Goal: Task Accomplishment & Management: Manage account settings

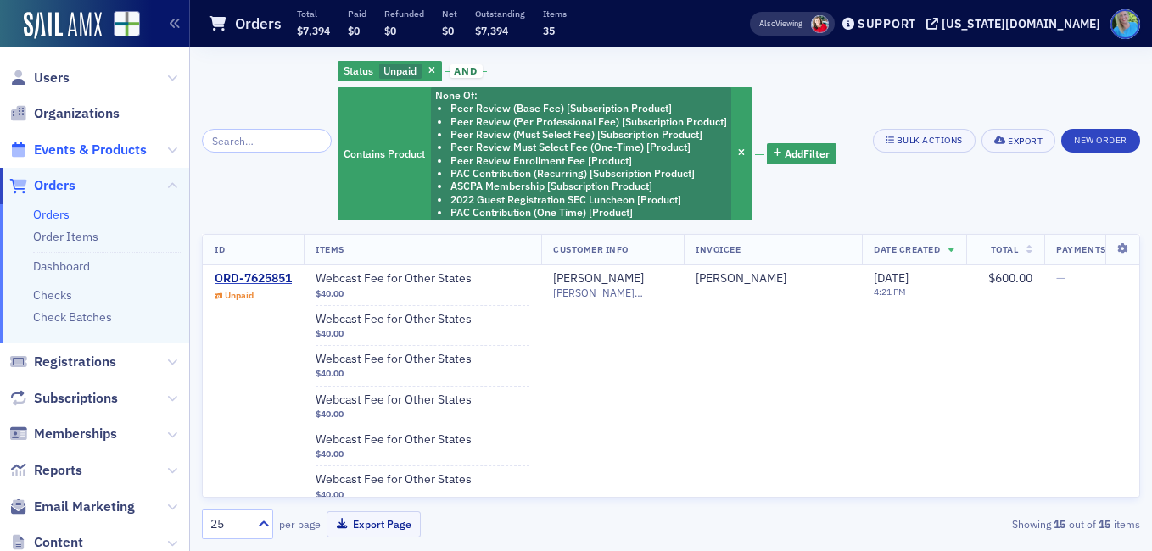
click at [58, 154] on span "Events & Products" at bounding box center [90, 150] width 113 height 19
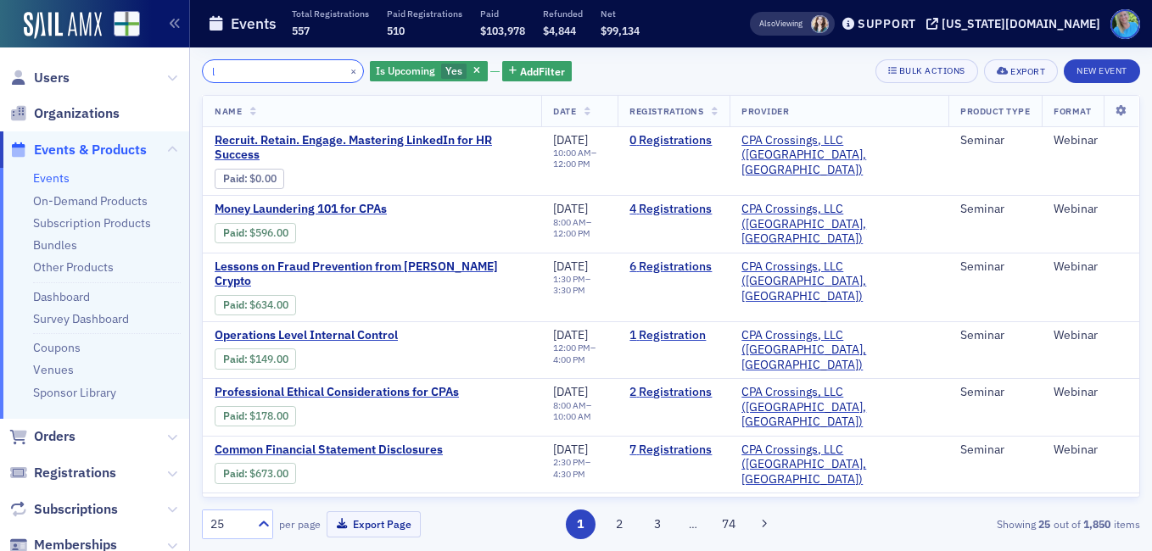
click at [273, 71] on input "l" at bounding box center [283, 71] width 162 height 24
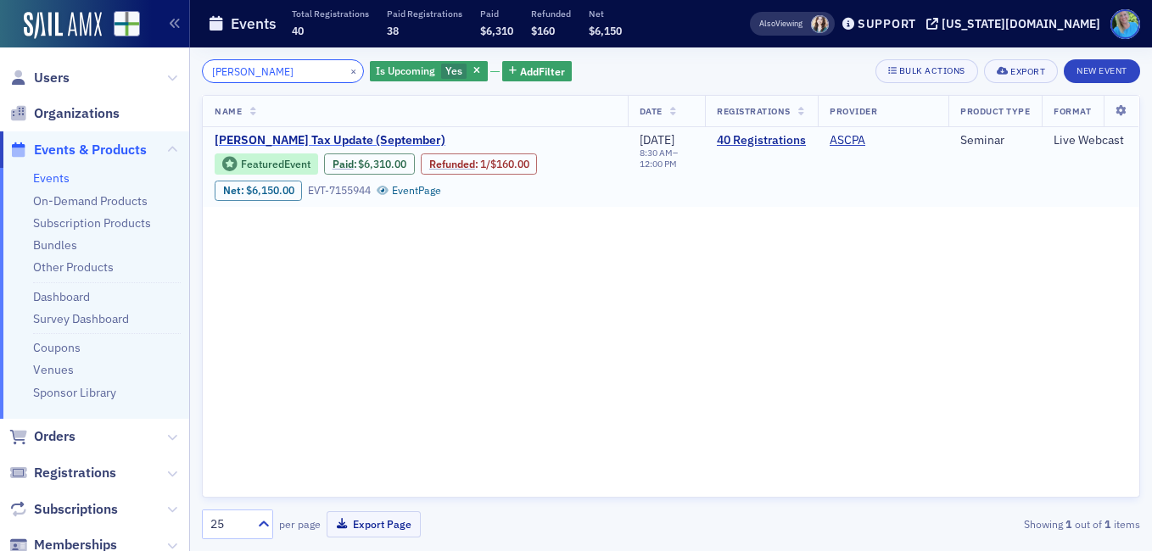
type input "[PERSON_NAME]"
click at [304, 136] on span "[PERSON_NAME] Tax Update (September)" at bounding box center [357, 140] width 285 height 15
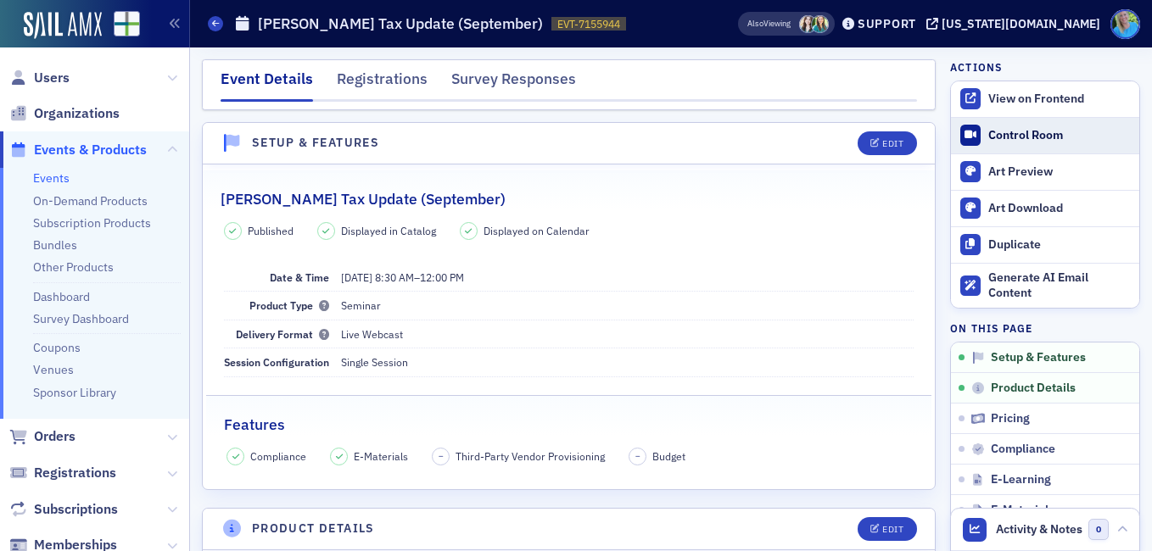
click at [1022, 137] on div "Control Room" at bounding box center [1059, 135] width 142 height 15
click at [64, 437] on span "Orders" at bounding box center [55, 436] width 42 height 19
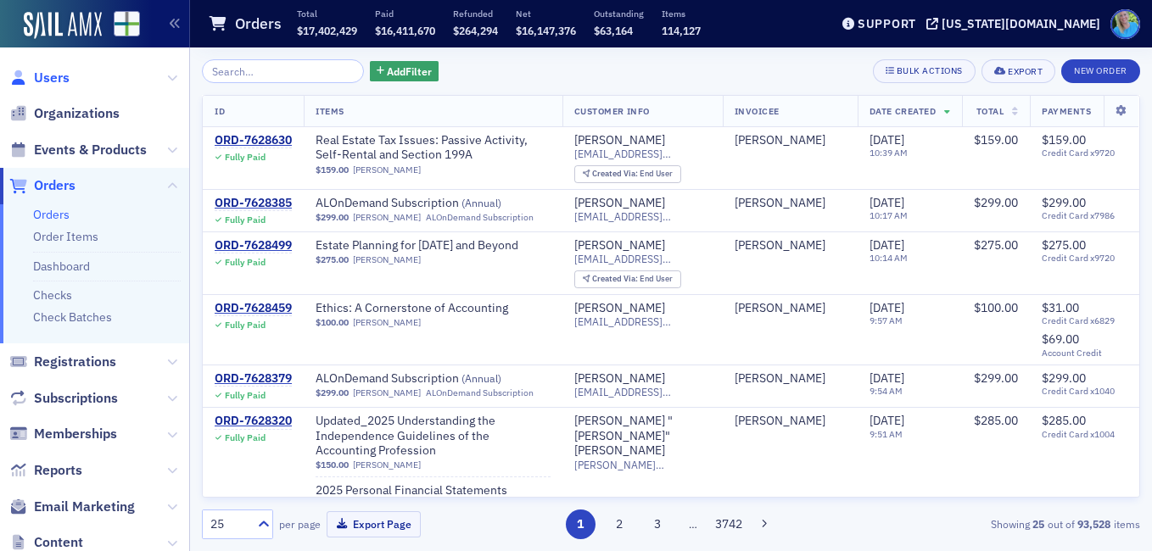
click at [57, 79] on span "Users" at bounding box center [52, 78] width 36 height 19
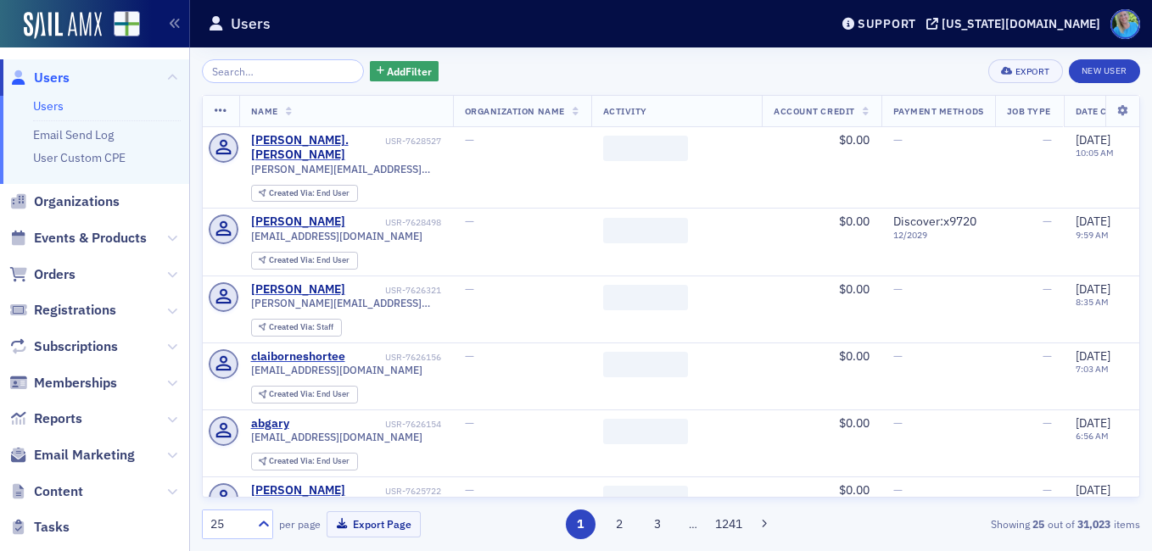
click at [242, 70] on input "search" at bounding box center [283, 71] width 162 height 24
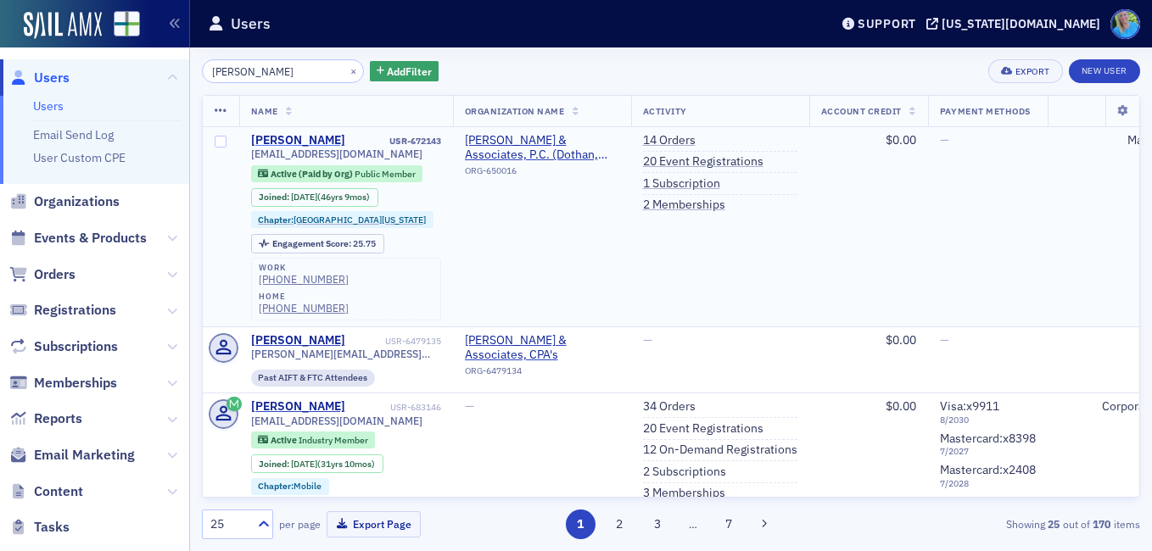
type input "George McClintock"
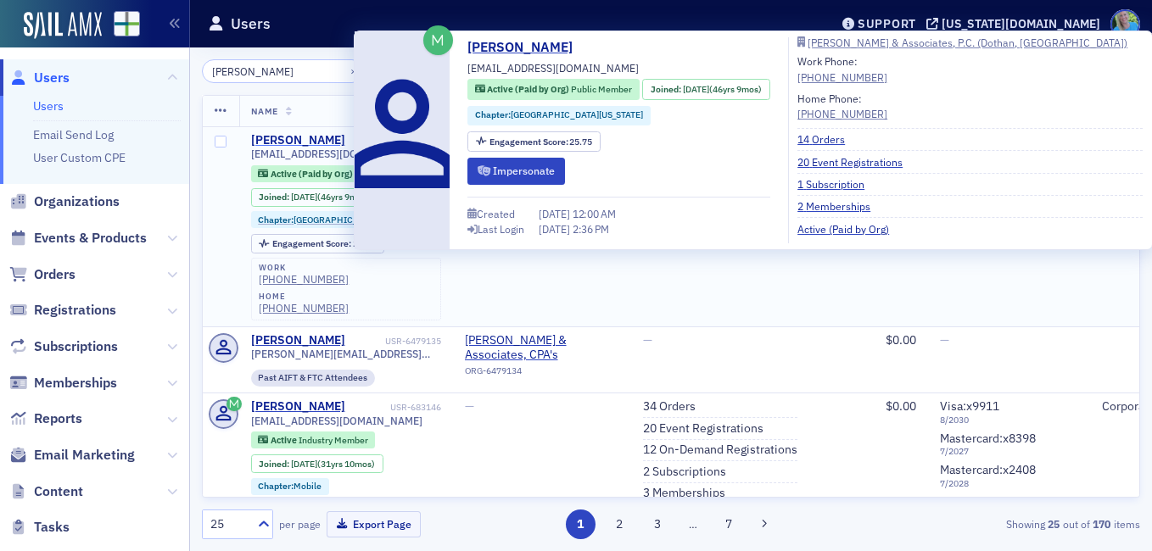
click at [303, 137] on div "George McClintock" at bounding box center [298, 140] width 94 height 15
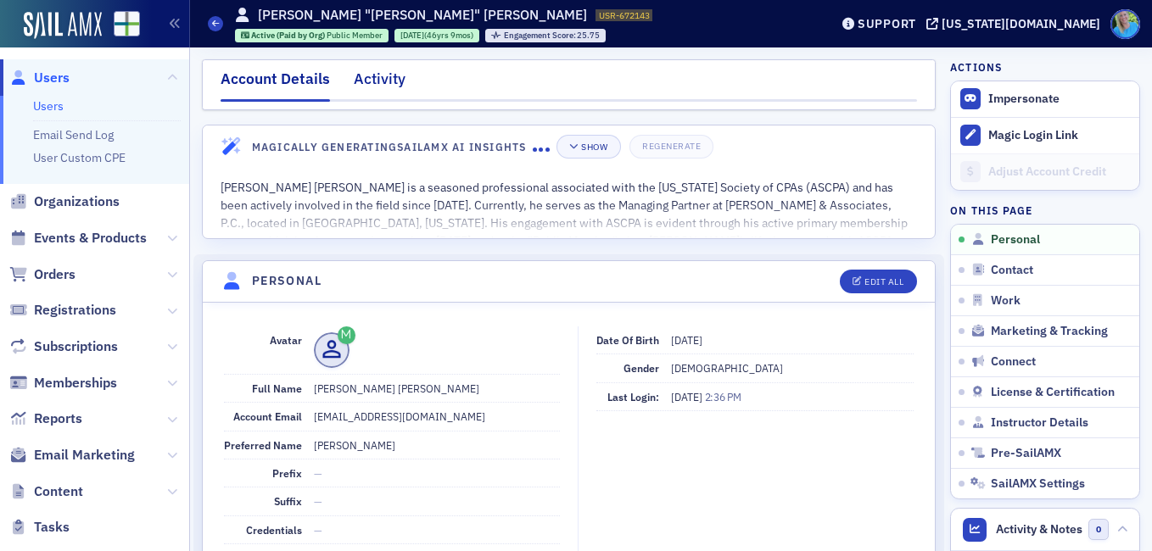
click at [373, 92] on div "Activity" at bounding box center [380, 83] width 52 height 31
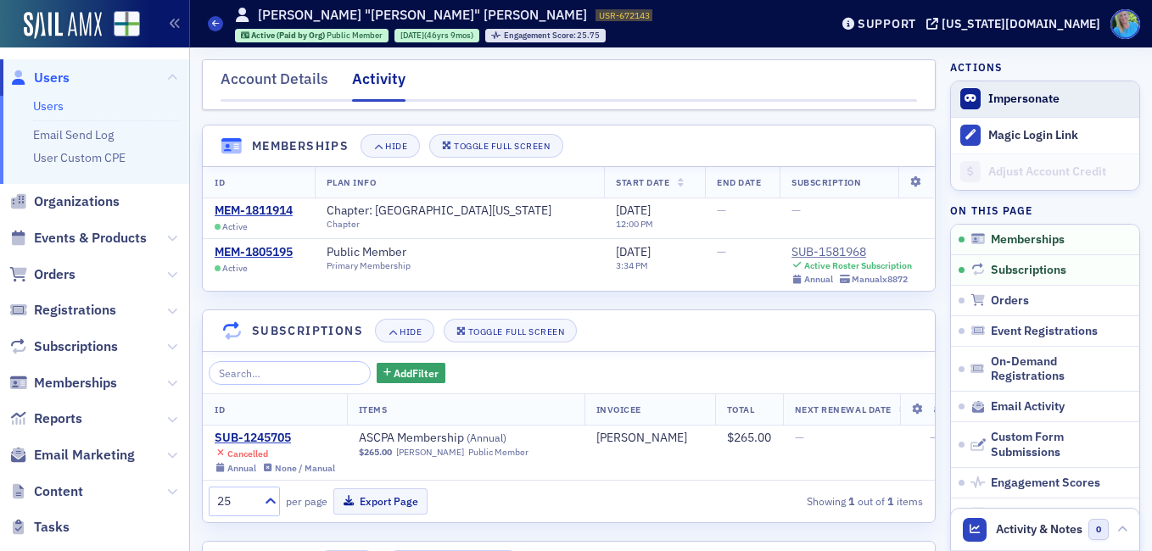
click at [1013, 98] on button "Impersonate" at bounding box center [1023, 99] width 71 height 15
click at [41, 110] on link "Users" at bounding box center [48, 105] width 31 height 15
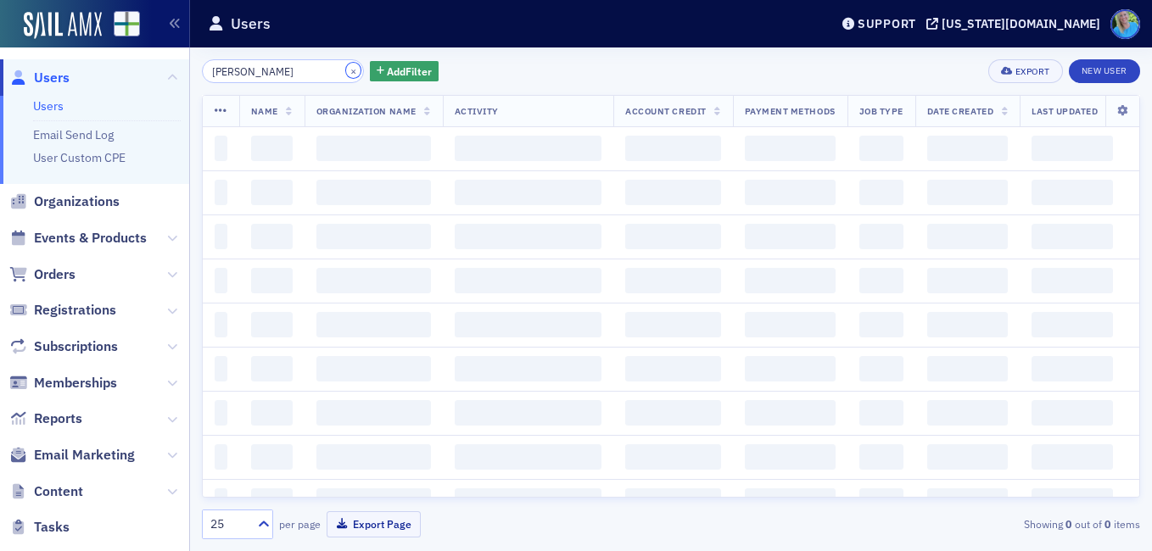
click at [346, 70] on button "×" at bounding box center [353, 70] width 15 height 15
click at [332, 70] on input "George McClintock" at bounding box center [283, 71] width 162 height 24
click at [327, 67] on input "George McClintock" at bounding box center [283, 71] width 162 height 24
click at [306, 69] on input "George McClintock" at bounding box center [283, 71] width 162 height 24
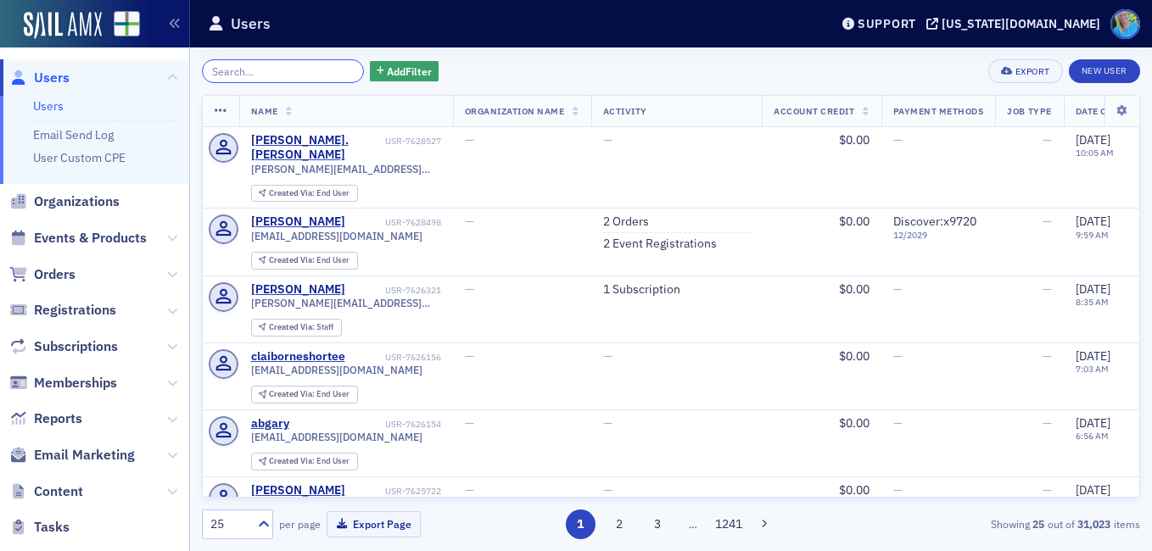
click at [279, 64] on input "search" at bounding box center [283, 71] width 162 height 24
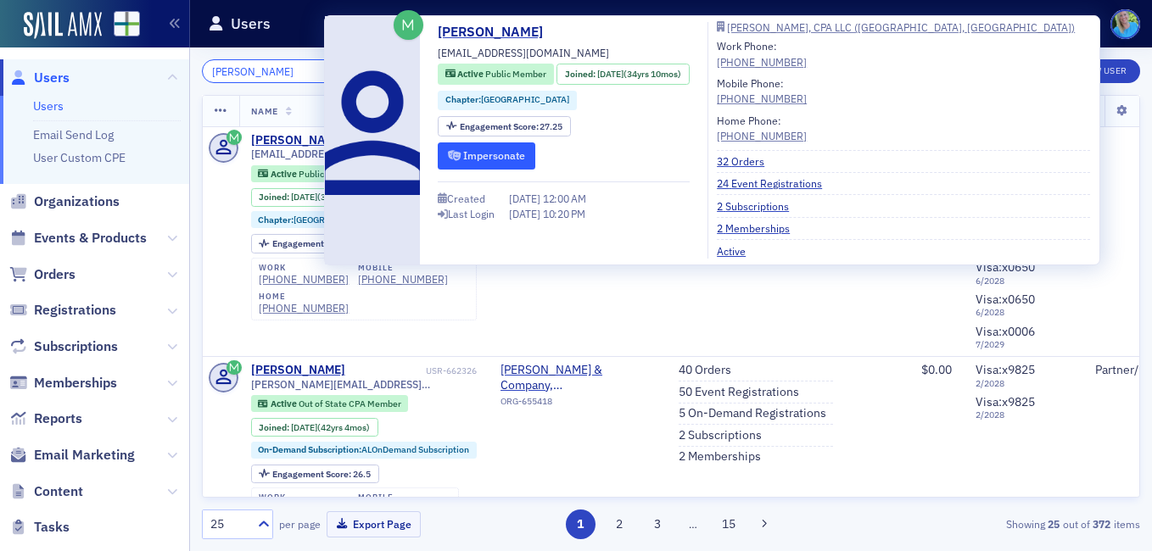
type input "Edward Scott"
click at [461, 165] on button "Impersonate" at bounding box center [487, 155] width 98 height 26
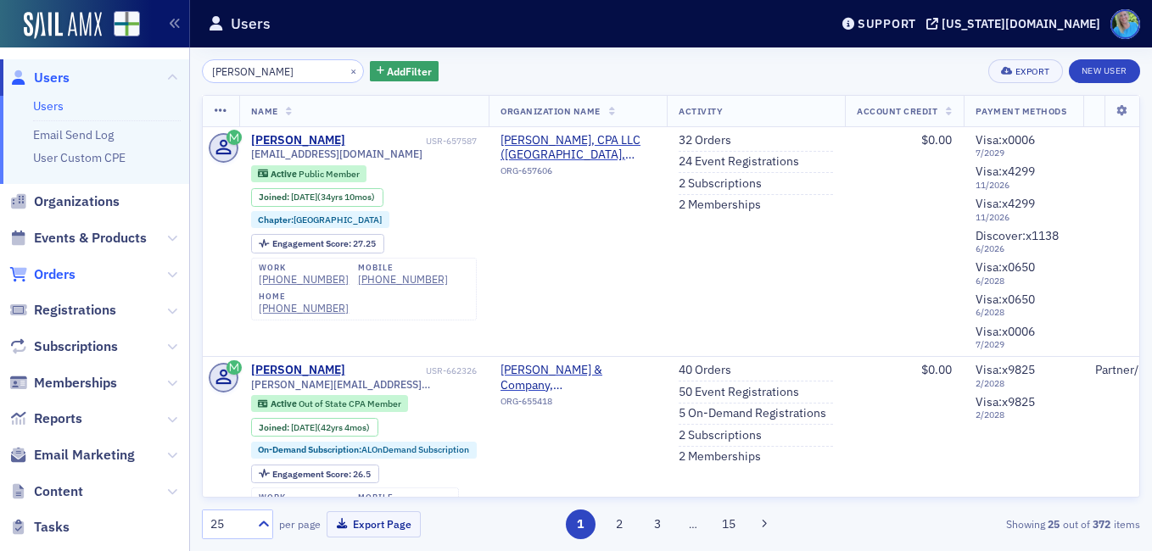
click at [63, 273] on span "Orders" at bounding box center [55, 274] width 42 height 19
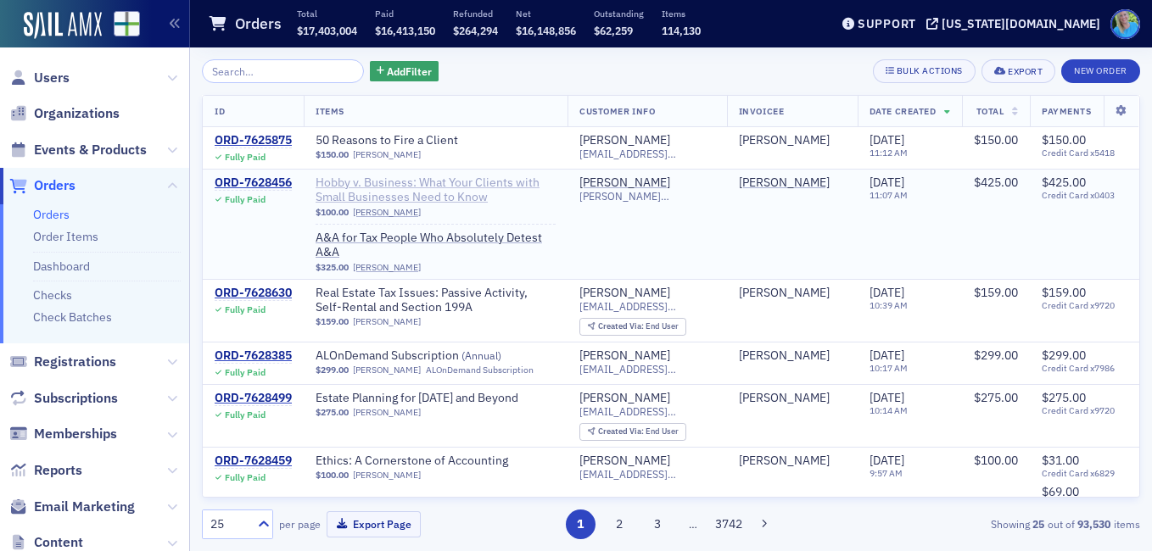
click at [460, 178] on span "Hobby v. Business: What Your Clients with Small Businesses Need to Know" at bounding box center [436, 191] width 240 height 30
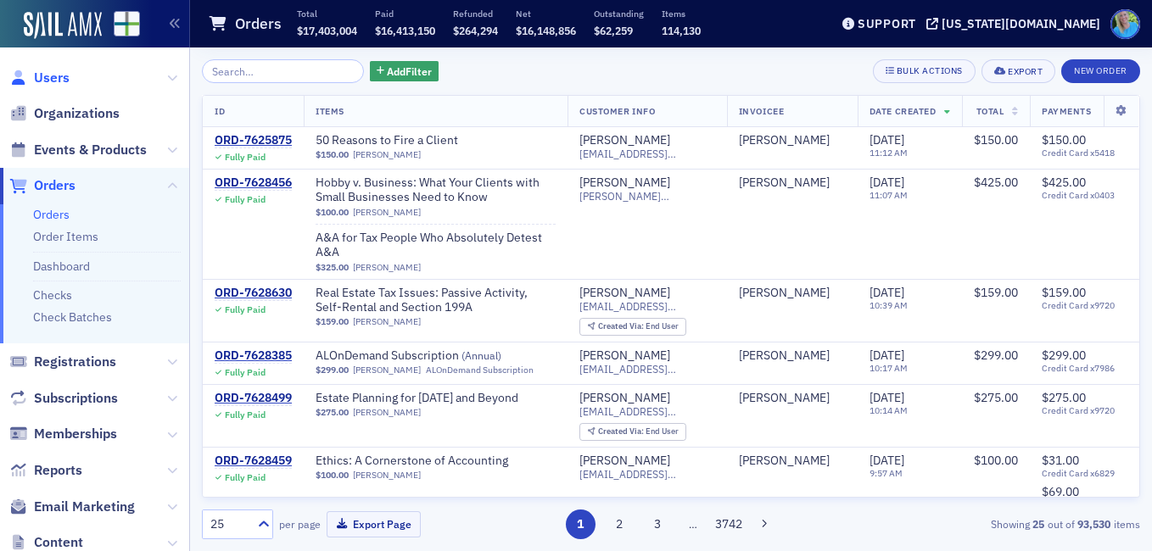
click at [48, 78] on span "Users" at bounding box center [52, 78] width 36 height 19
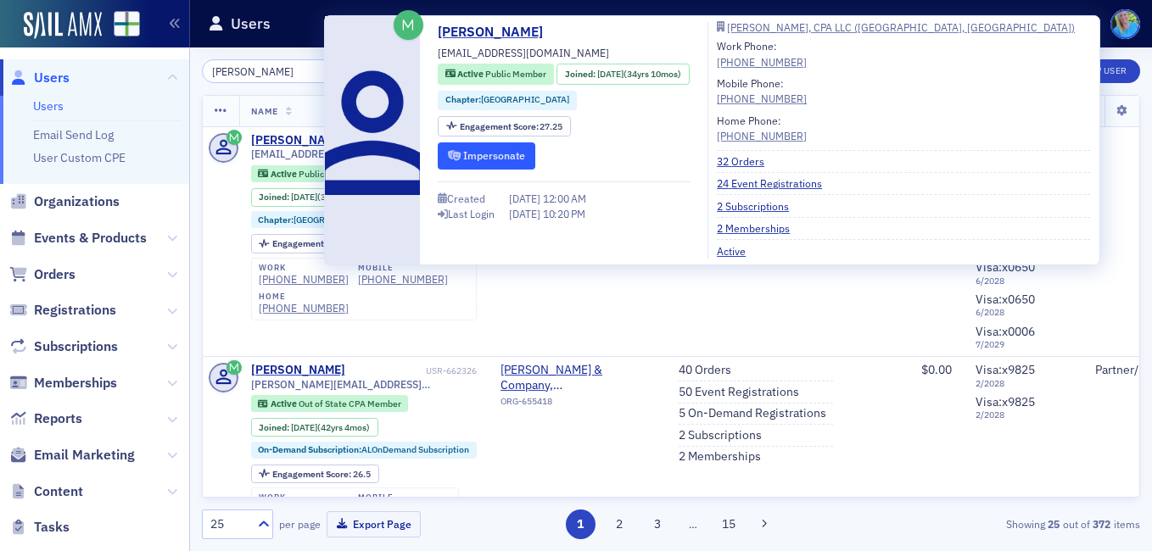
click at [490, 150] on button "Impersonate" at bounding box center [487, 155] width 98 height 26
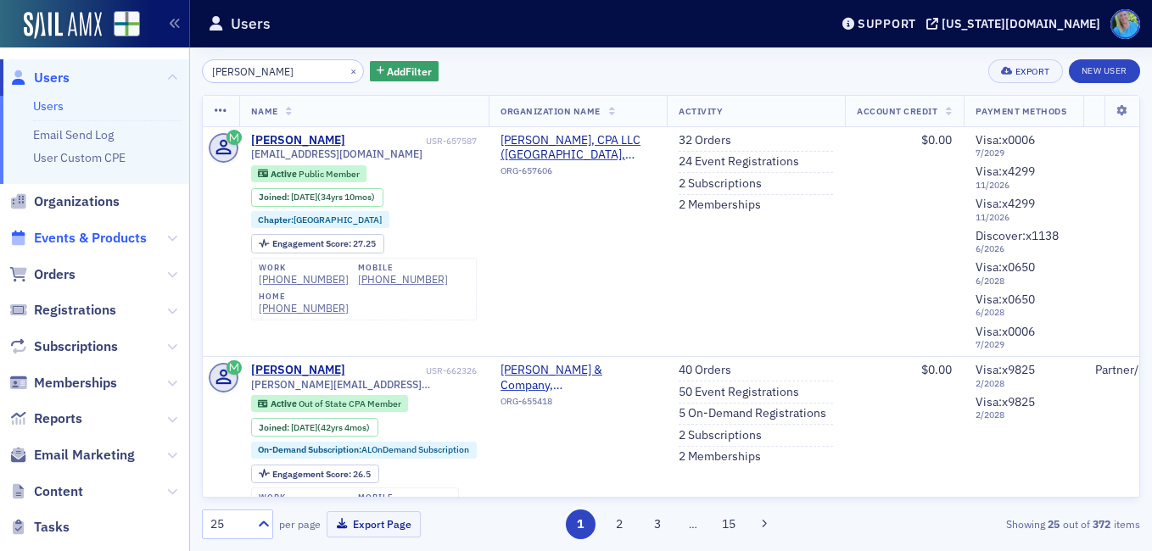
click at [95, 235] on span "Events & Products" at bounding box center [90, 238] width 113 height 19
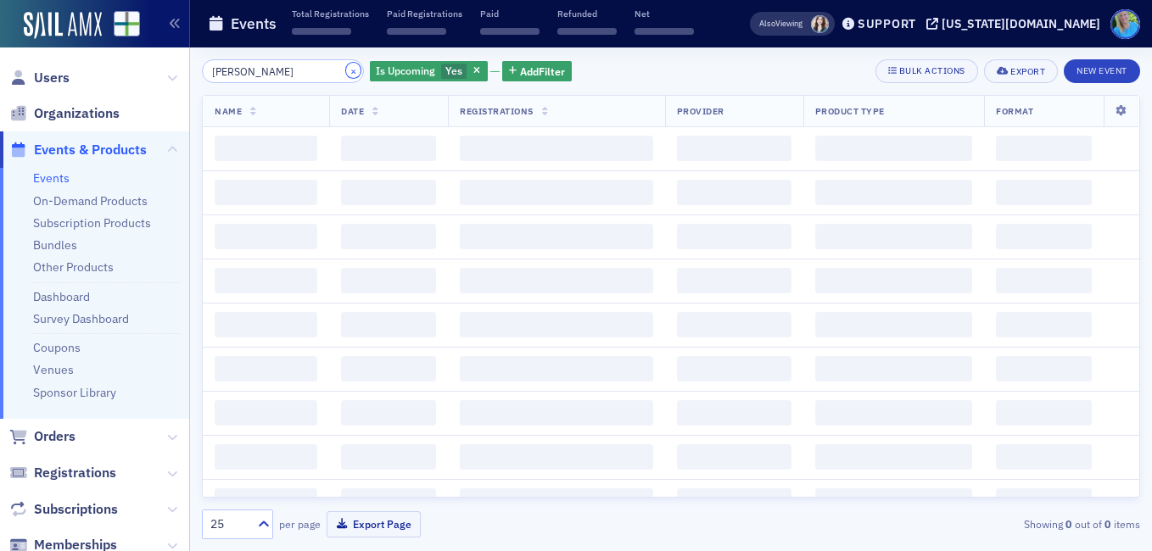
click at [346, 70] on button "×" at bounding box center [353, 70] width 15 height 15
click at [306, 69] on input "search" at bounding box center [283, 71] width 162 height 24
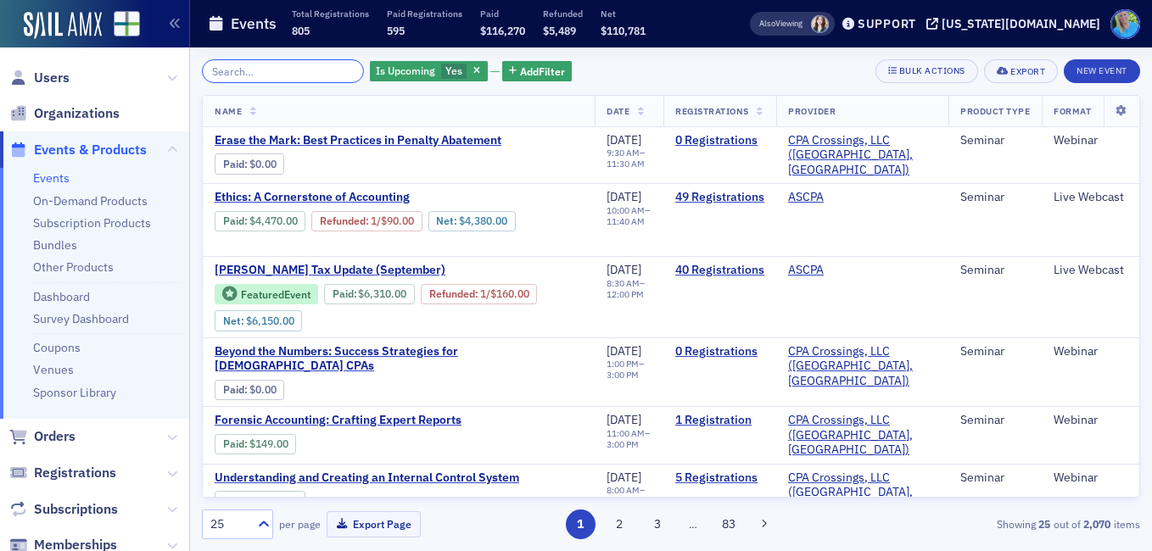
click at [330, 70] on input "search" at bounding box center [283, 71] width 162 height 24
click at [243, 75] on input "search" at bounding box center [283, 71] width 162 height 24
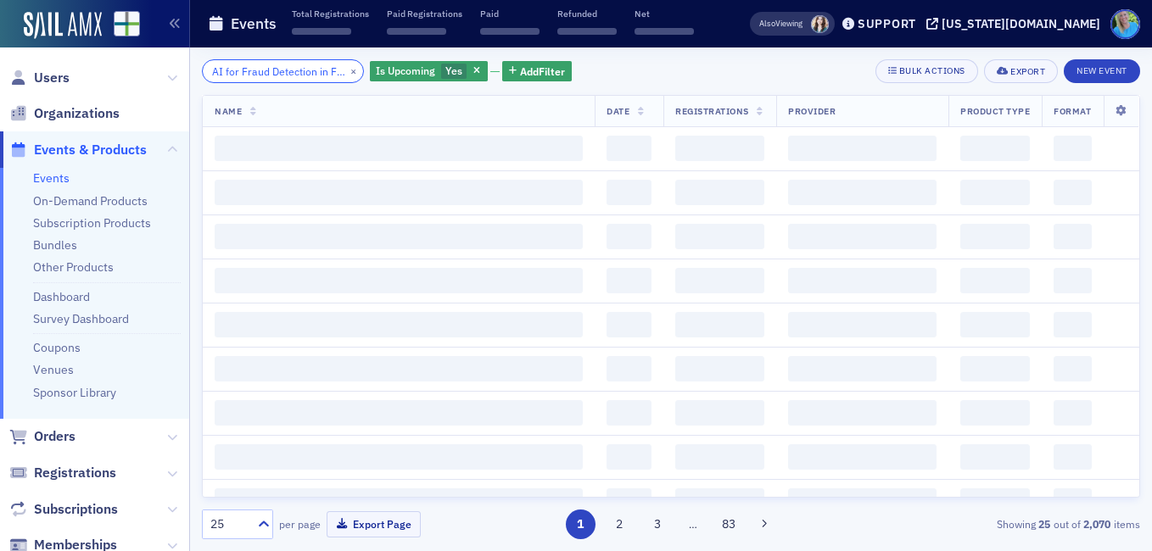
scroll to position [0, 71]
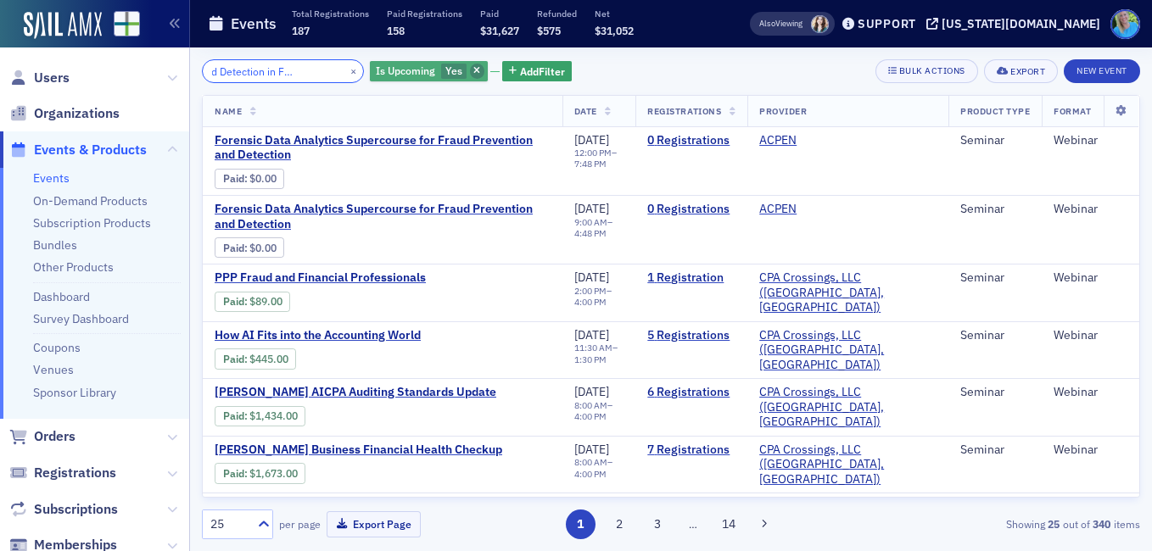
type input "AI for Fraud Detection in Financial Data"
click at [470, 66] on span "button" at bounding box center [477, 71] width 15 height 15
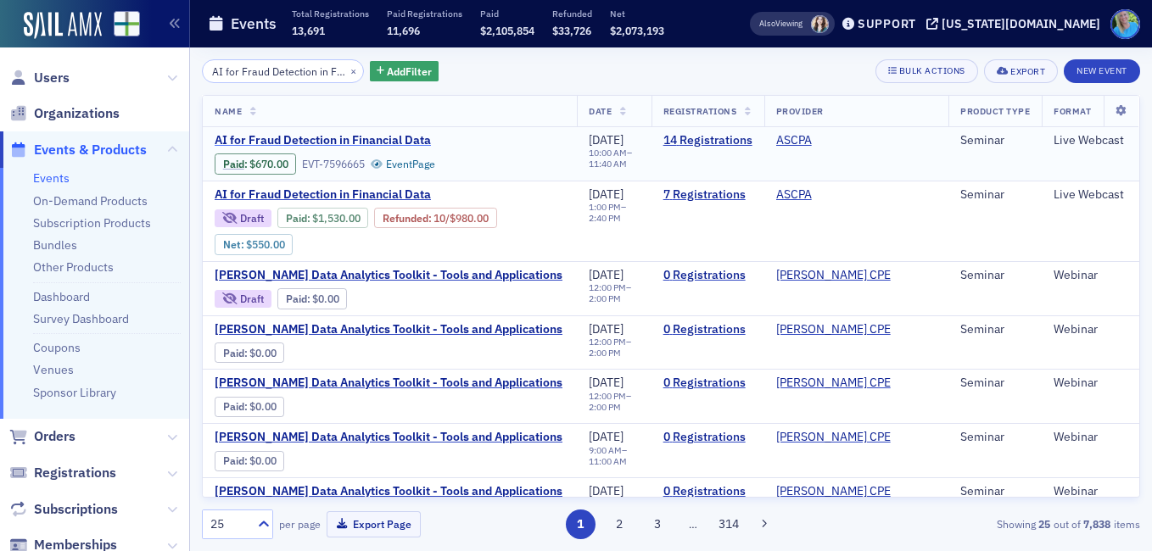
click at [329, 133] on span "AI for Fraud Detection in Financial Data" at bounding box center [357, 140] width 285 height 15
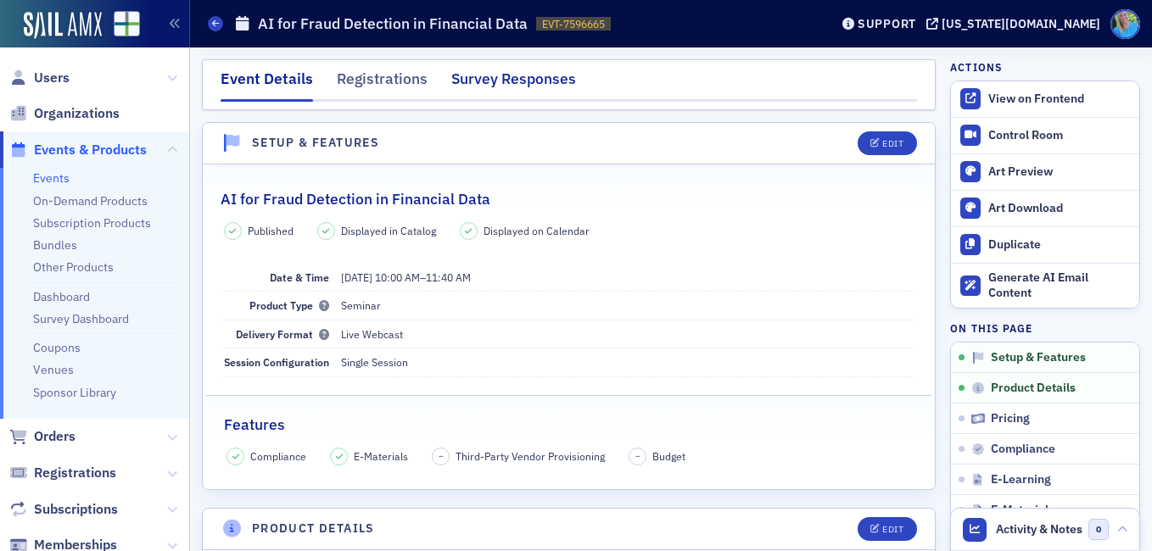
click at [488, 98] on div "Survey Responses" at bounding box center [513, 83] width 125 height 31
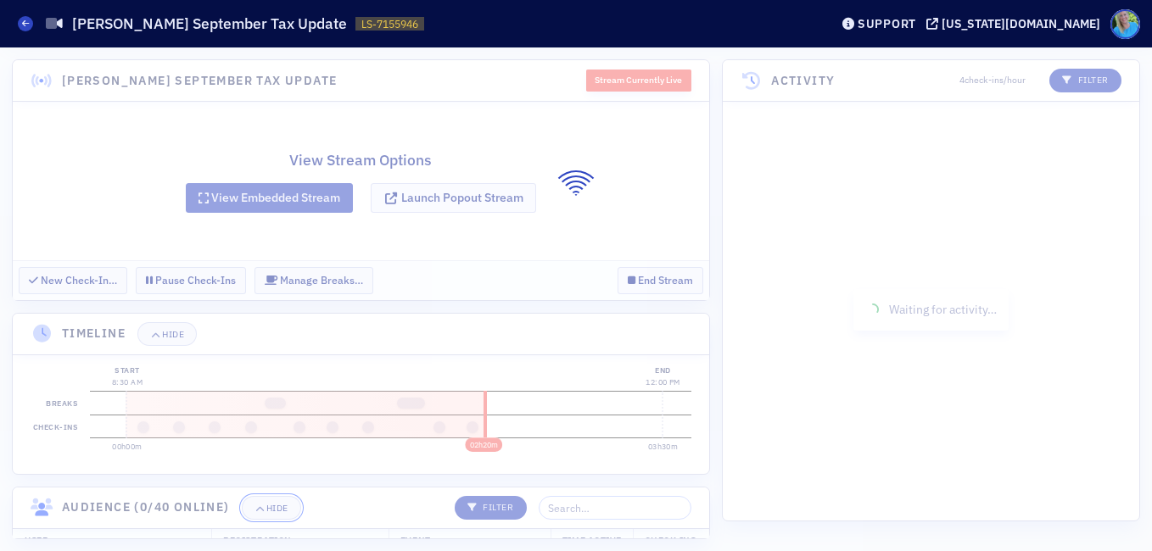
click at [265, 511] on icon "button" at bounding box center [259, 508] width 10 height 9
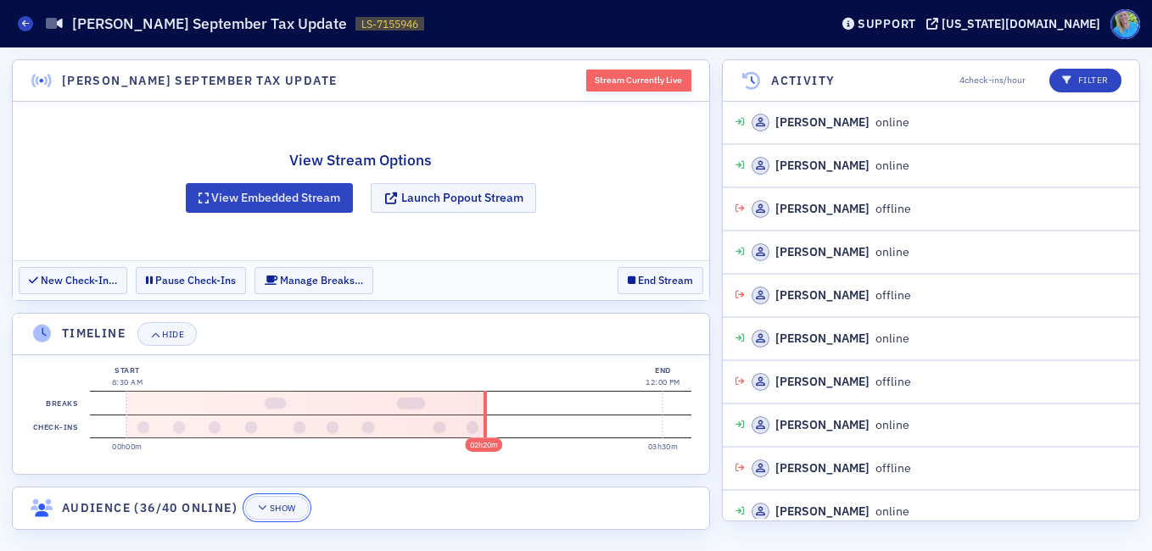
scroll to position [2874, 0]
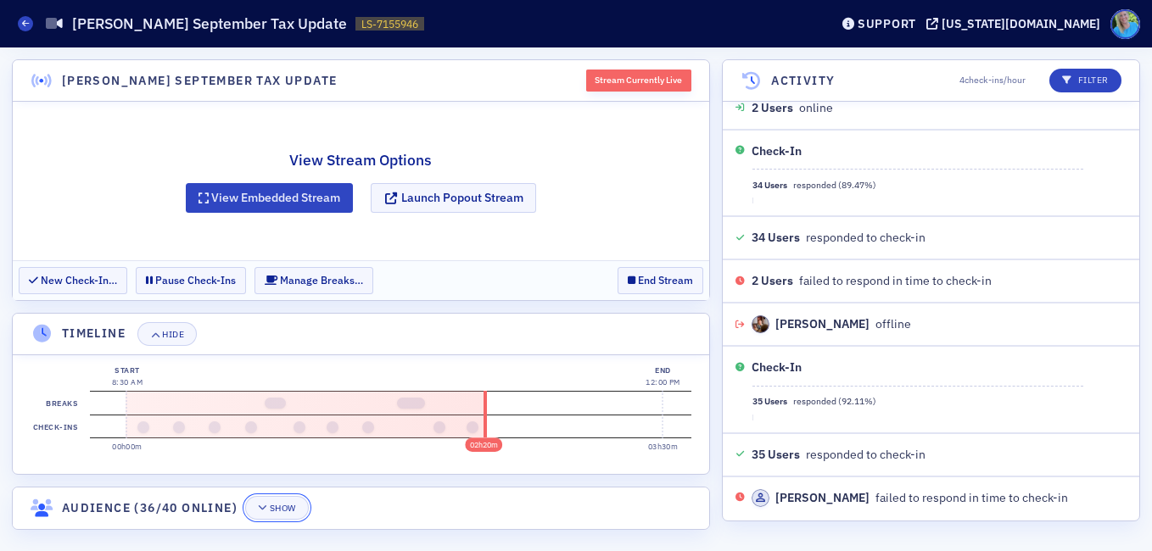
click at [272, 511] on div "Show" at bounding box center [283, 508] width 26 height 9
click at [272, 511] on icon "button" at bounding box center [267, 508] width 10 height 9
click at [164, 338] on div "Hide" at bounding box center [173, 334] width 22 height 9
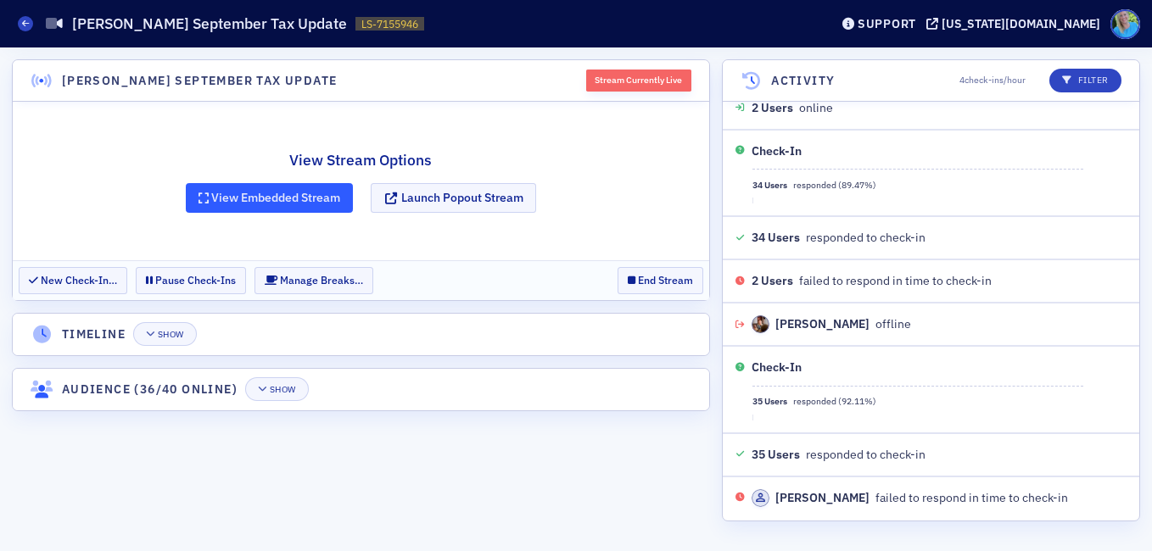
click at [240, 202] on button "View Embedded Stream" at bounding box center [270, 198] width 168 height 30
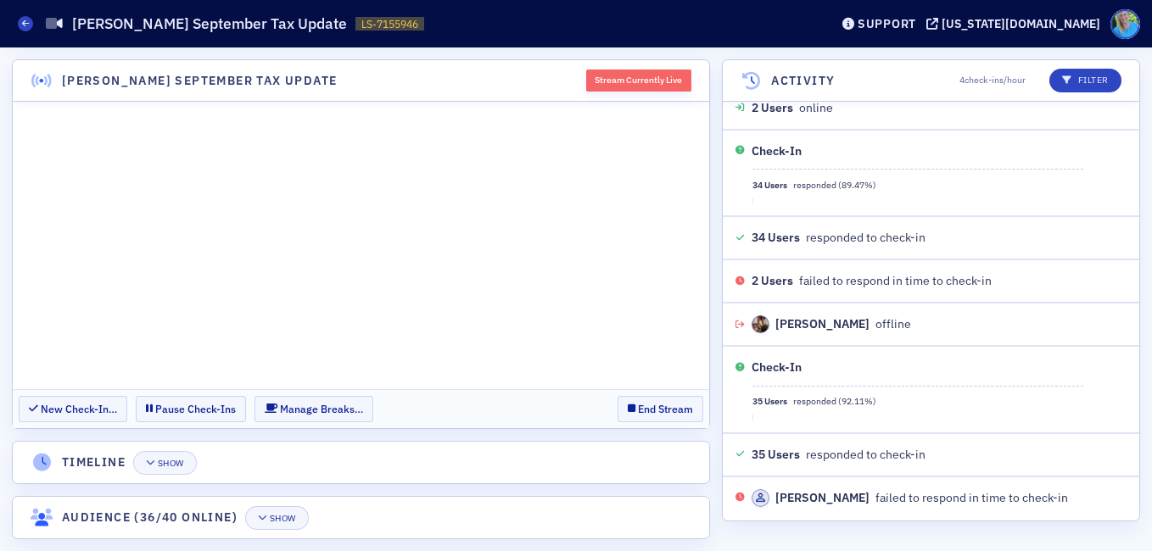
scroll to position [0, 0]
click at [542, 453] on header "Timeline Show" at bounding box center [361, 463] width 696 height 42
click at [616, 458] on header "Timeline Show" at bounding box center [361, 463] width 696 height 42
click at [635, 464] on header "Timeline Show" at bounding box center [361, 463] width 696 height 42
drag, startPoint x: 654, startPoint y: 478, endPoint x: 1067, endPoint y: 550, distance: 419.3
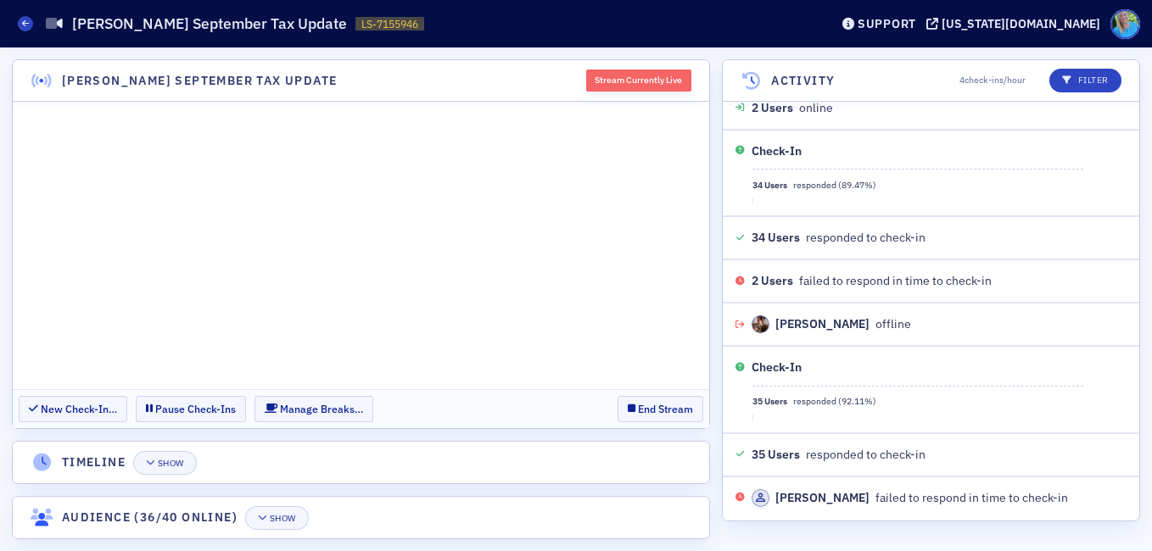
click at [723, 460] on div "Lisa McKinney's September Tax Update Stream Currently Live New Check-In… Pause …" at bounding box center [576, 299] width 1152 height 504
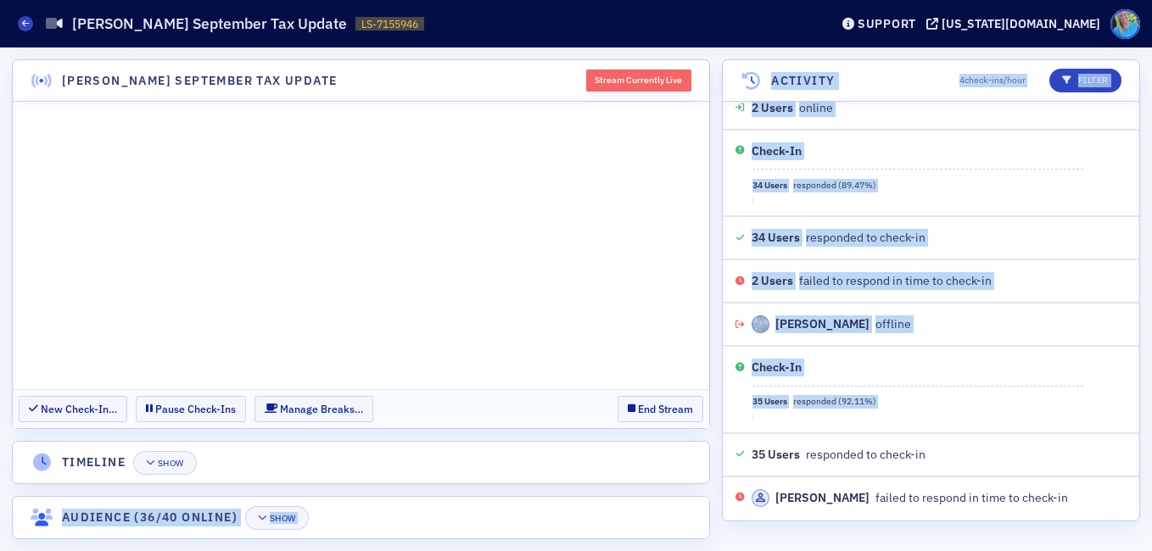
click at [731, 533] on div "Lisa McKinney's September Tax Update Stream Currently Live New Check-In… Pause …" at bounding box center [576, 299] width 1152 height 504
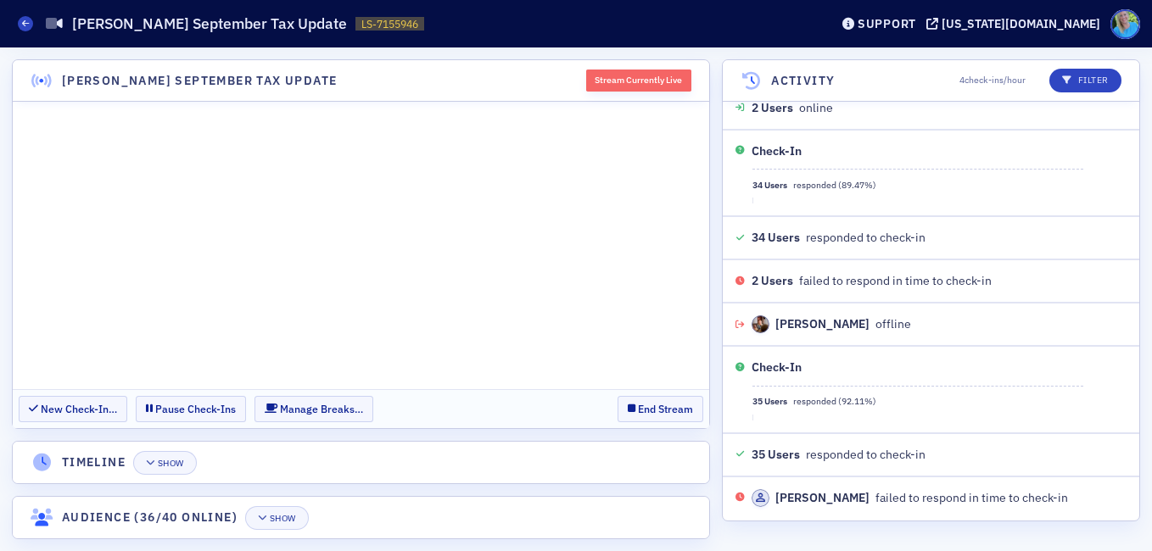
click at [418, 86] on header "Lisa McKinney's September Tax Update Stream Currently Live" at bounding box center [361, 81] width 696 height 42
click at [715, 497] on div "Lisa McKinney's September Tax Update Stream Currently Live New Check-In… Pause …" at bounding box center [576, 299] width 1152 height 504
click at [427, 461] on header "Timeline Show" at bounding box center [361, 463] width 696 height 42
click at [430, 440] on section "Lisa McKinney's September Tax Update Stream Currently Live New Check-In… Pause …" at bounding box center [361, 299] width 698 height 480
click at [487, 440] on section "Lisa McKinney's September Tax Update Stream Currently Live New Check-In… Pause …" at bounding box center [361, 299] width 698 height 480
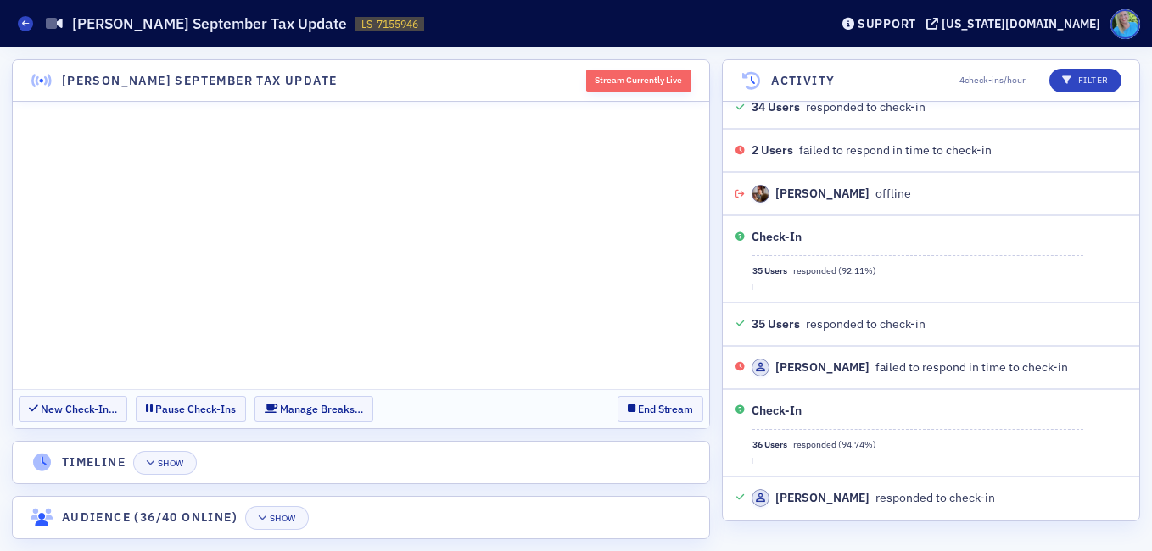
scroll to position [3307, 0]
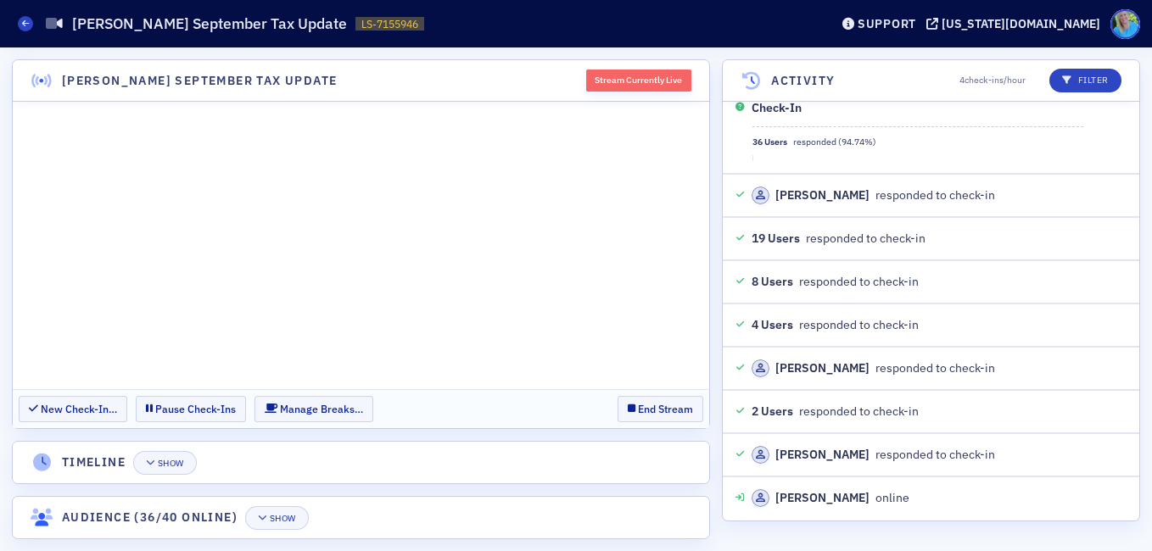
click at [978, 525] on div "Lisa McKinney's September Tax Update Stream Currently Live New Check-In… Pause …" at bounding box center [576, 299] width 1152 height 504
click at [1144, 360] on div "Lisa McKinney's September Tax Update Stream Currently Live New Check-In… Pause …" at bounding box center [576, 299] width 1152 height 504
click at [545, 464] on header "Timeline Show" at bounding box center [361, 463] width 696 height 42
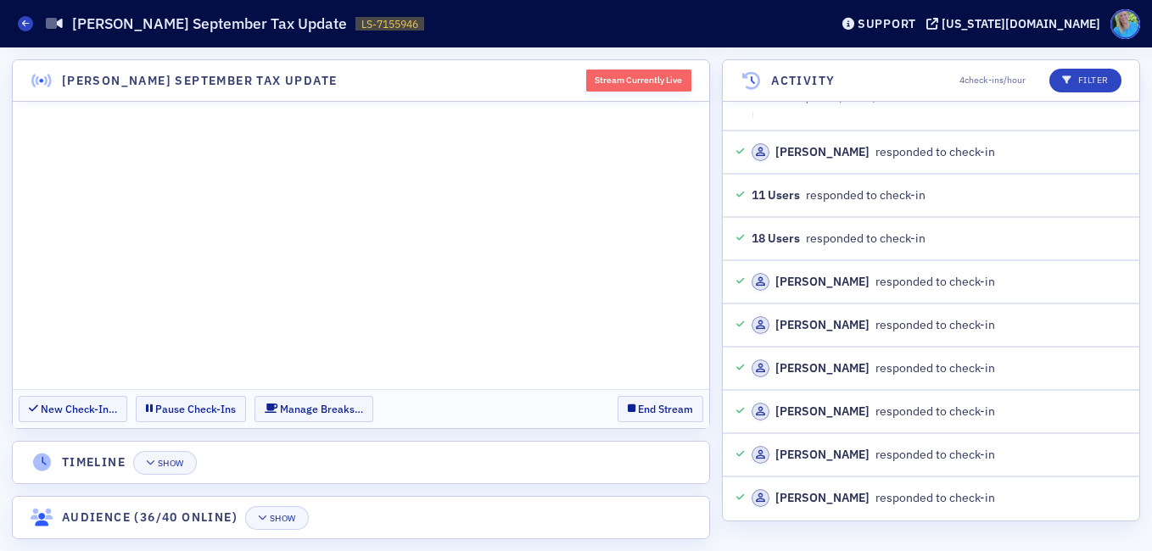
scroll to position [4131, 0]
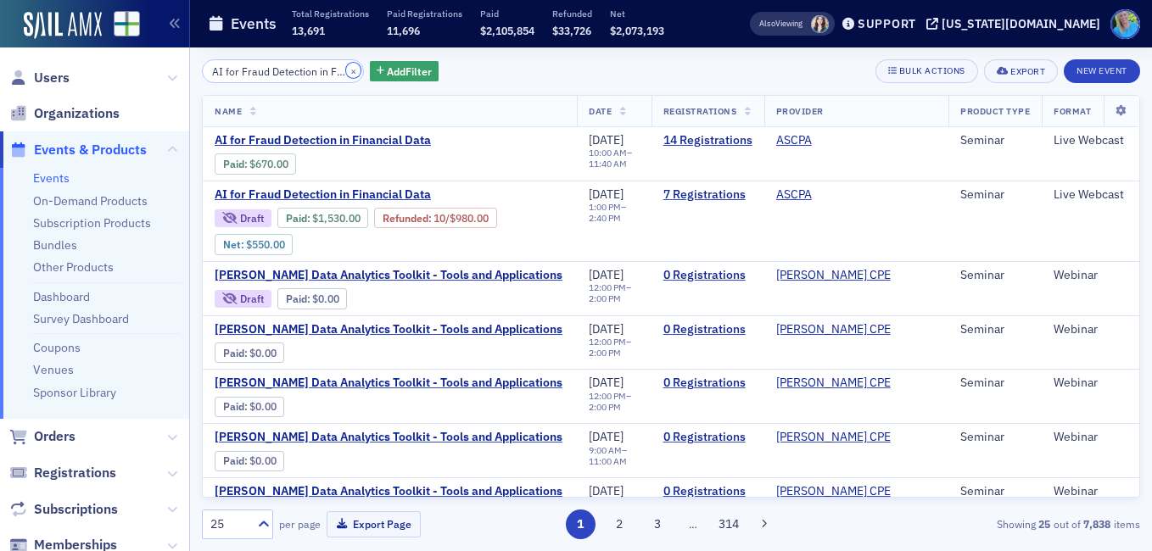
click at [346, 70] on button "×" at bounding box center [353, 70] width 15 height 15
click at [336, 70] on input "search" at bounding box center [283, 71] width 162 height 24
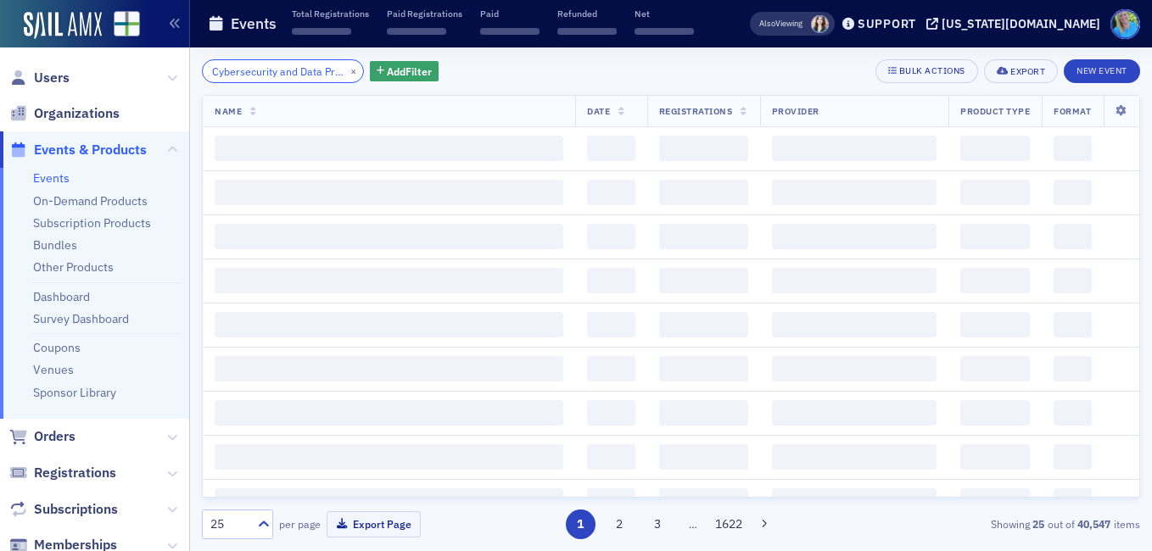
scroll to position [0, 87]
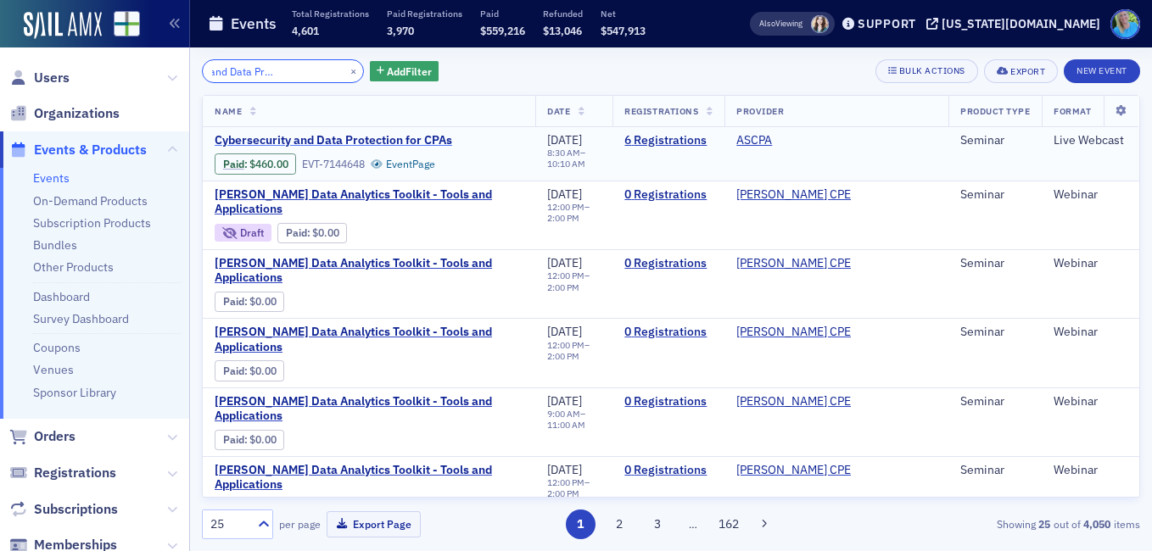
type input "Cybersecurity and Data Protection for CPAs"
click at [396, 138] on span "Cybersecurity and Data Protection for CPAs" at bounding box center [357, 140] width 285 height 15
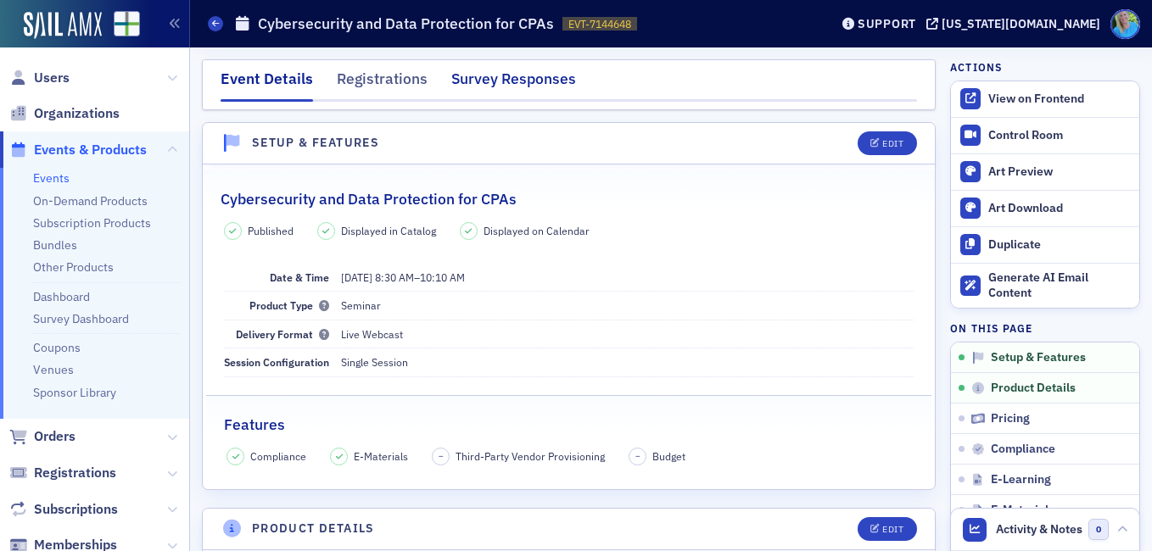
click at [500, 87] on div "Survey Responses" at bounding box center [513, 83] width 125 height 31
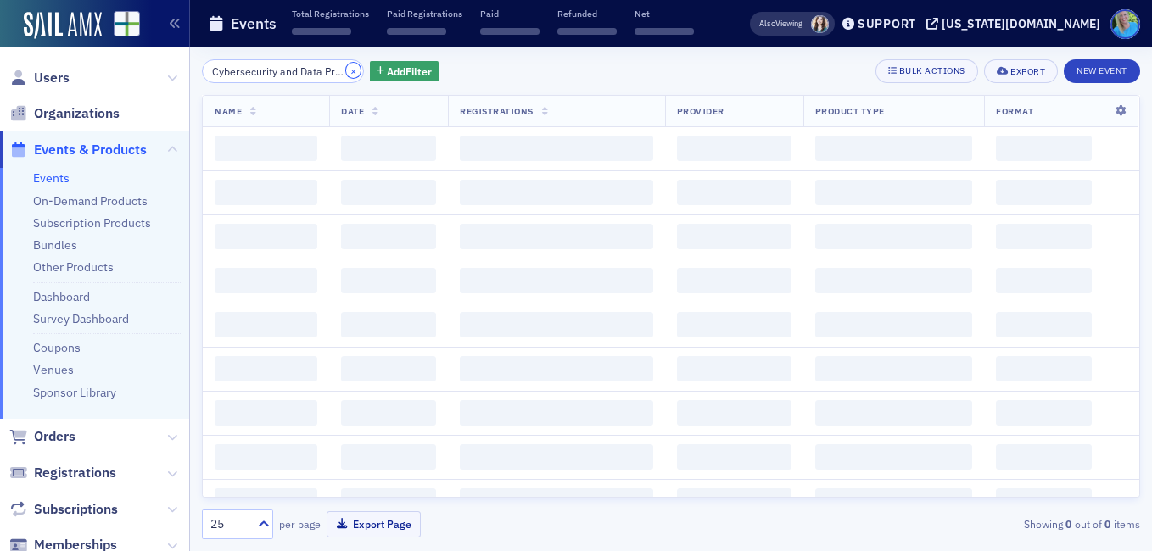
click at [346, 74] on button "×" at bounding box center [353, 70] width 15 height 15
click at [318, 73] on input "search" at bounding box center [283, 71] width 162 height 24
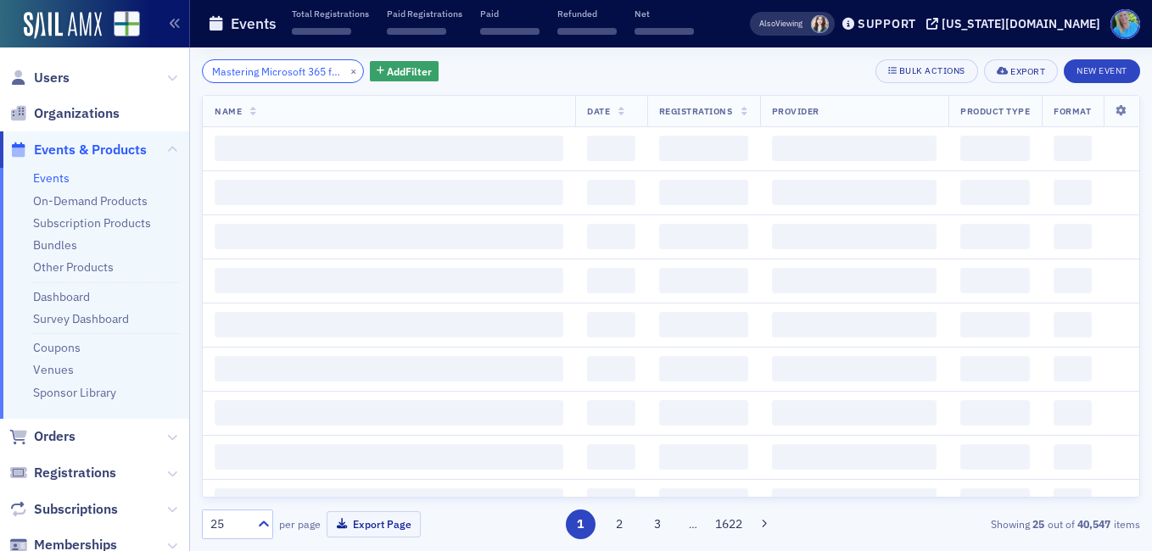
scroll to position [0, 87]
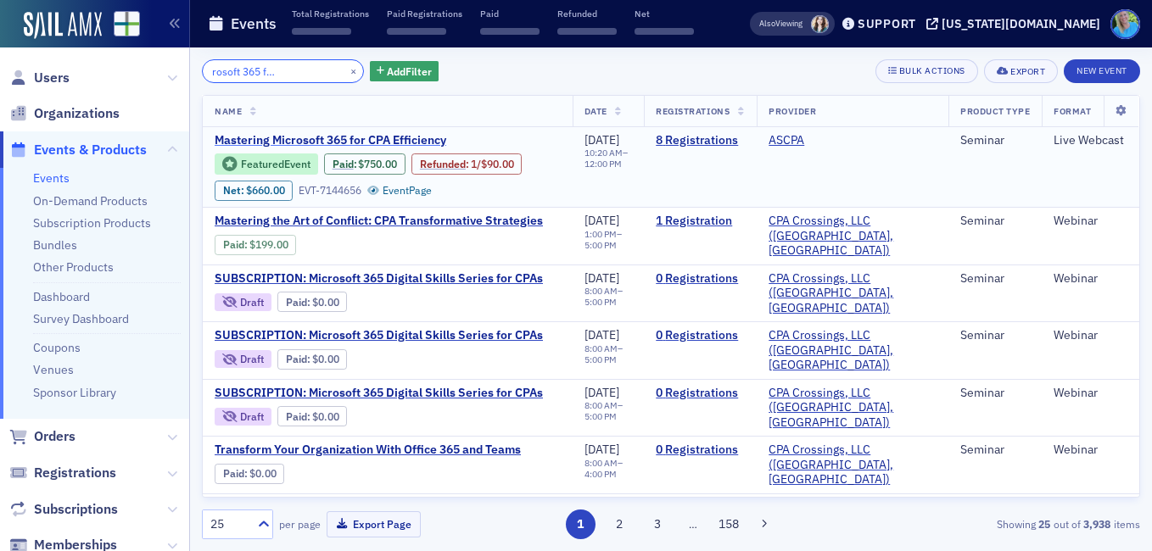
type input "Mastering Microsoft 365 for CPA Efficiency"
click at [383, 142] on span "Mastering Microsoft 365 for CPA Efficiency" at bounding box center [357, 140] width 285 height 15
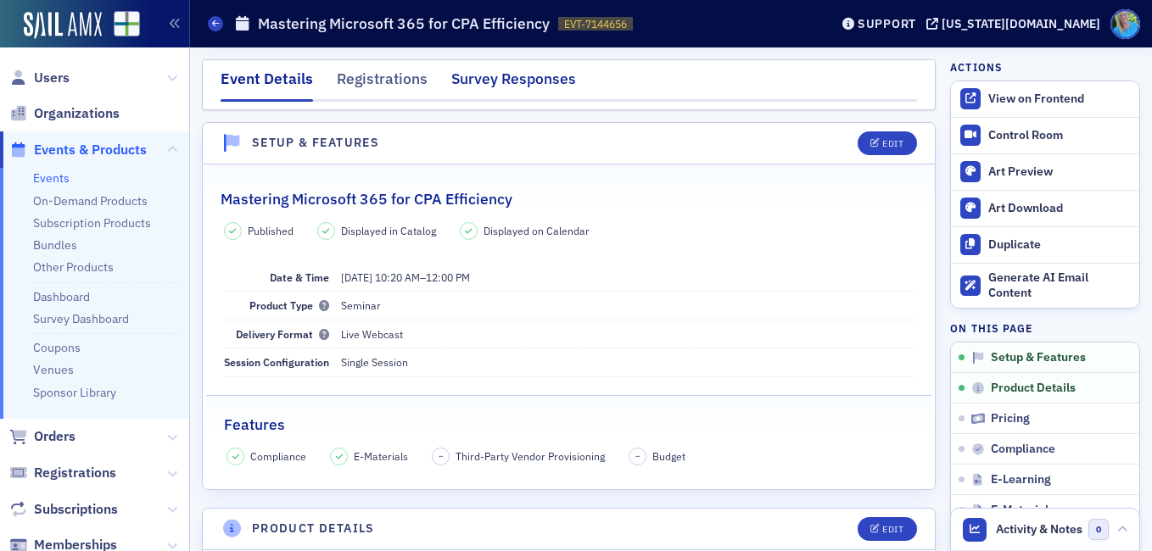
click at [480, 89] on div "Survey Responses" at bounding box center [513, 83] width 125 height 31
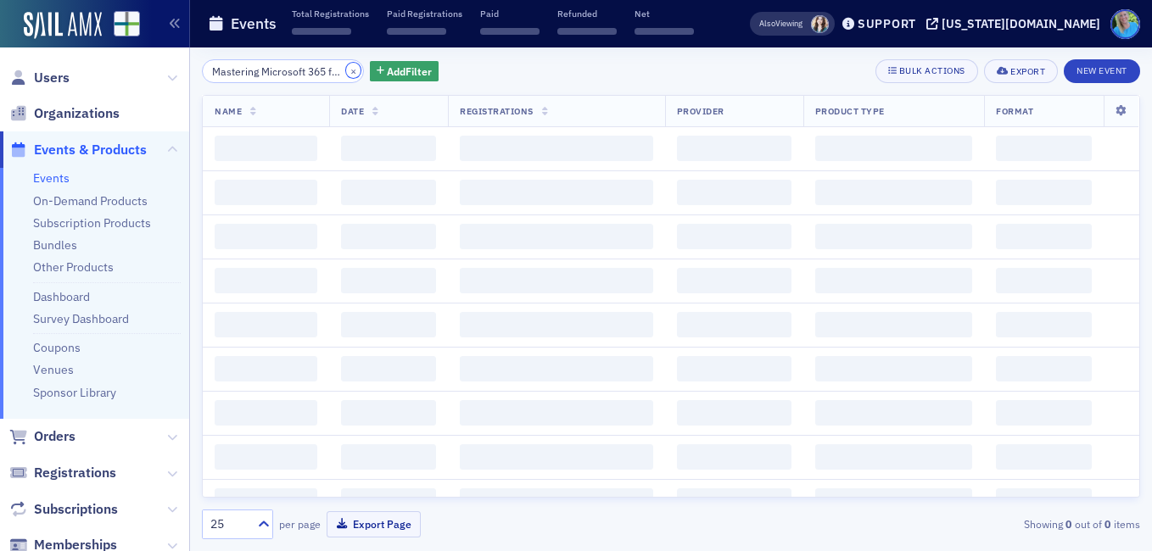
click at [346, 72] on button "×" at bounding box center [353, 70] width 15 height 15
click at [317, 72] on input "search" at bounding box center [283, 71] width 162 height 24
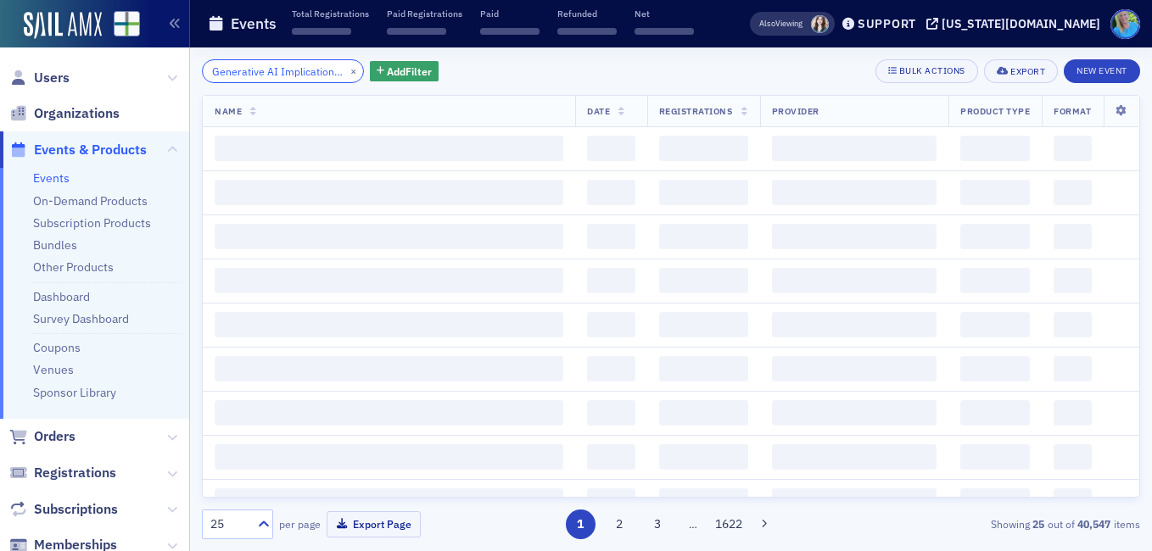
scroll to position [0, 46]
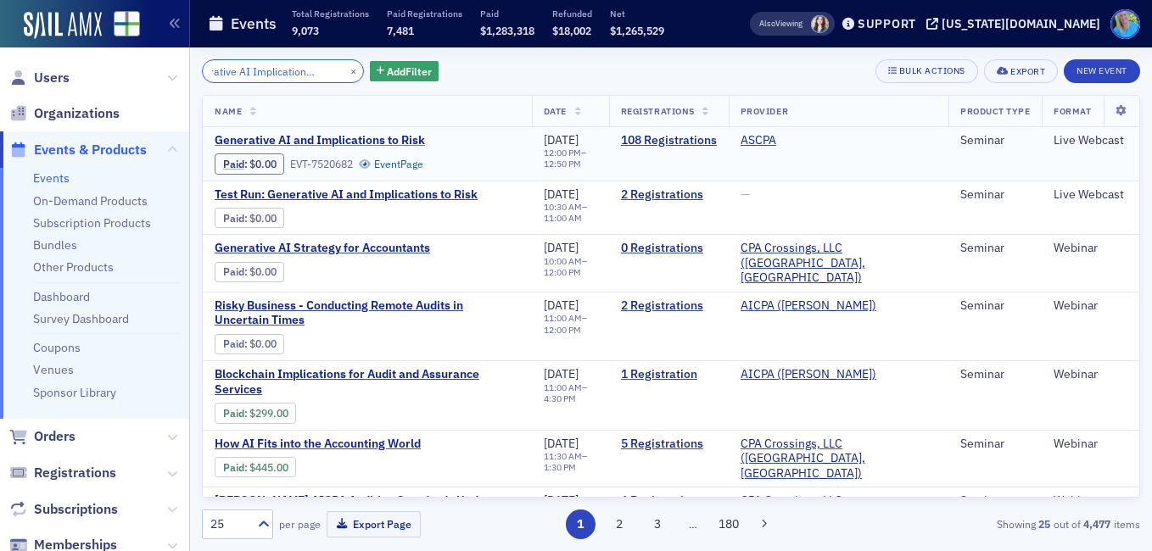
type input "Generative AI Implications to Risk"
click at [374, 138] on span "Generative AI and Implications to Risk" at bounding box center [357, 140] width 285 height 15
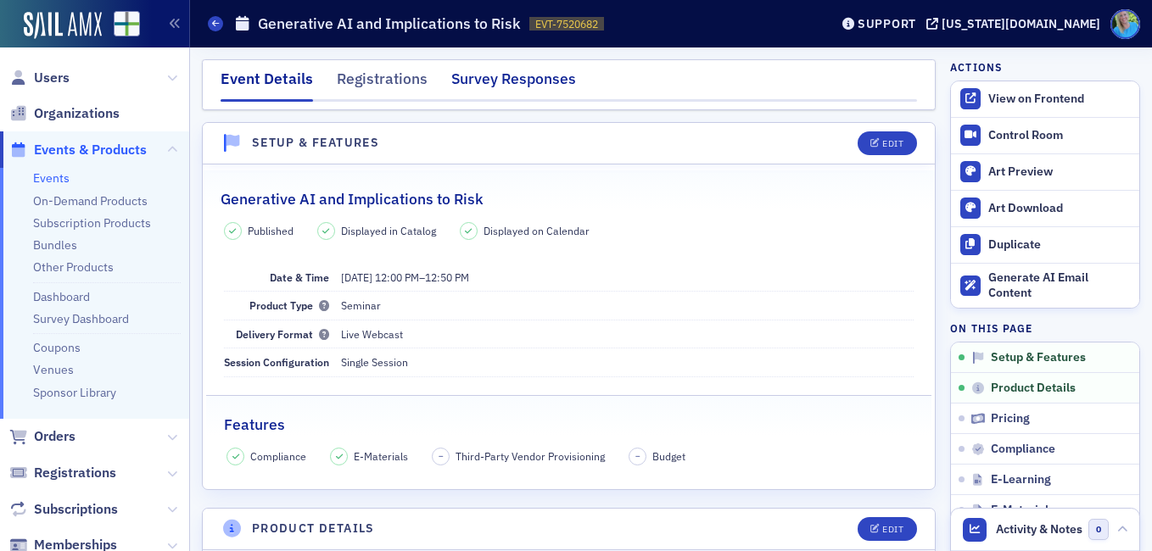
click at [504, 81] on div "Survey Responses" at bounding box center [513, 83] width 125 height 31
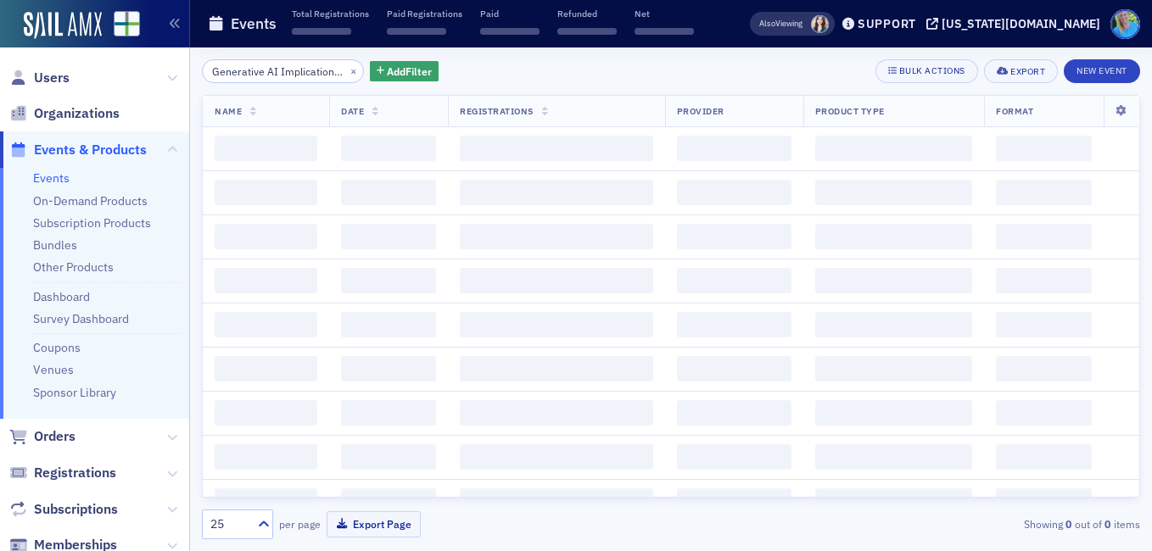
click at [346, 72] on button "×" at bounding box center [353, 70] width 15 height 15
click at [333, 71] on input "search" at bounding box center [283, 71] width 162 height 24
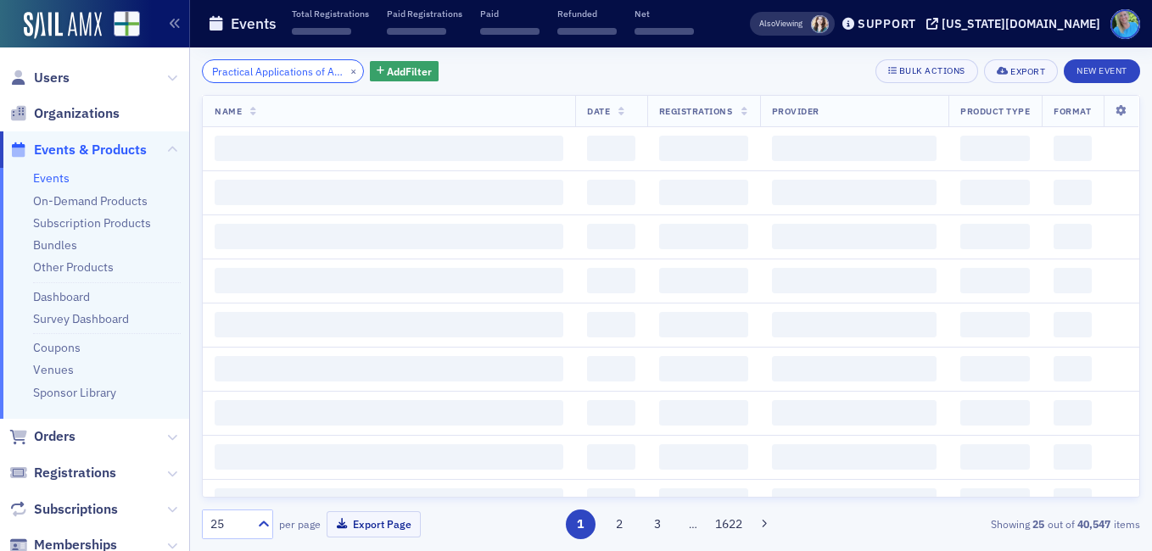
scroll to position [0, 96]
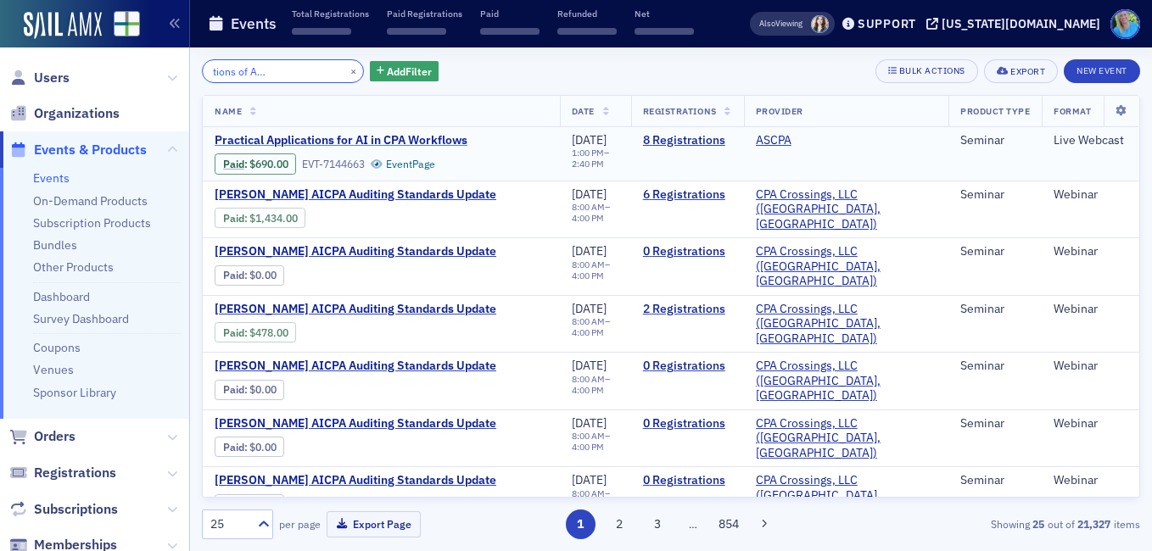
type input "Practical Applications of AI in CPA Workflows"
click at [385, 134] on span "Practical Applications for AI in CPA Workflows" at bounding box center [357, 140] width 285 height 15
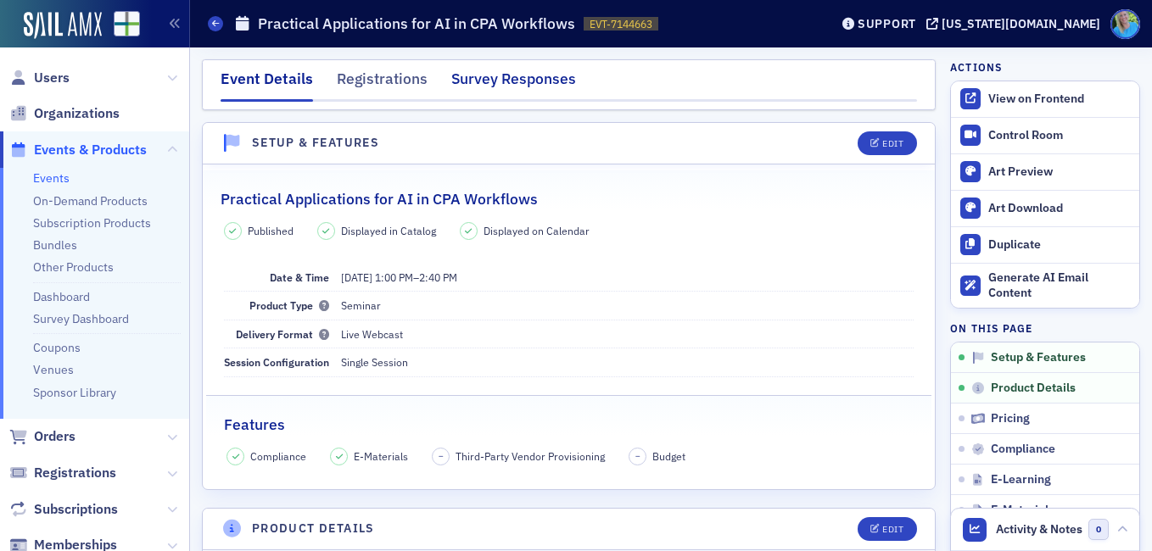
click at [476, 81] on div "Survey Responses" at bounding box center [513, 83] width 125 height 31
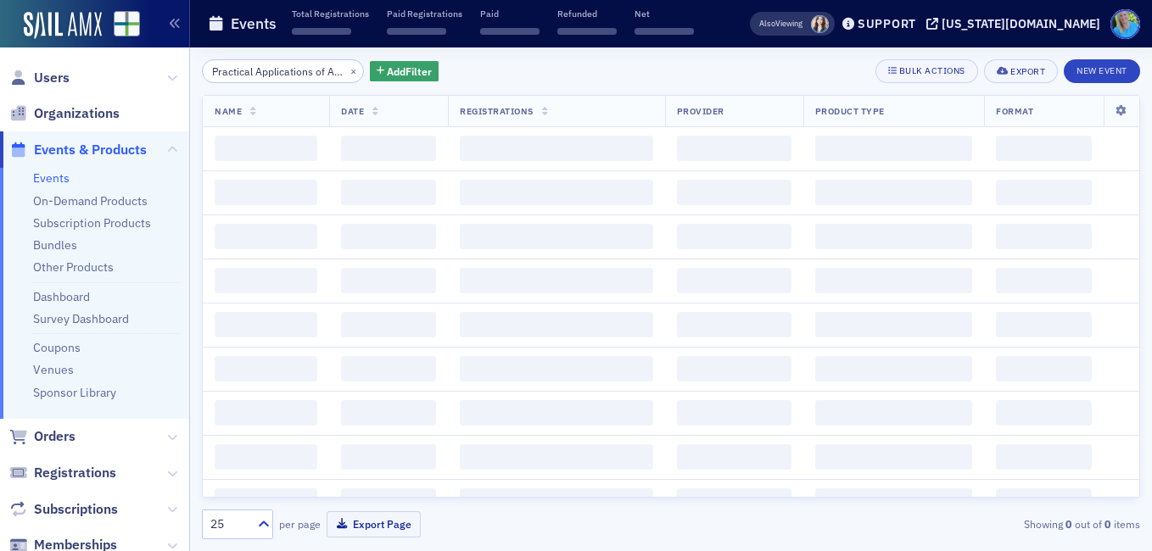
scroll to position [0, 96]
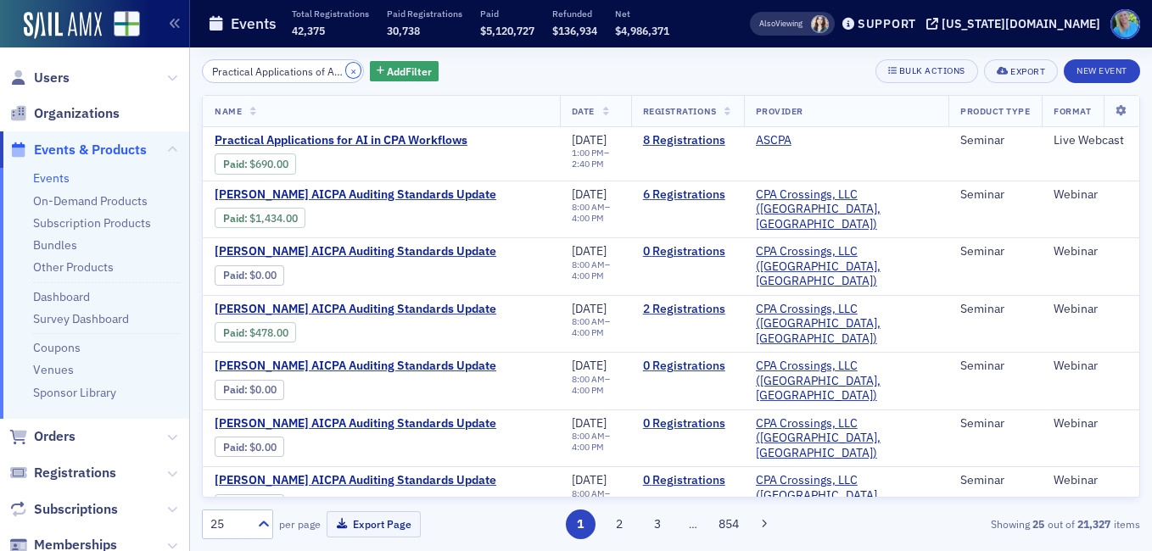
click at [346, 70] on button "×" at bounding box center [353, 70] width 15 height 15
click at [330, 69] on input "search" at bounding box center [283, 71] width 162 height 24
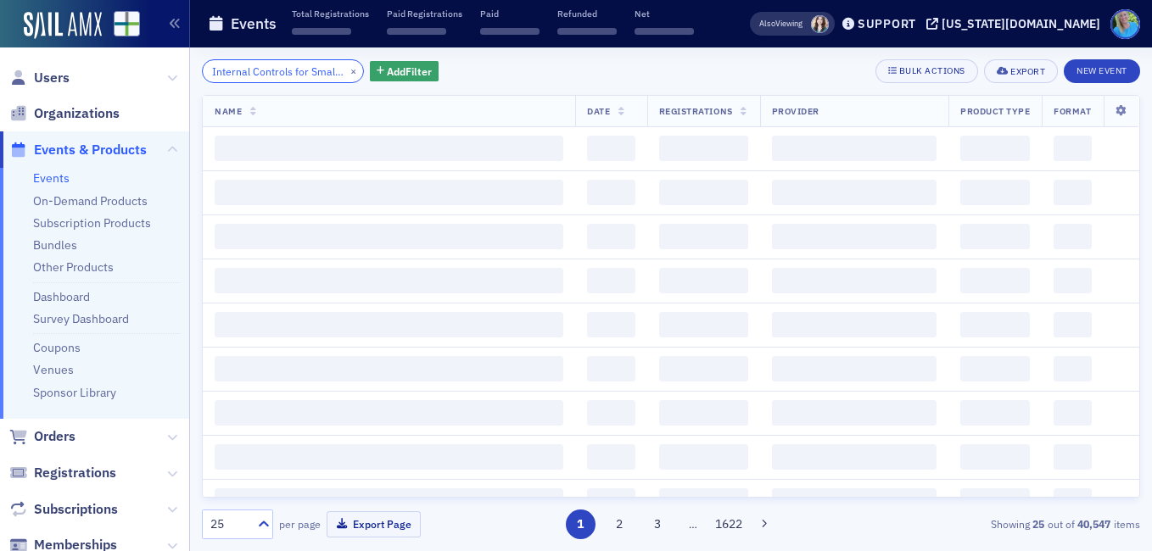
scroll to position [0, 76]
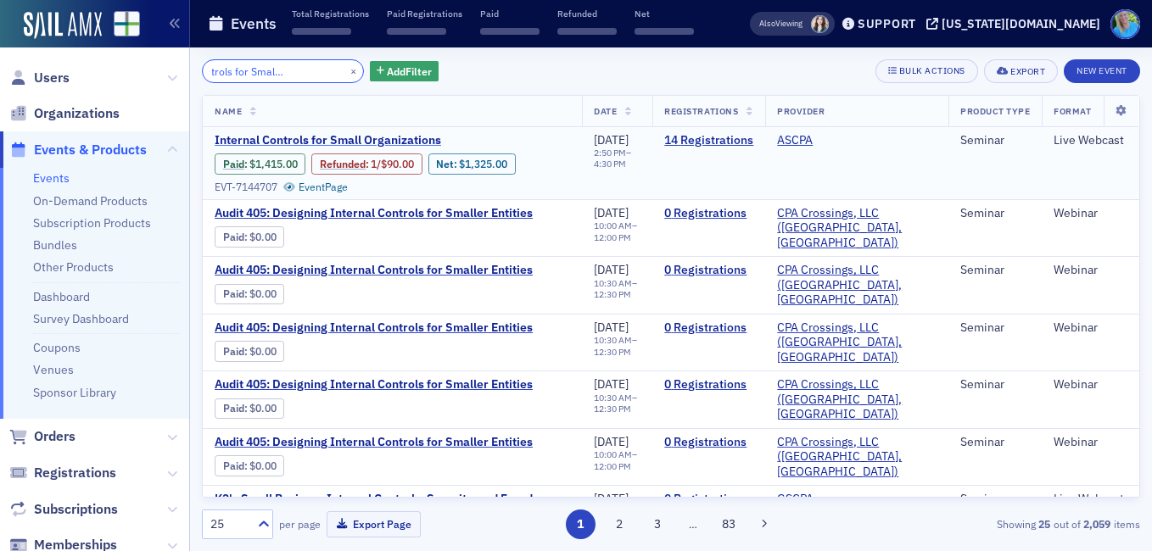
type input "Internal Controls for Small Organizations"
click at [303, 135] on span "Internal Controls for Small Organizations" at bounding box center [357, 140] width 285 height 15
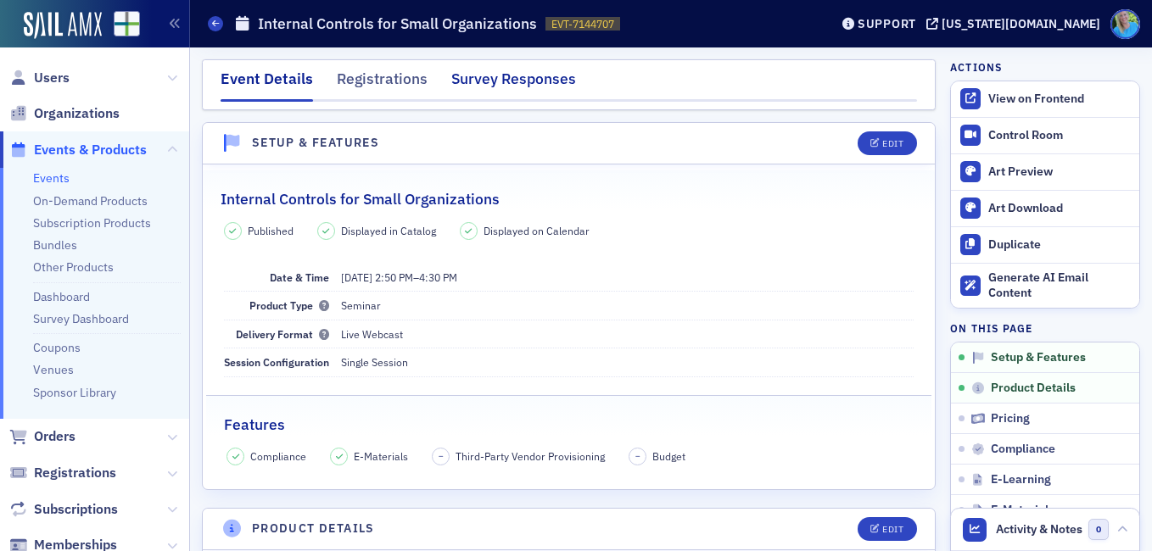
click at [489, 87] on div "Survey Responses" at bounding box center [513, 83] width 125 height 31
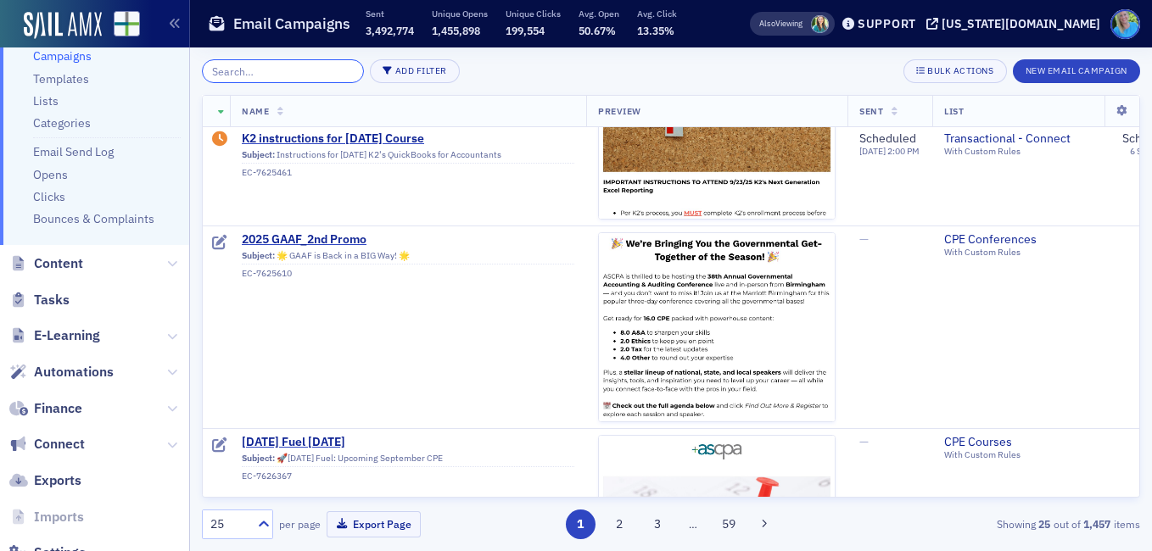
scroll to position [594, 0]
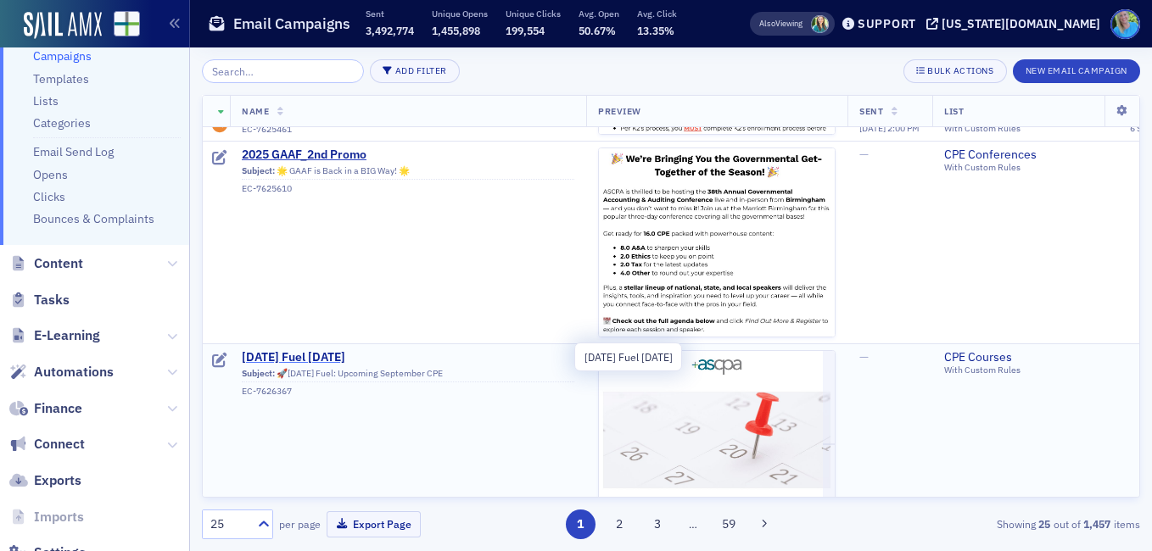
click at [312, 353] on span "[DATE] Fuel [DATE]" at bounding box center [408, 357] width 332 height 15
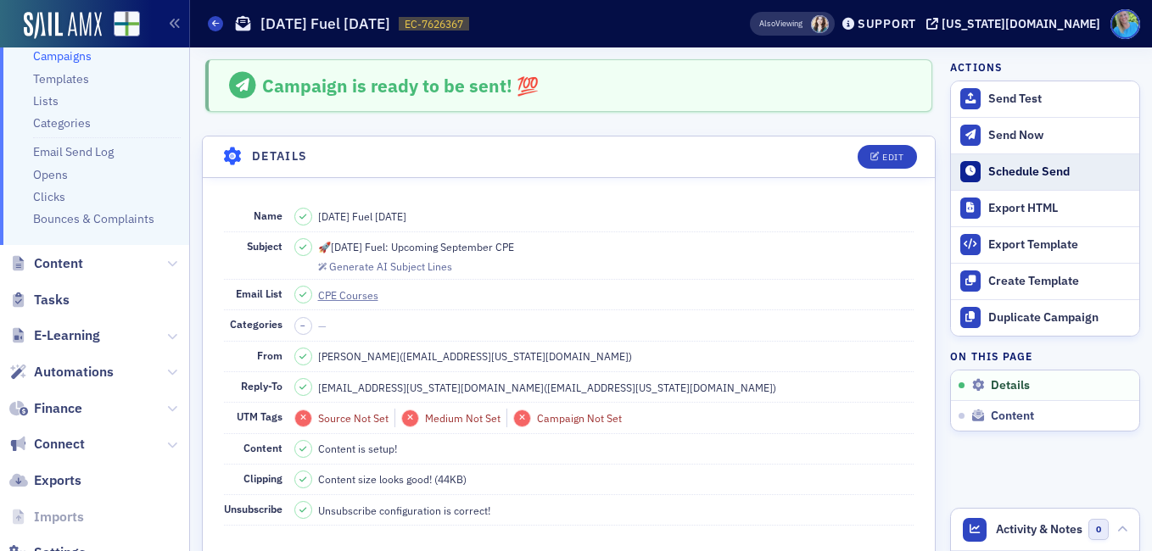
click at [988, 173] on div "Schedule Send" at bounding box center [1059, 172] width 142 height 15
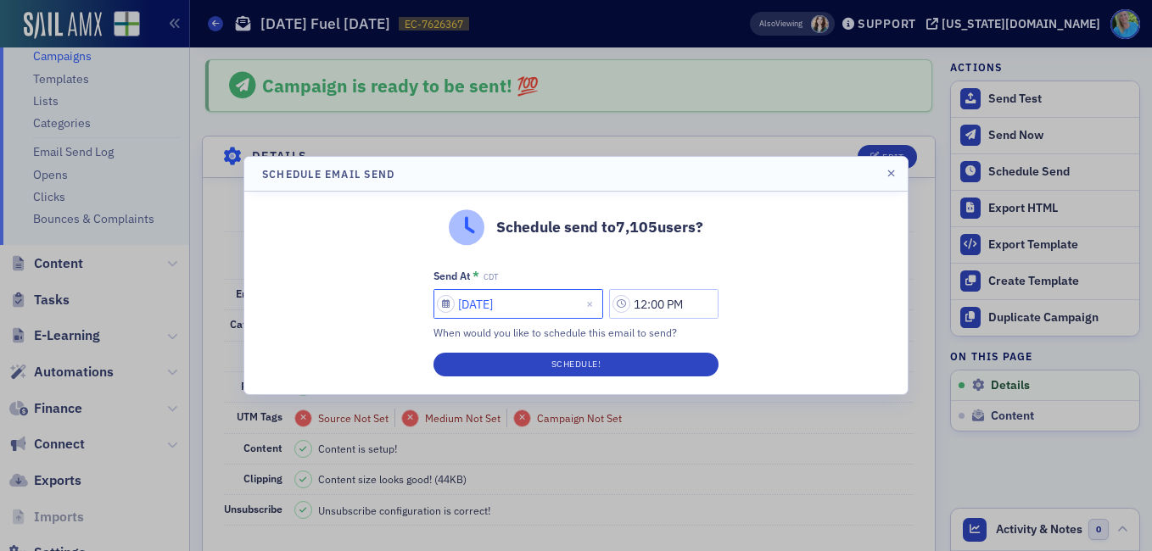
click at [537, 304] on input "09/17/2025" at bounding box center [518, 304] width 170 height 30
select select "8"
select select "2025"
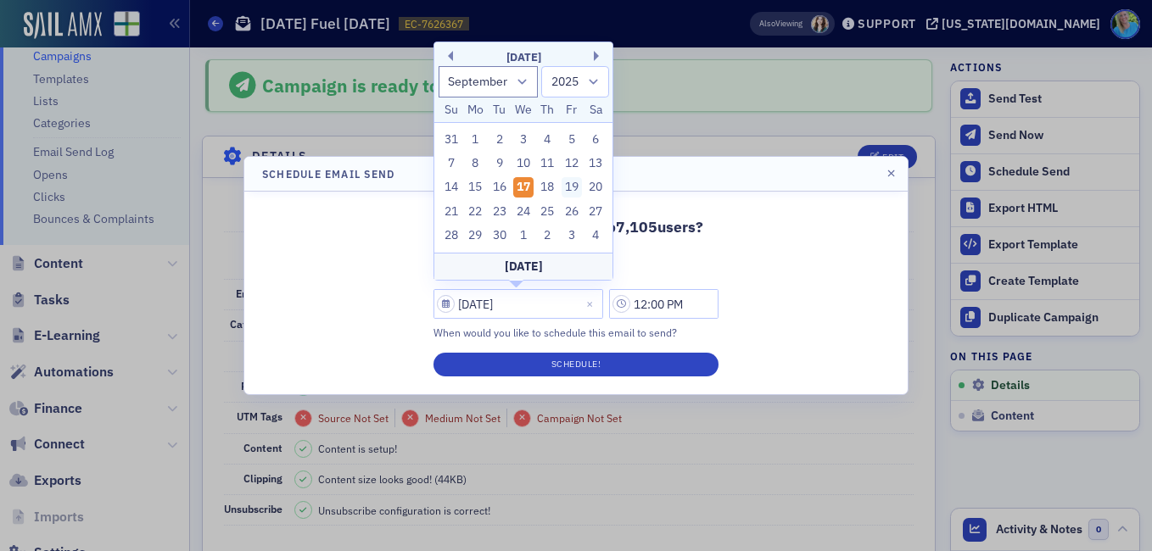
click at [568, 181] on div "19" at bounding box center [571, 187] width 20 height 20
type input "09/19/2025"
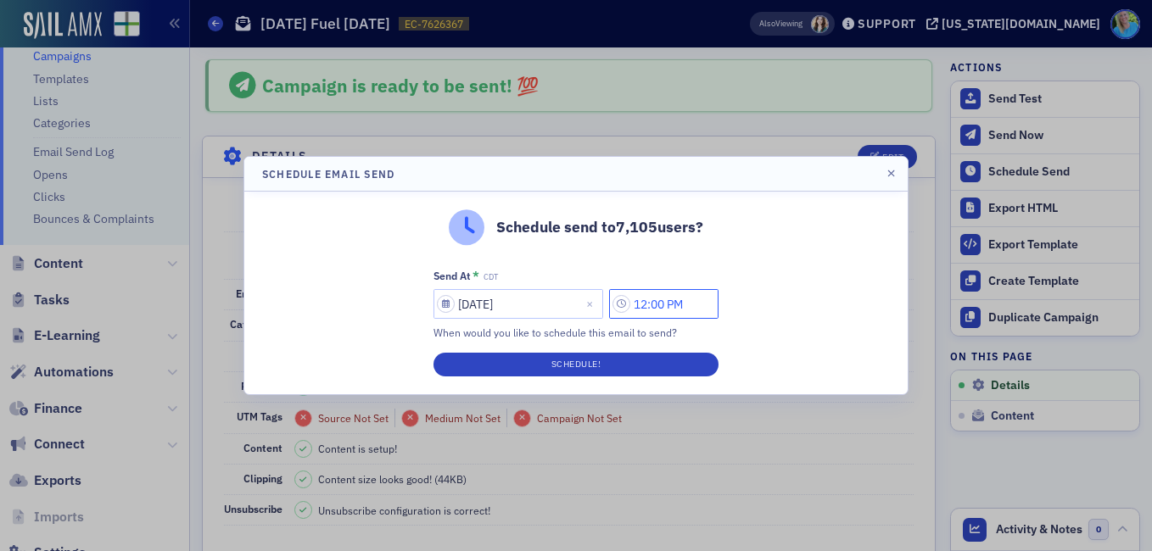
click at [642, 304] on input "12:00 PM" at bounding box center [663, 304] width 109 height 30
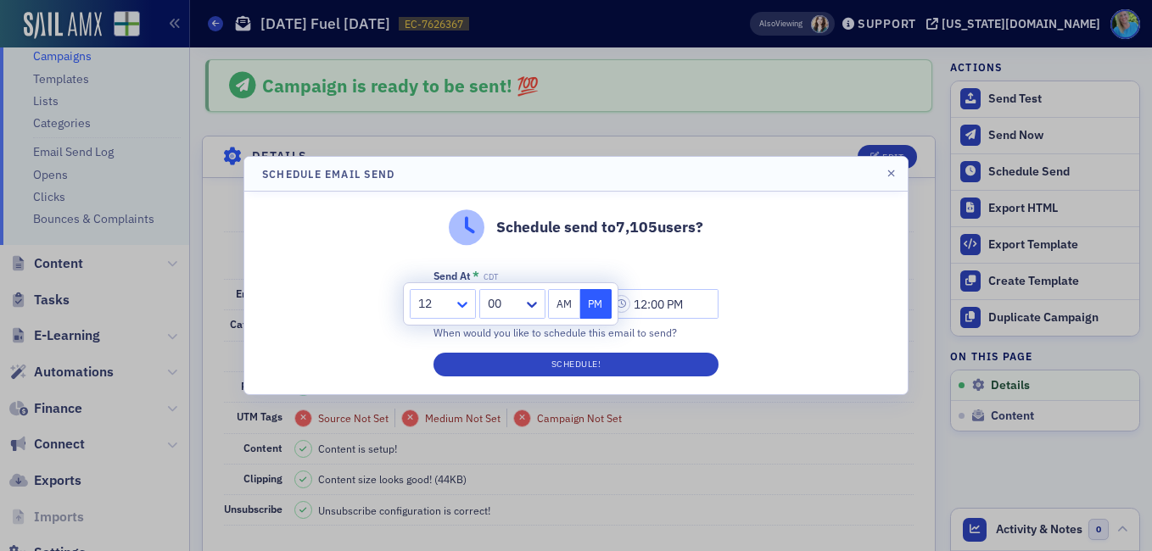
click at [465, 300] on icon at bounding box center [462, 304] width 17 height 17
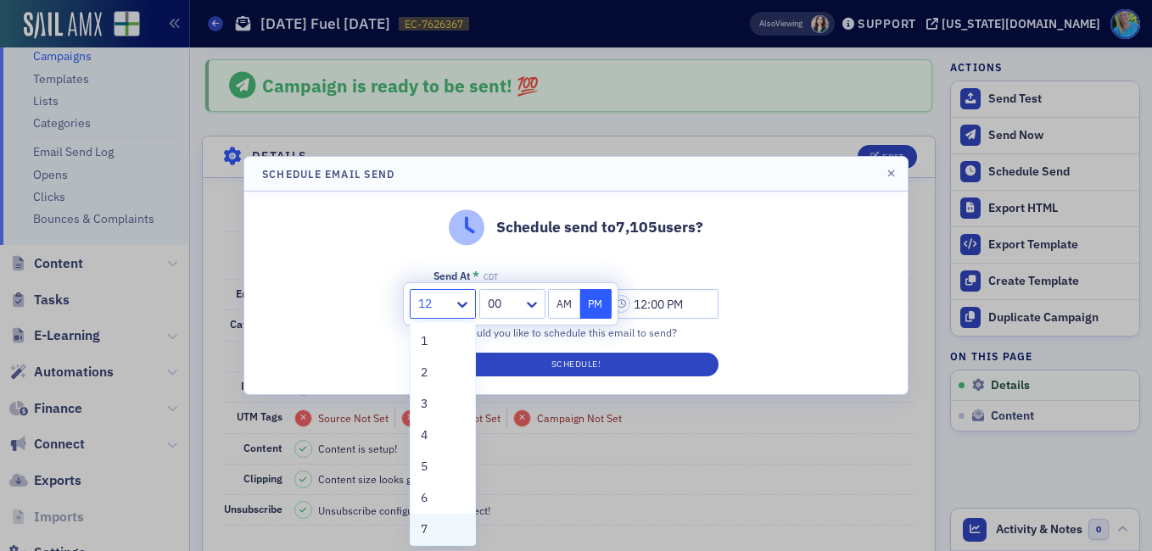
click at [435, 522] on div "7" at bounding box center [443, 530] width 44 height 18
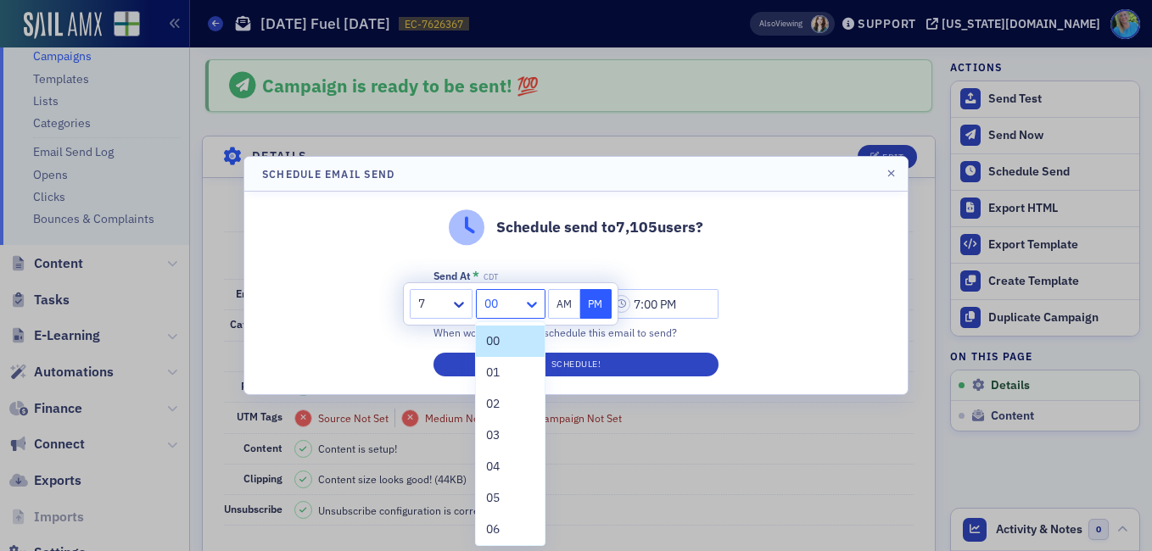
click at [533, 300] on icon at bounding box center [531, 304] width 17 height 17
click at [502, 479] on div "45" at bounding box center [509, 481] width 47 height 18
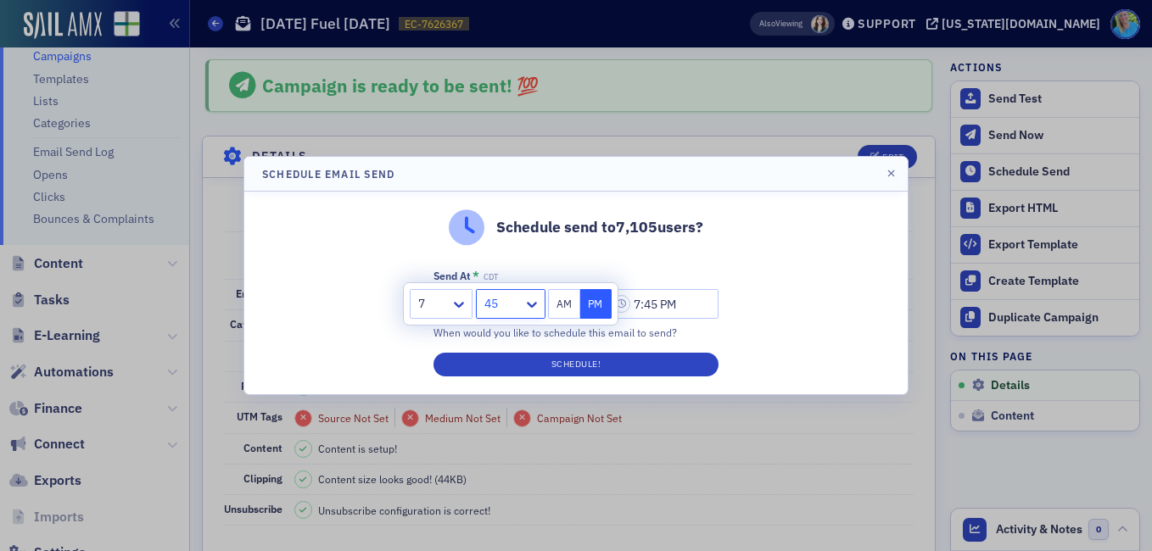
click at [561, 305] on button "AM" at bounding box center [564, 304] width 32 height 30
type input "7:45 AM"
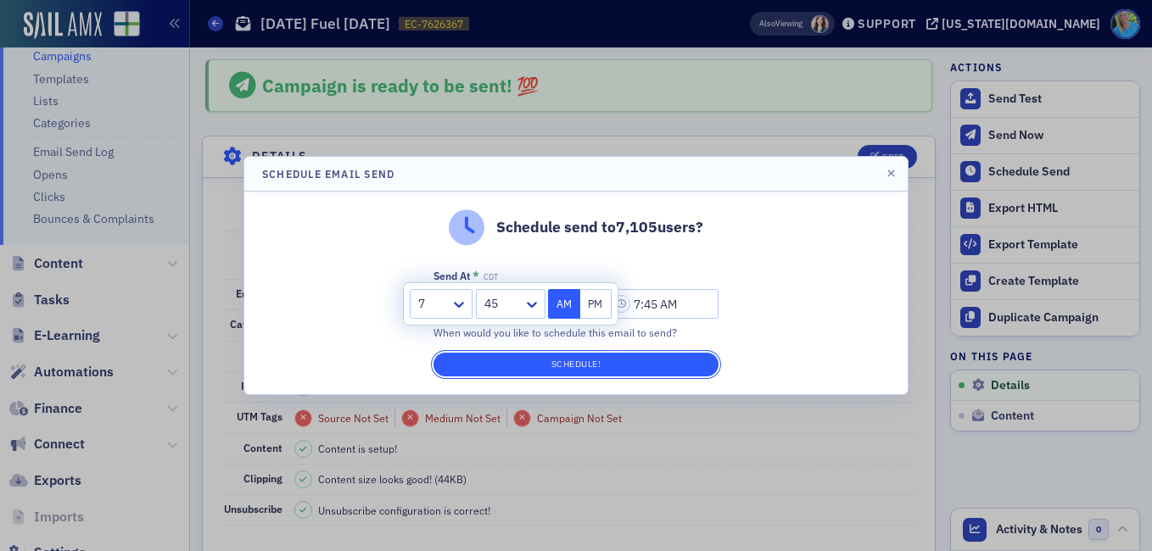
click at [581, 370] on button "Schedule!" at bounding box center [575, 365] width 285 height 24
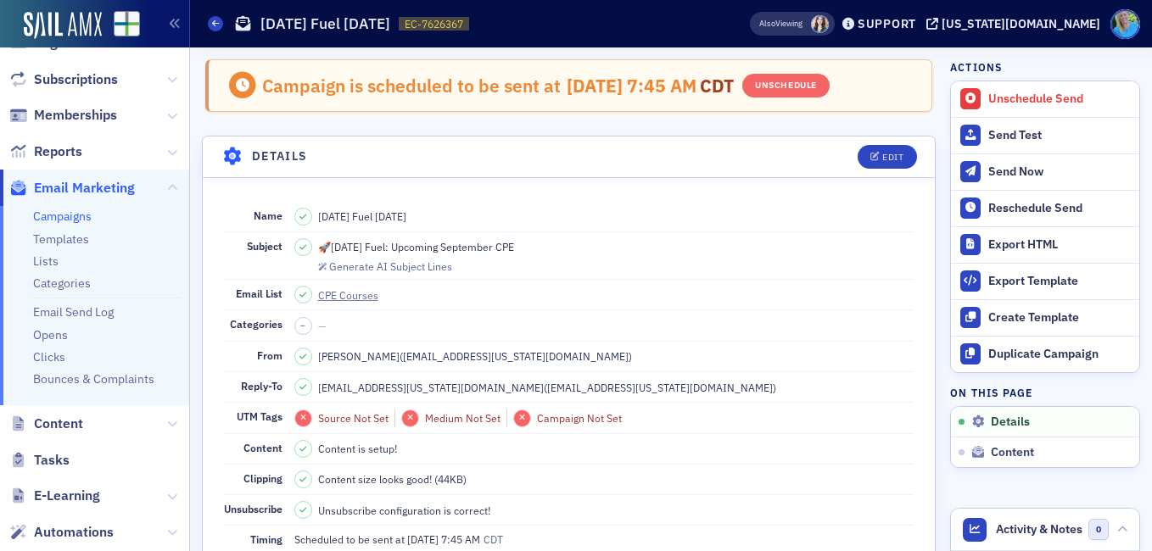
scroll to position [140, 0]
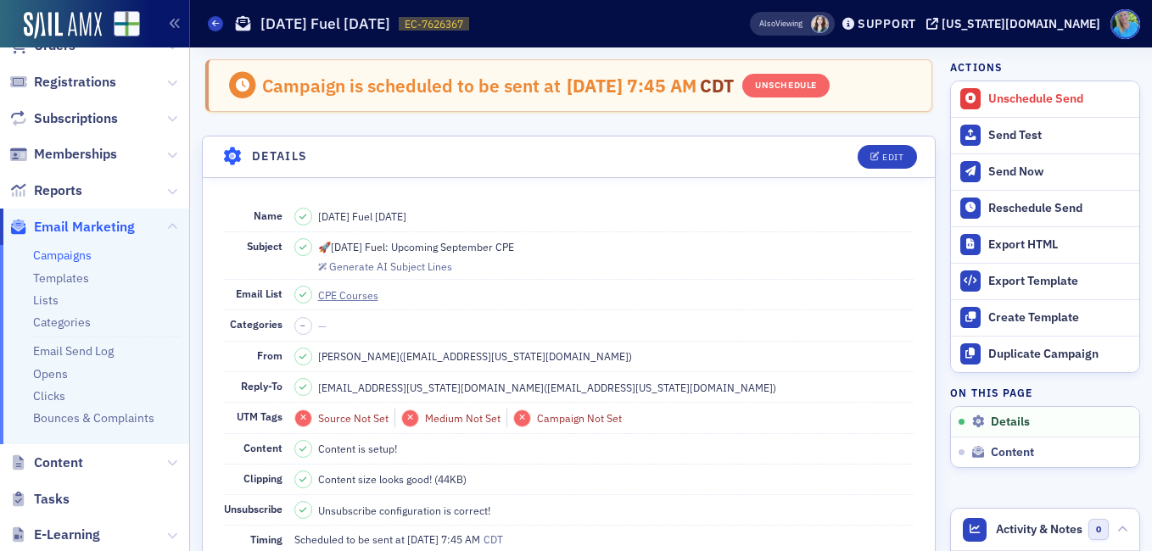
click at [70, 254] on link "Campaigns" at bounding box center [62, 255] width 59 height 15
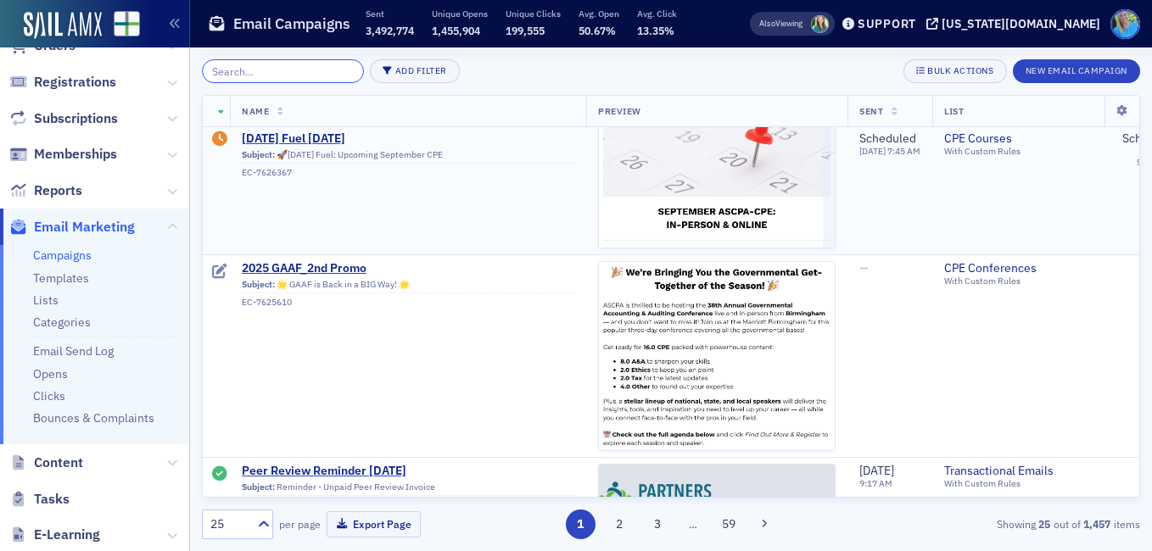
scroll to position [679, 0]
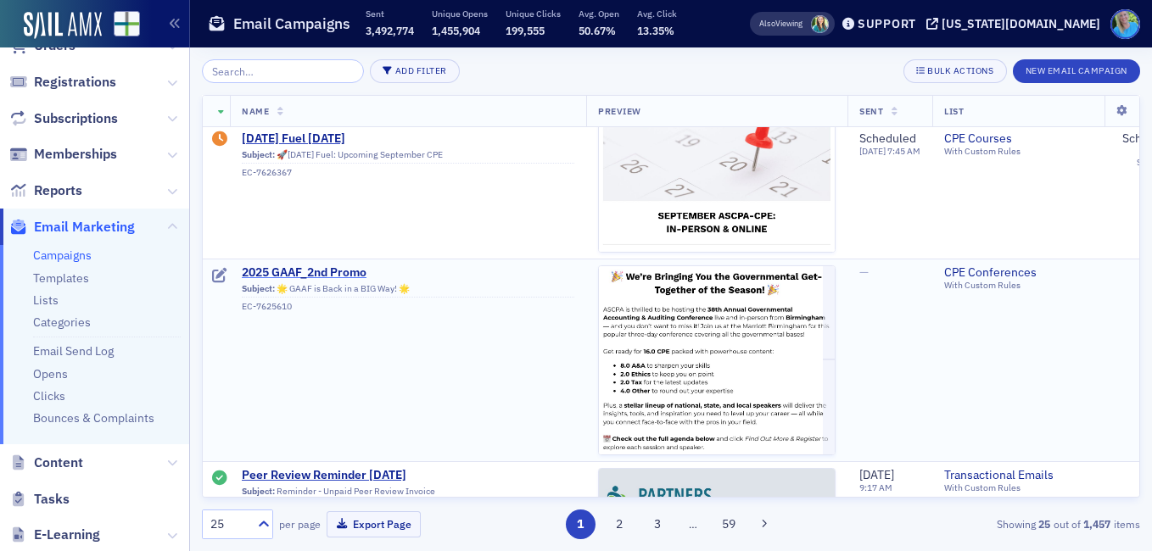
click at [336, 270] on span "2025 GAAF_2nd Promo" at bounding box center [408, 272] width 332 height 15
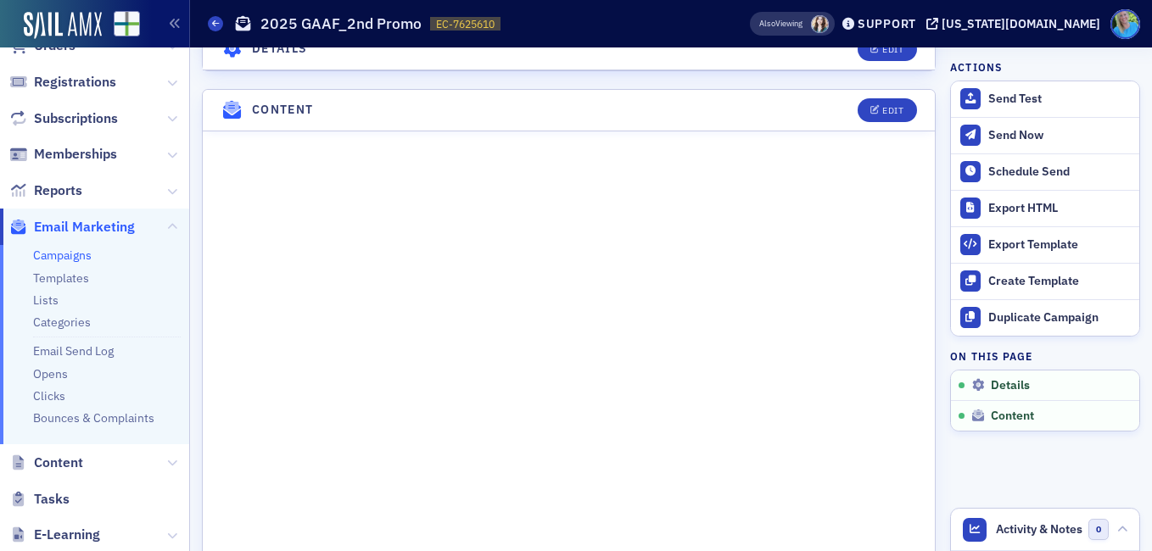
scroll to position [933, 0]
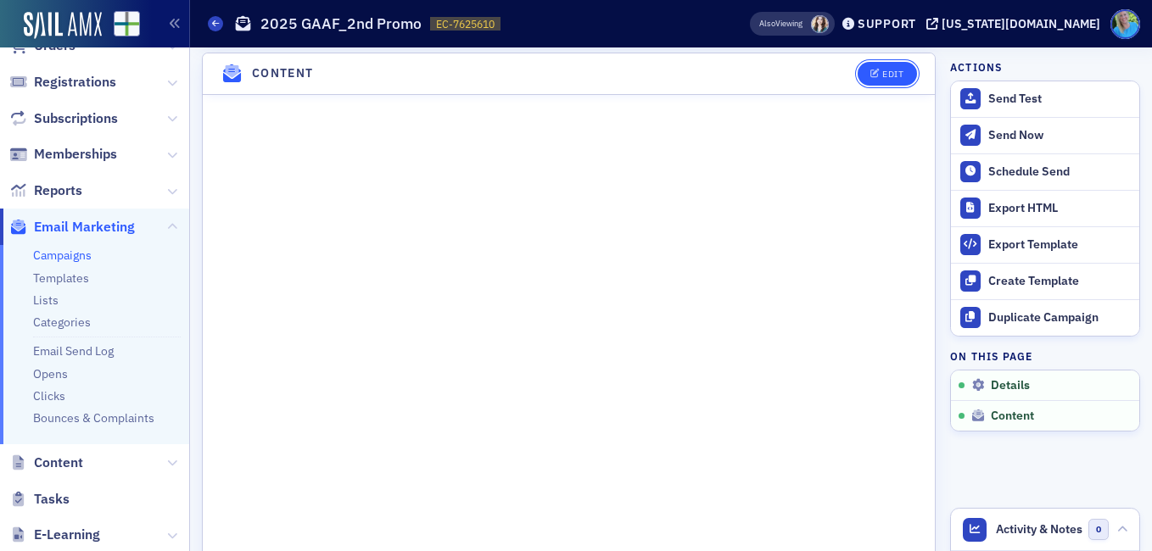
click at [870, 79] on icon "button" at bounding box center [875, 74] width 10 height 9
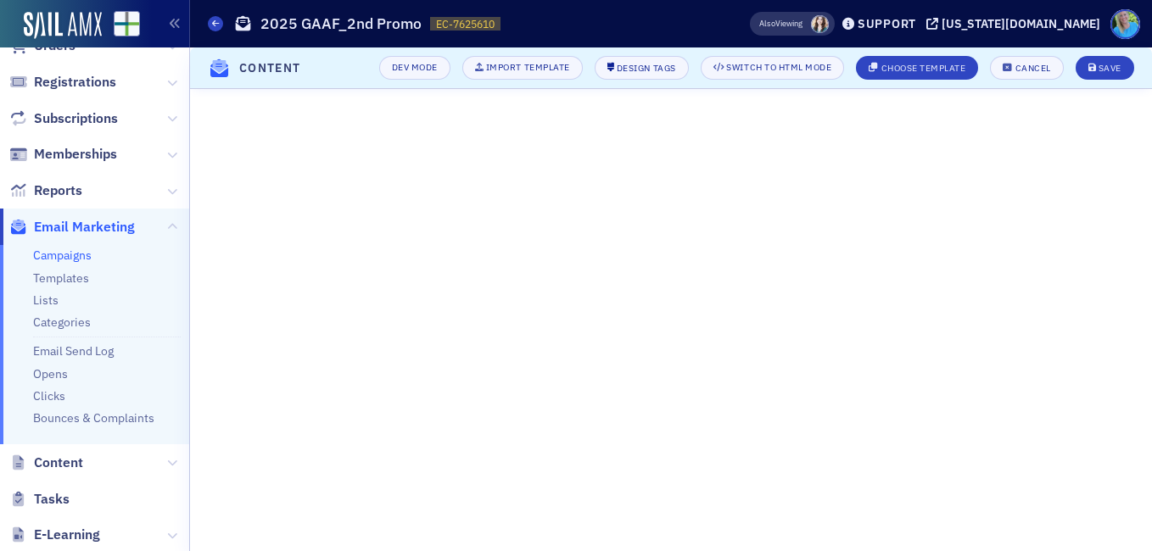
scroll to position [461, 0]
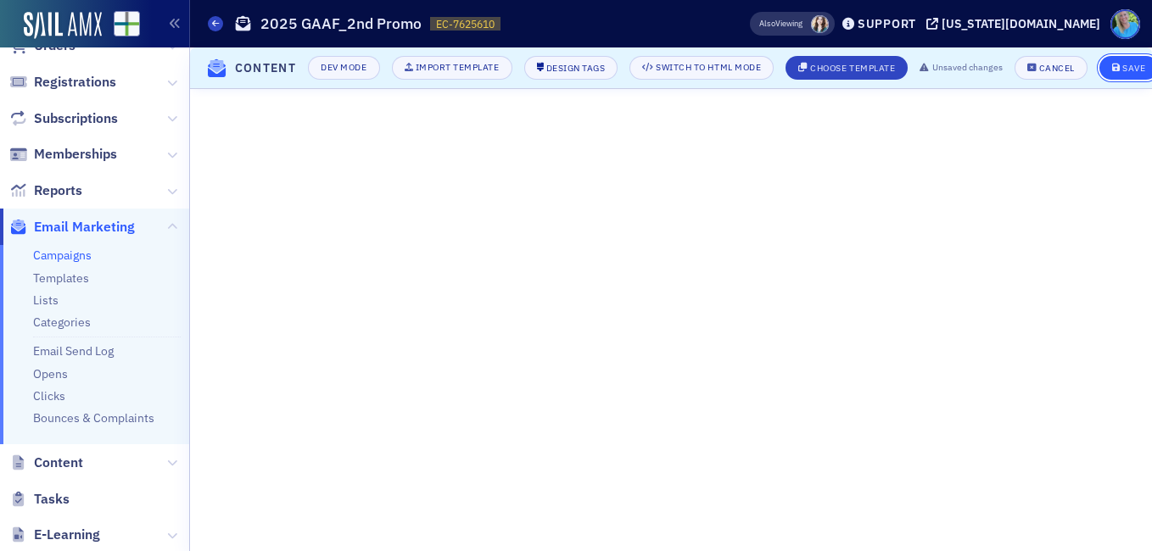
click at [1141, 64] on div "Save" at bounding box center [1133, 68] width 23 height 9
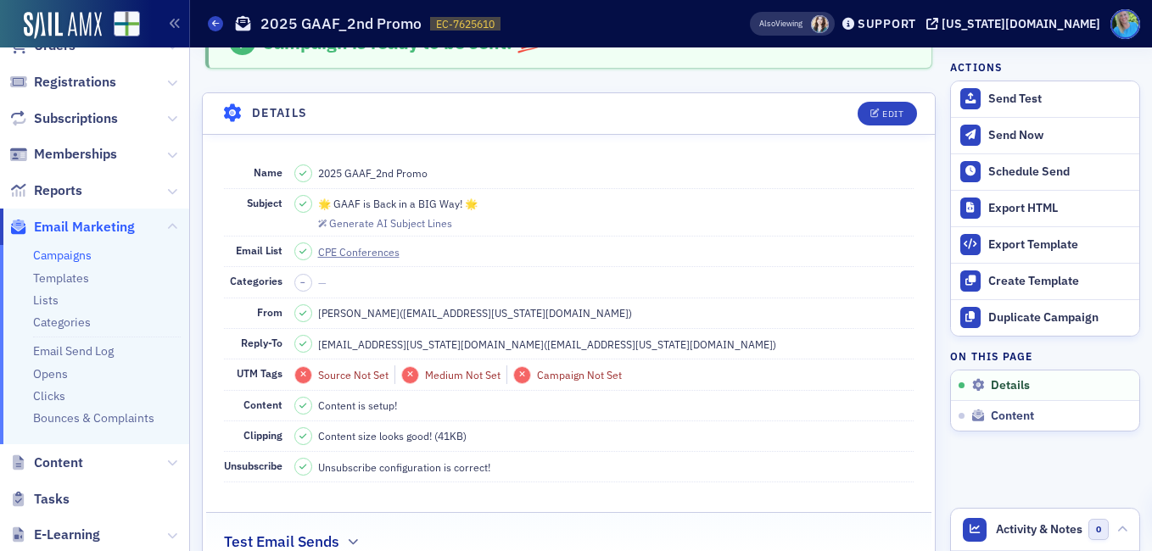
scroll to position [0, 0]
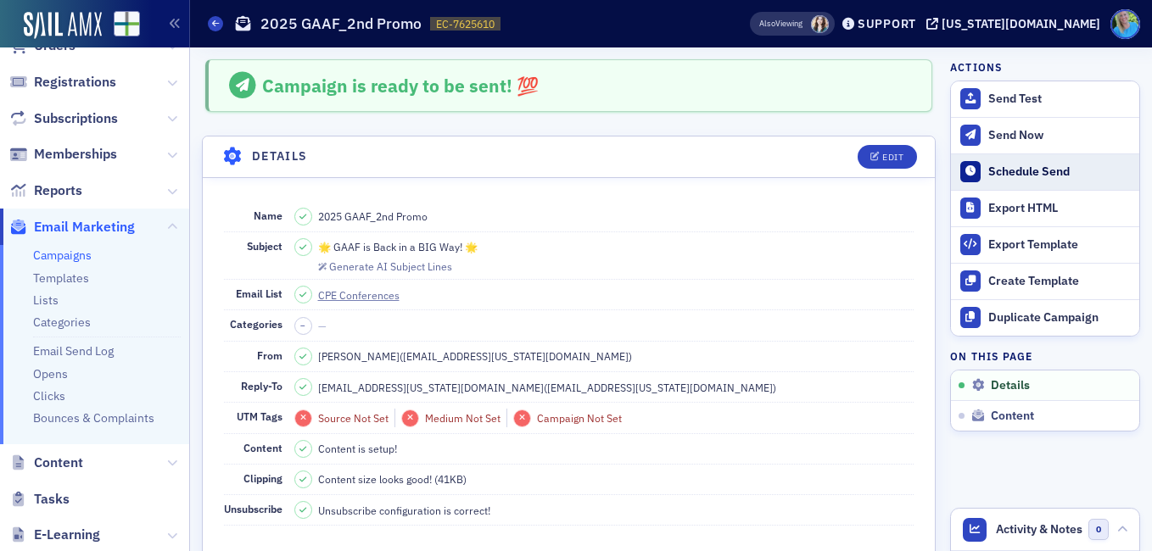
click at [1015, 174] on div "Schedule Send" at bounding box center [1059, 172] width 142 height 15
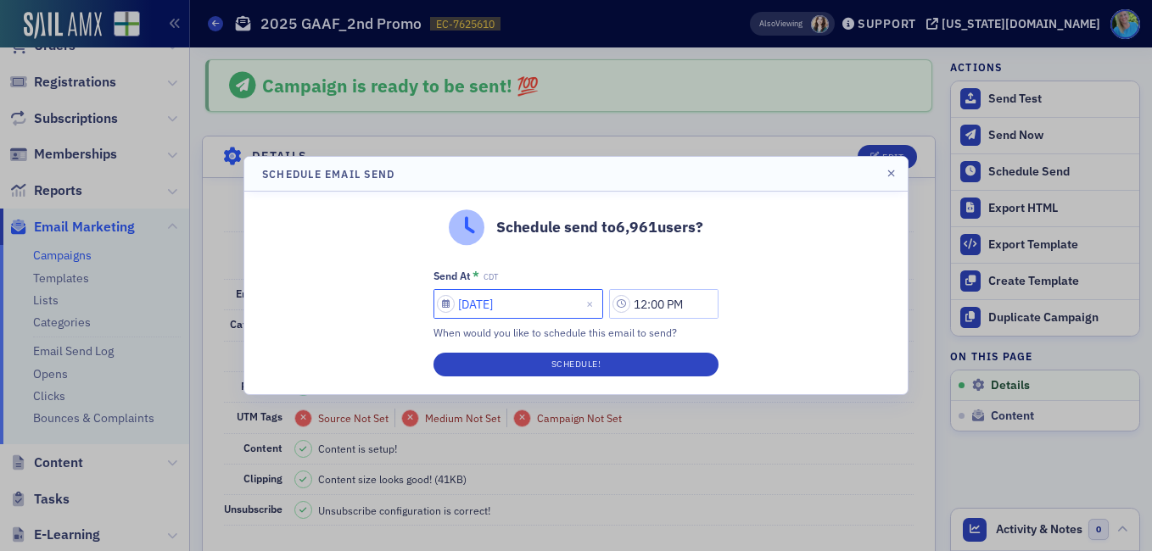
click at [537, 301] on input "09/17/2025" at bounding box center [518, 304] width 170 height 30
select select "8"
select select "2025"
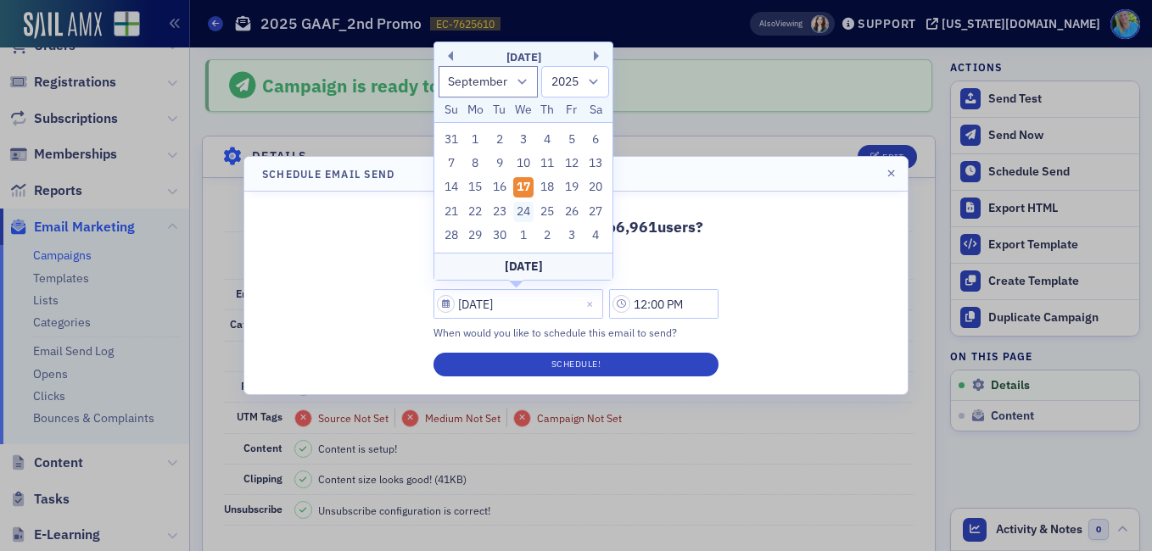
click at [519, 210] on div "24" at bounding box center [523, 212] width 20 height 20
type input "09/24/2025"
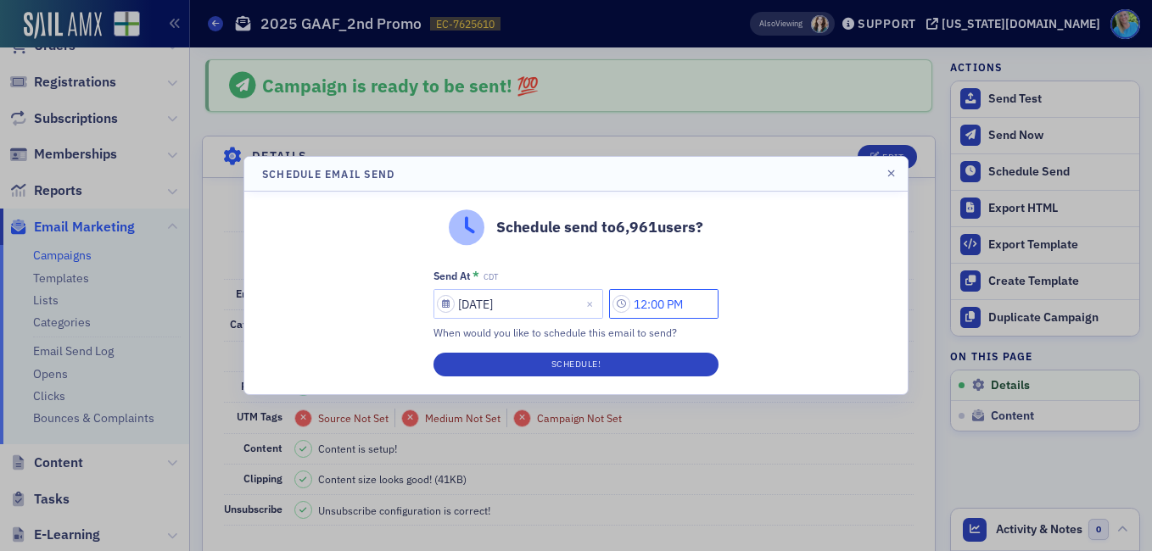
click at [645, 303] on input "12:00 PM" at bounding box center [663, 304] width 109 height 30
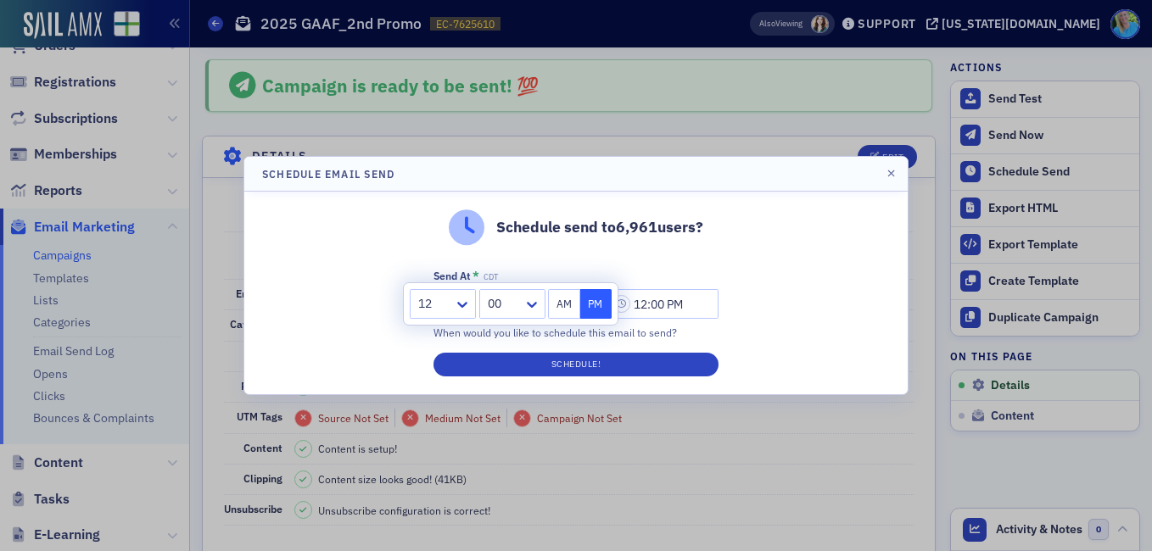
click at [454, 301] on div "12" at bounding box center [432, 304] width 43 height 25
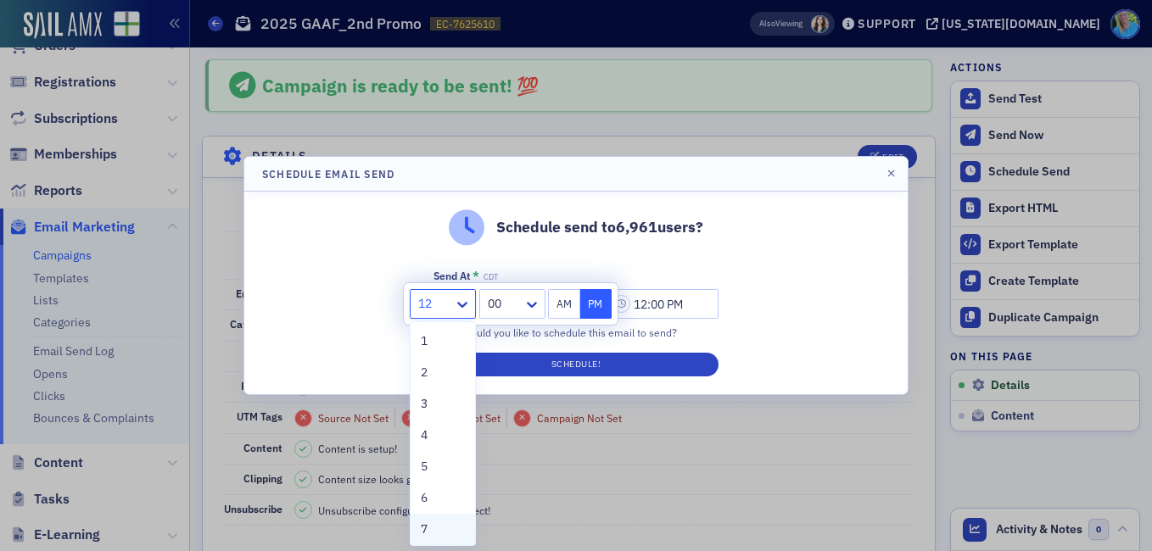
click at [431, 531] on div "7" at bounding box center [443, 530] width 44 height 18
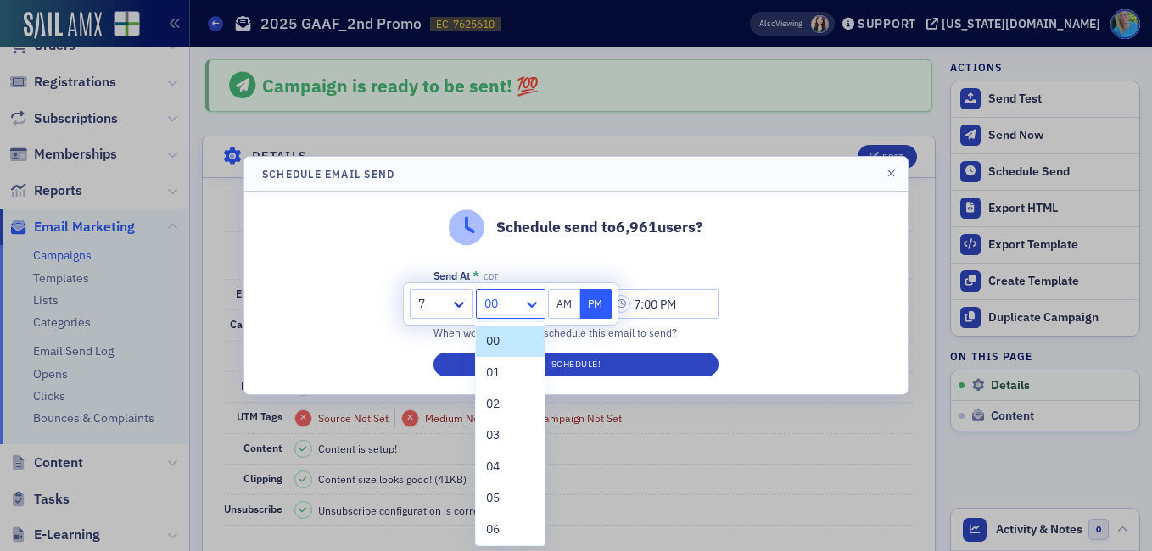
click at [531, 309] on icon at bounding box center [531, 304] width 17 height 17
click at [501, 476] on div "45" at bounding box center [509, 481] width 47 height 18
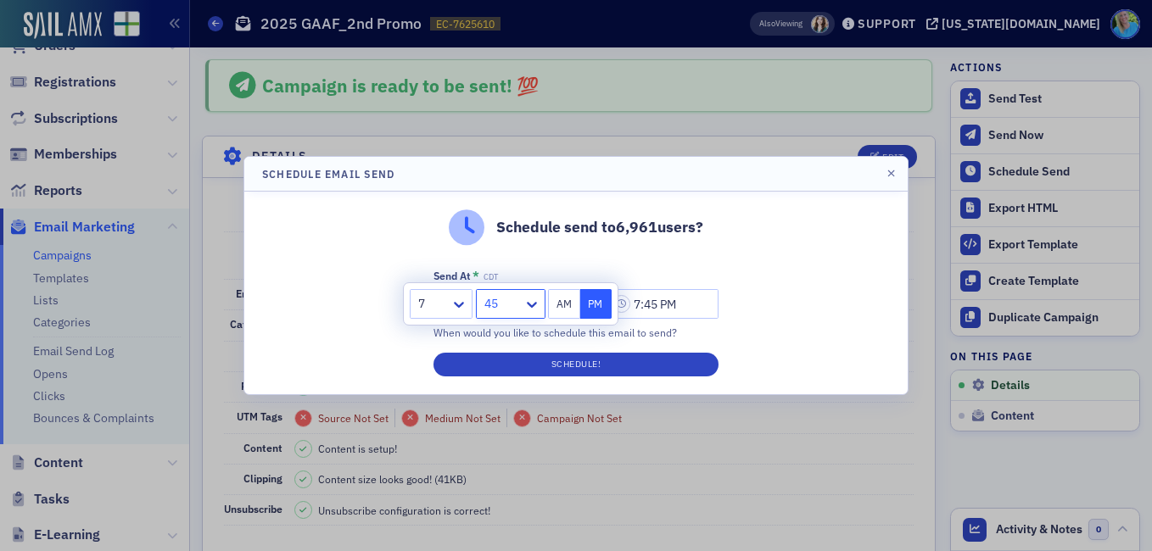
click at [555, 308] on button "AM" at bounding box center [564, 304] width 32 height 30
type input "7:45 AM"
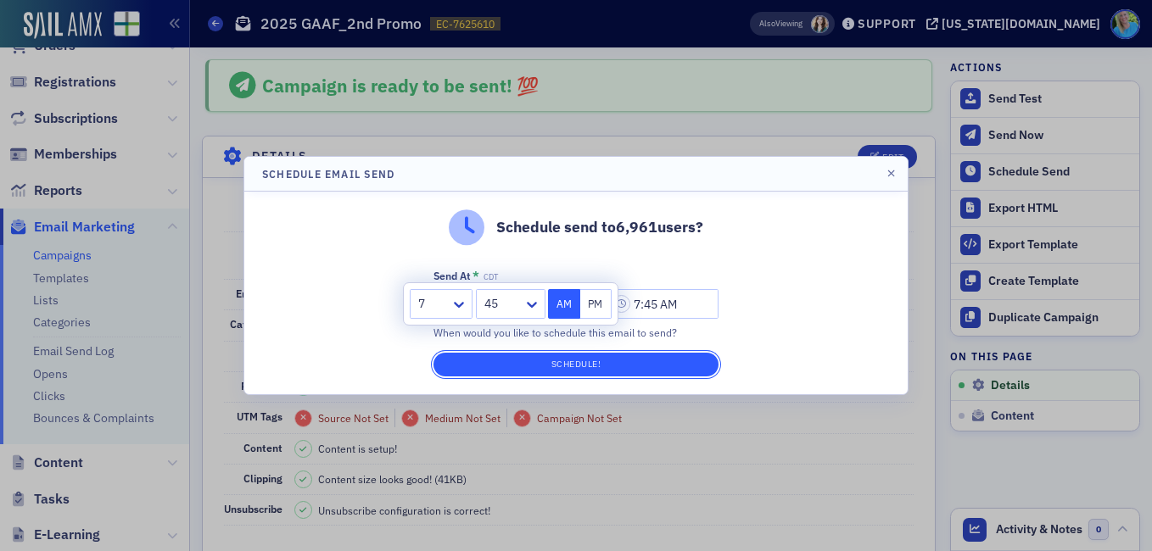
click at [560, 361] on button "Schedule!" at bounding box center [575, 365] width 285 height 24
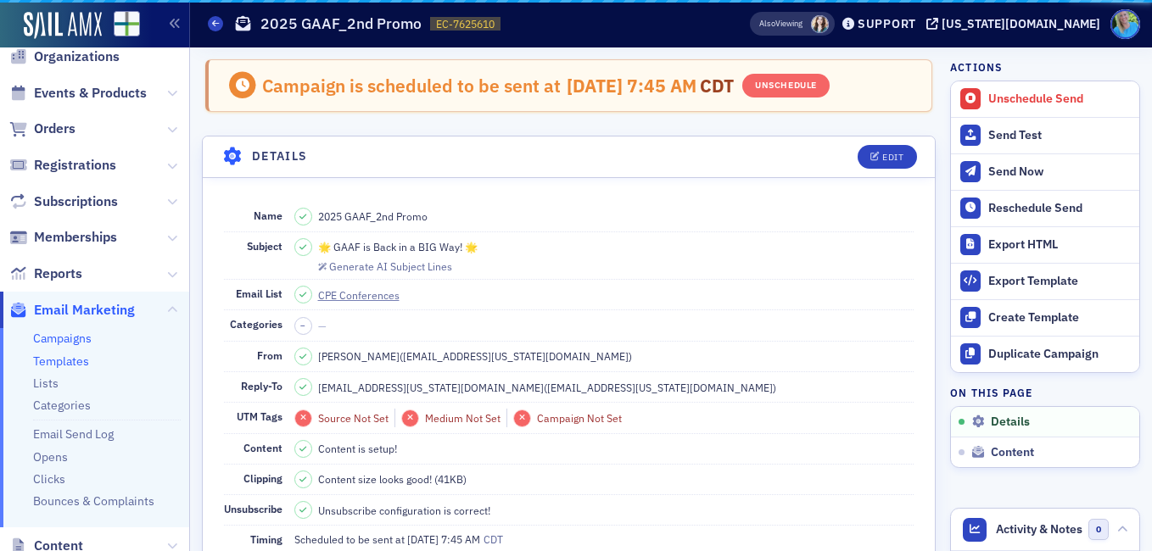
scroll to position [0, 0]
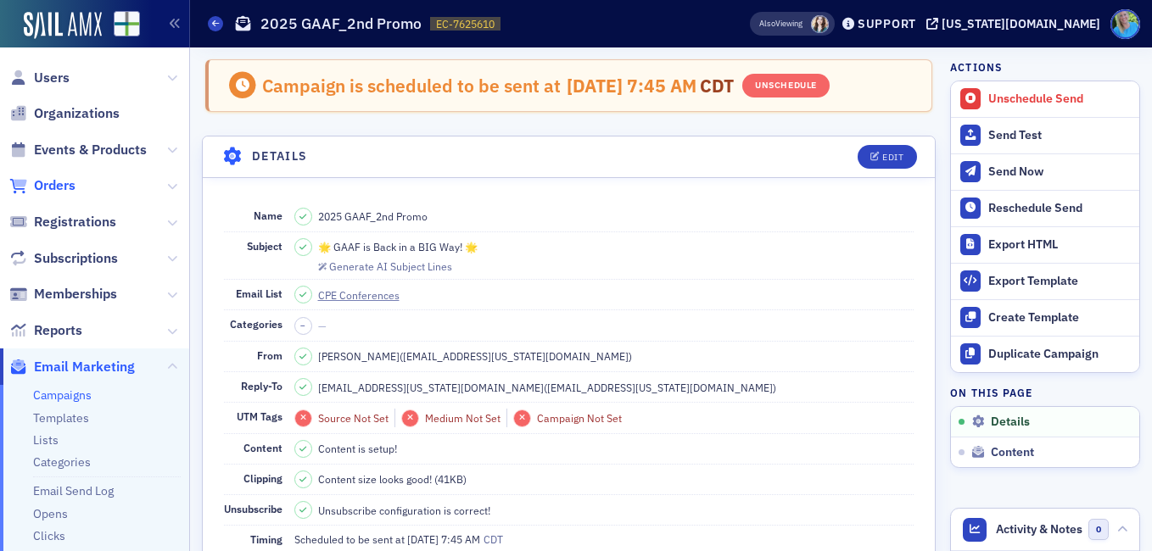
click at [57, 187] on span "Orders" at bounding box center [55, 185] width 42 height 19
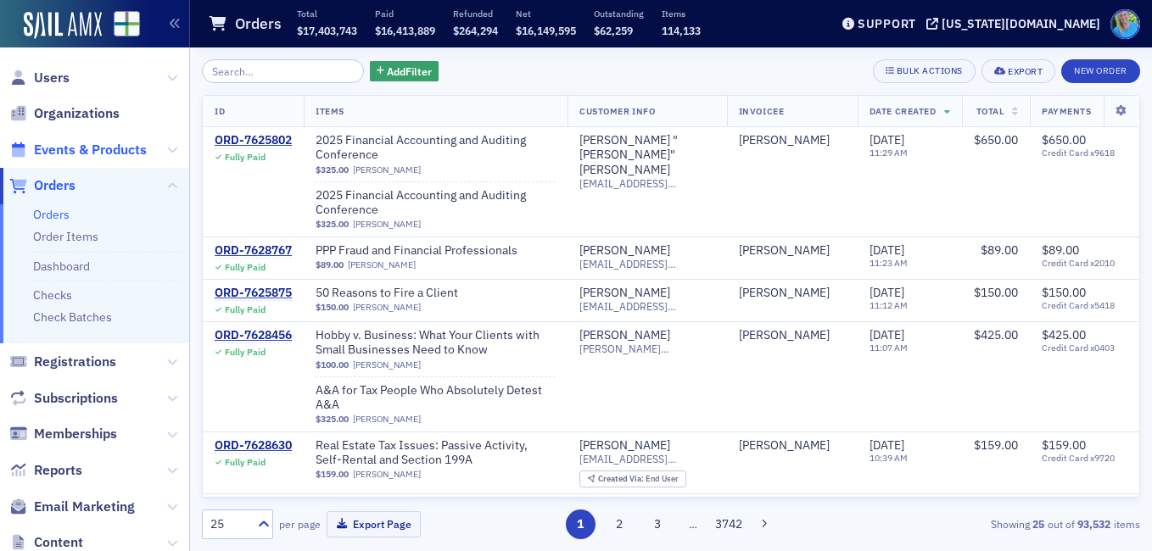
click at [127, 141] on span "Events & Products" at bounding box center [90, 150] width 113 height 19
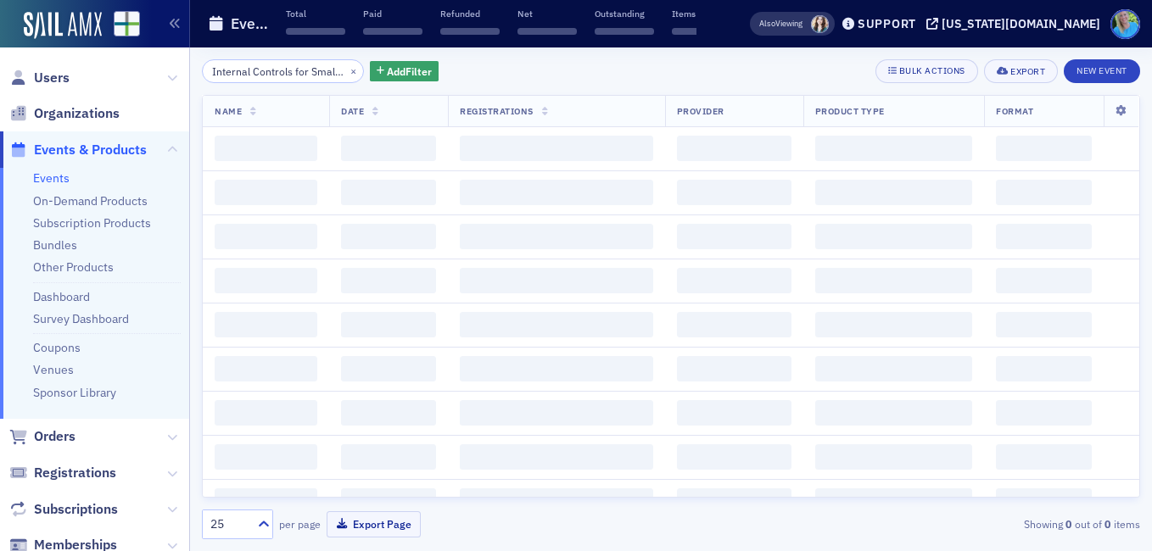
scroll to position [0, 76]
click at [346, 73] on button "×" at bounding box center [353, 70] width 15 height 15
click at [334, 72] on input "Internal Controls for Small Organizations" at bounding box center [283, 71] width 162 height 24
click at [332, 71] on input "Internal Controls for Small Organizations" at bounding box center [283, 71] width 162 height 24
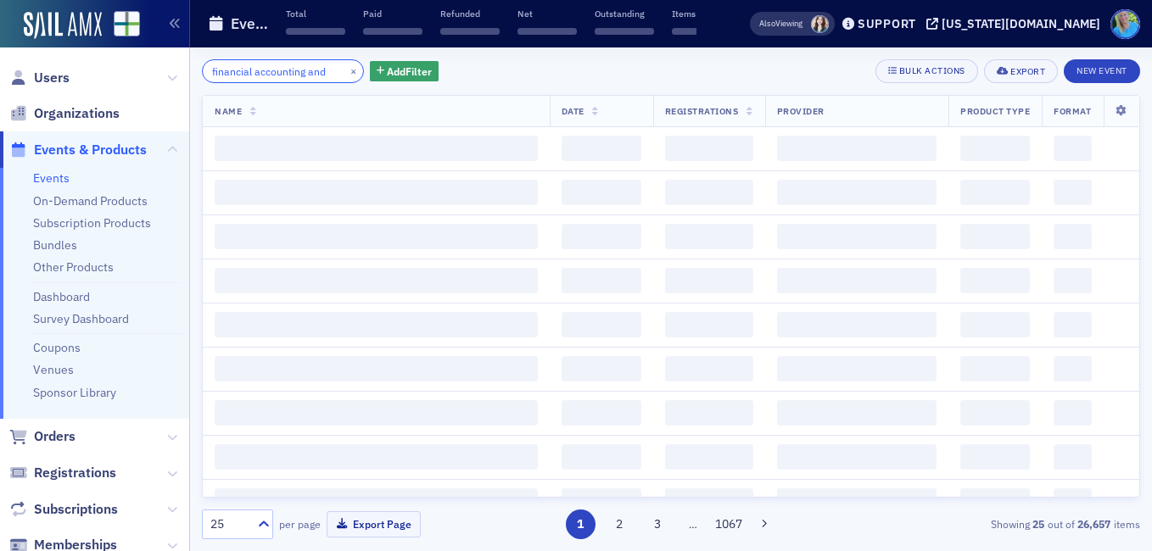
scroll to position [0, 2]
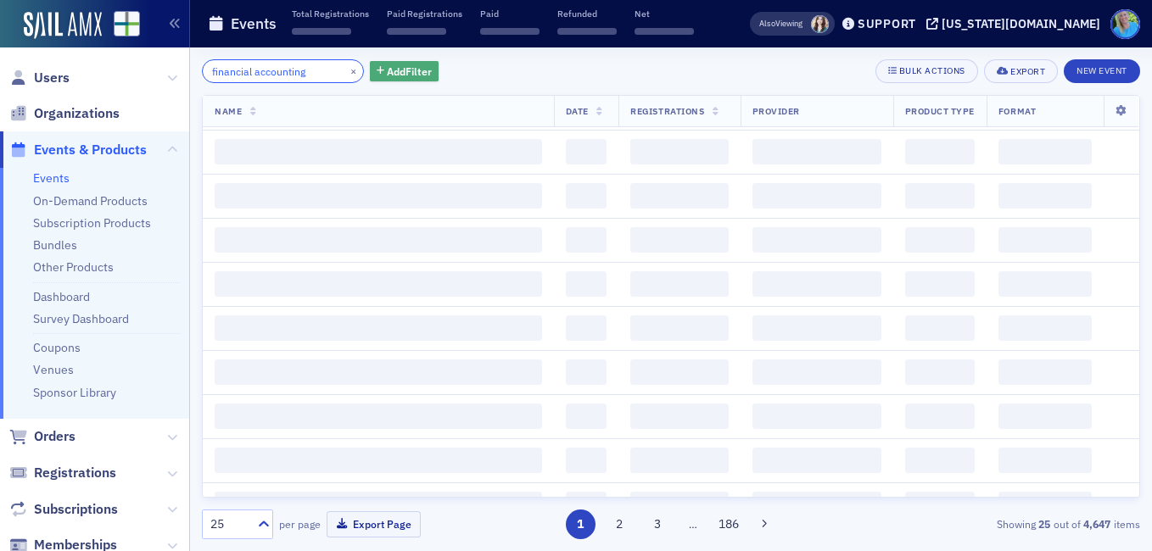
scroll to position [1187, 0]
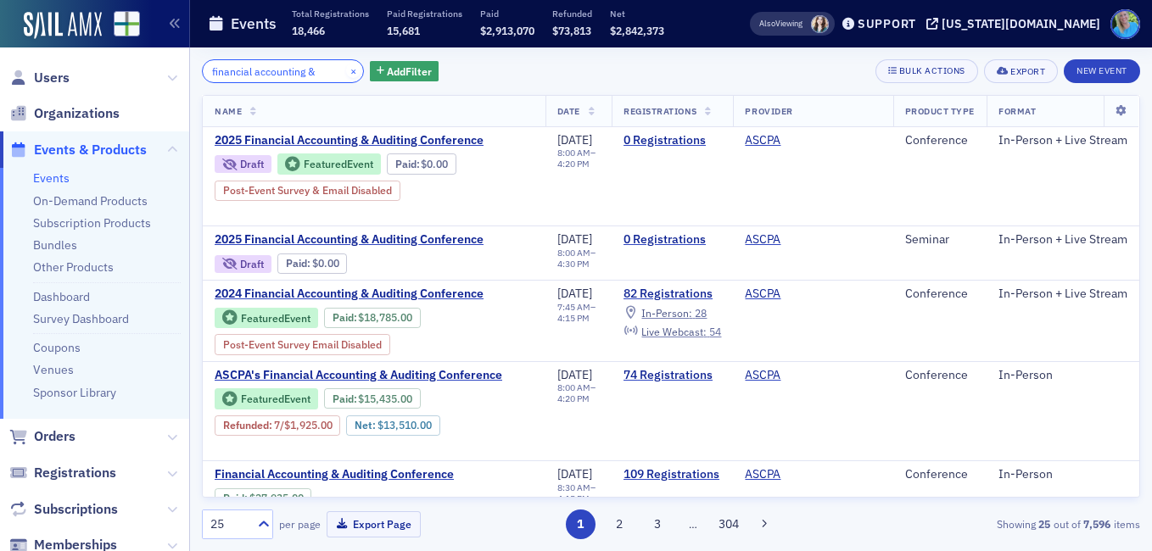
type input "financial accounting &"
click at [346, 70] on button "×" at bounding box center [353, 70] width 15 height 15
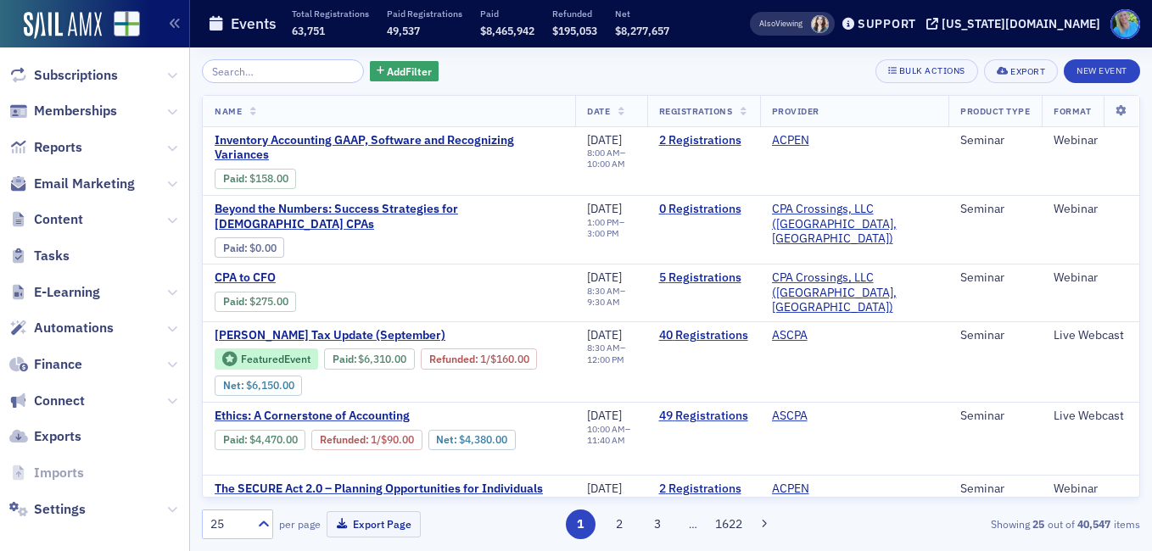
scroll to position [446, 0]
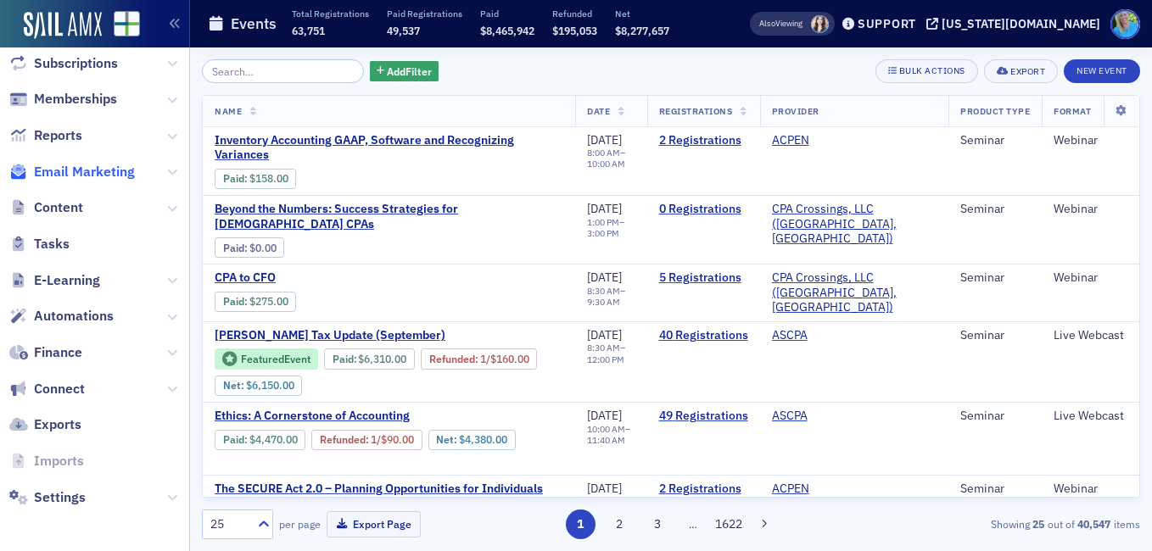
click at [90, 174] on span "Email Marketing" at bounding box center [84, 172] width 101 height 19
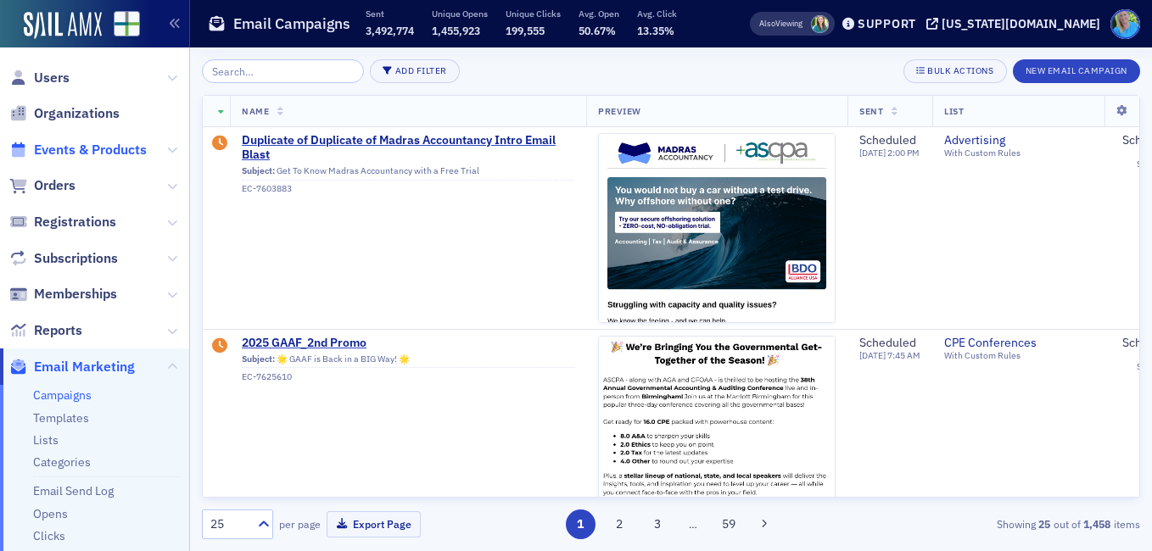
click at [93, 142] on span "Events & Products" at bounding box center [90, 150] width 113 height 19
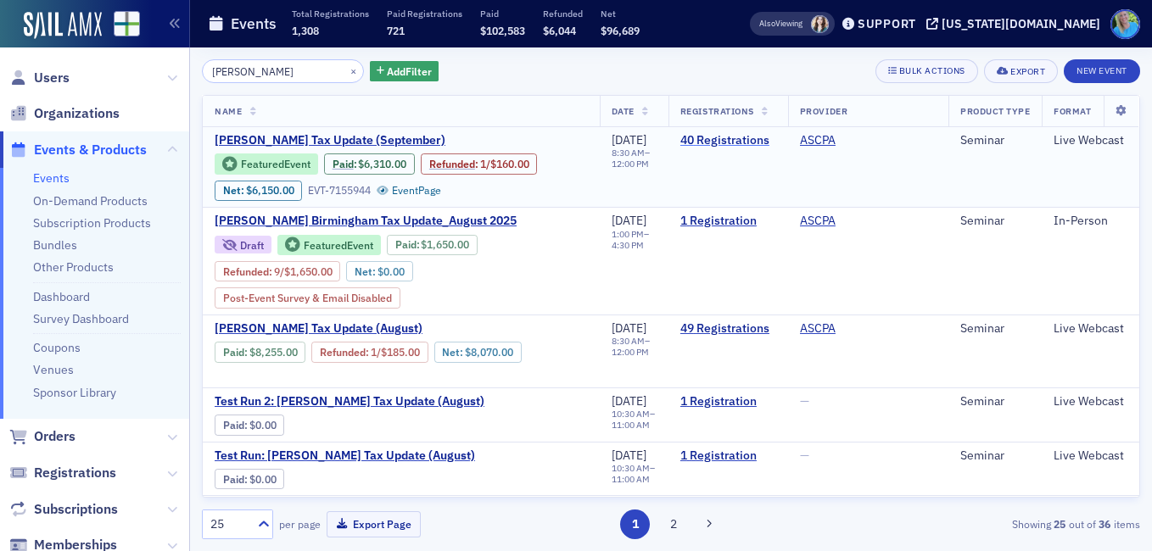
type input "lisa mckinney"
click at [697, 137] on link "40 Registrations" at bounding box center [728, 140] width 96 height 15
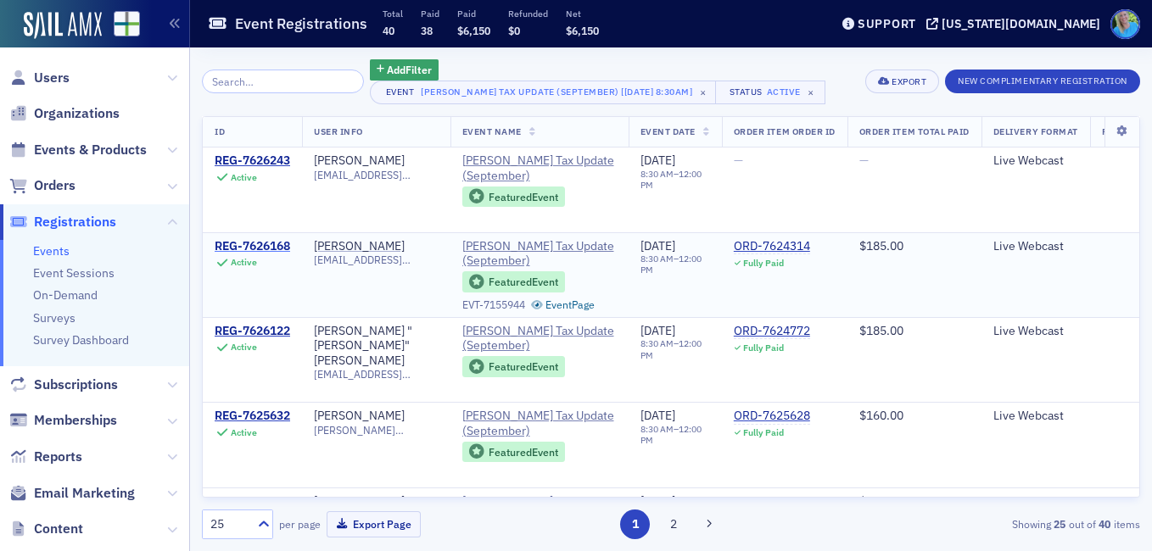
click at [277, 249] on div "REG-7626168" at bounding box center [252, 246] width 75 height 15
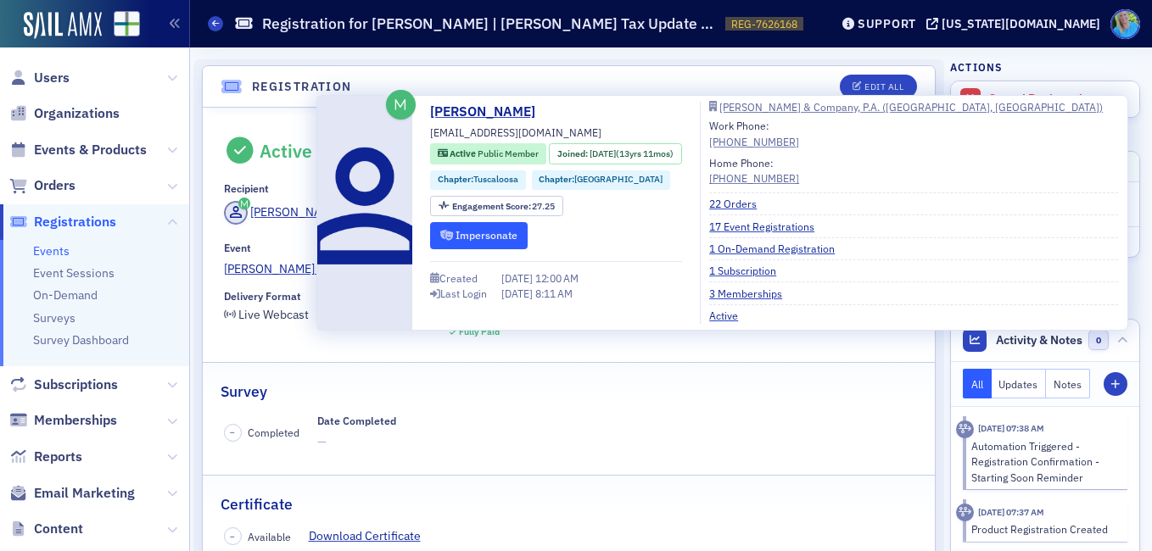
click at [460, 230] on button "Impersonate" at bounding box center [479, 235] width 98 height 26
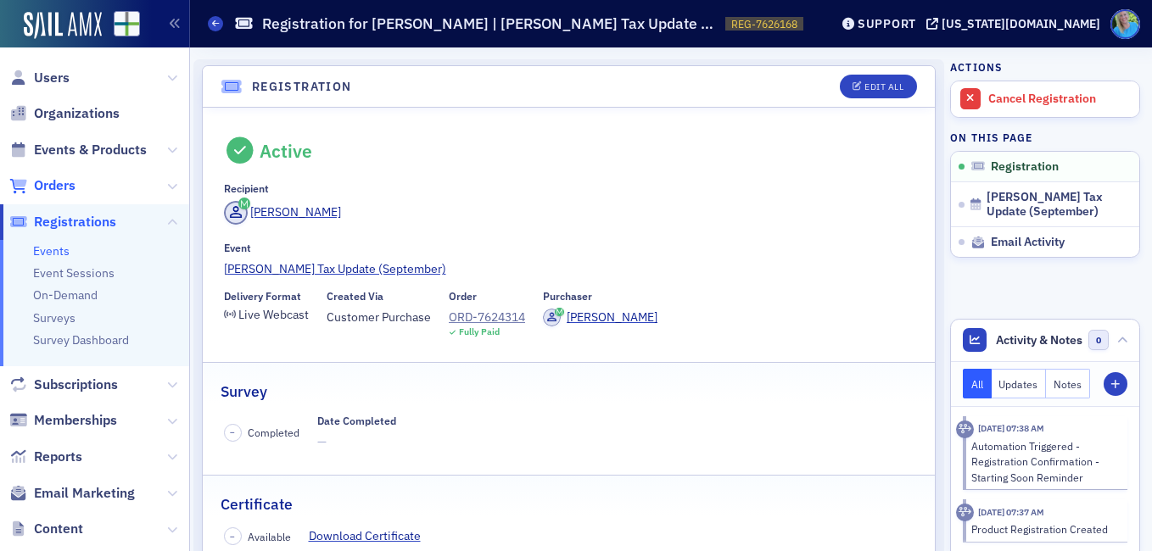
click at [61, 194] on span "Orders" at bounding box center [55, 185] width 42 height 19
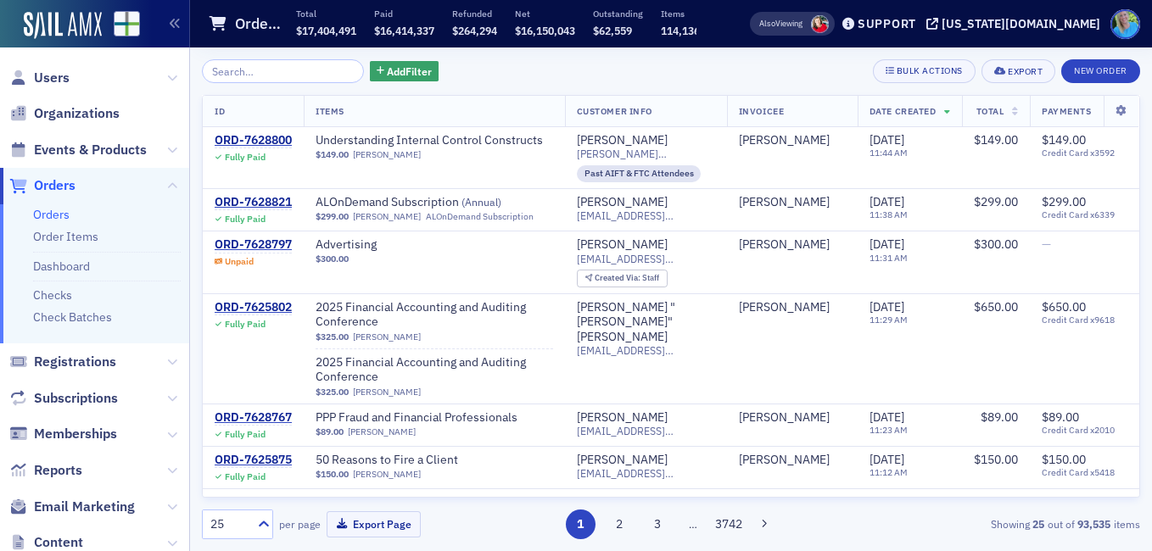
click at [466, 62] on div "Add Filter Bulk Actions Export New Order" at bounding box center [671, 71] width 938 height 24
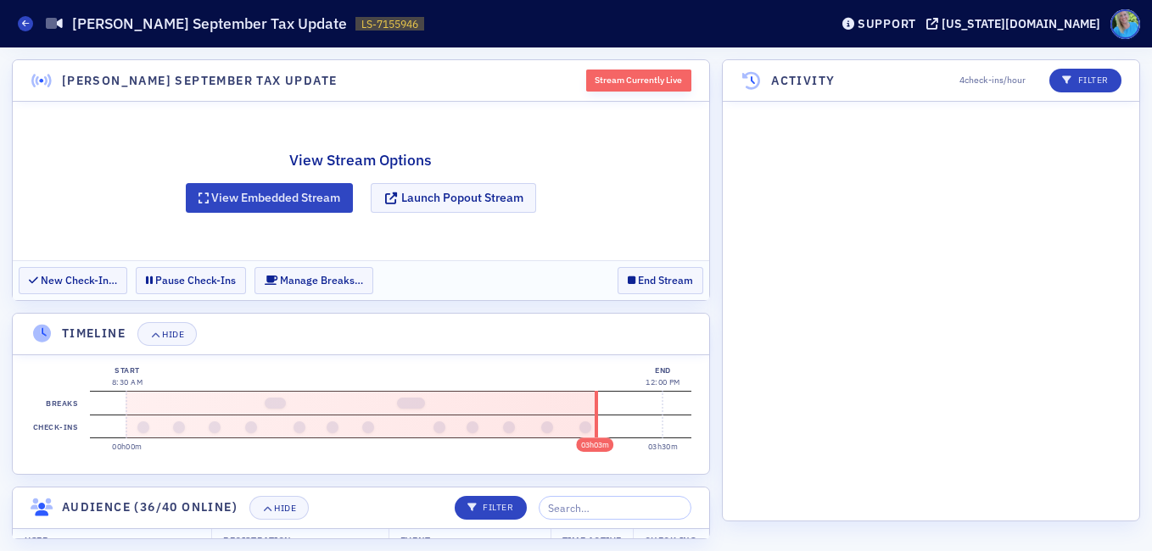
scroll to position [3306, 0]
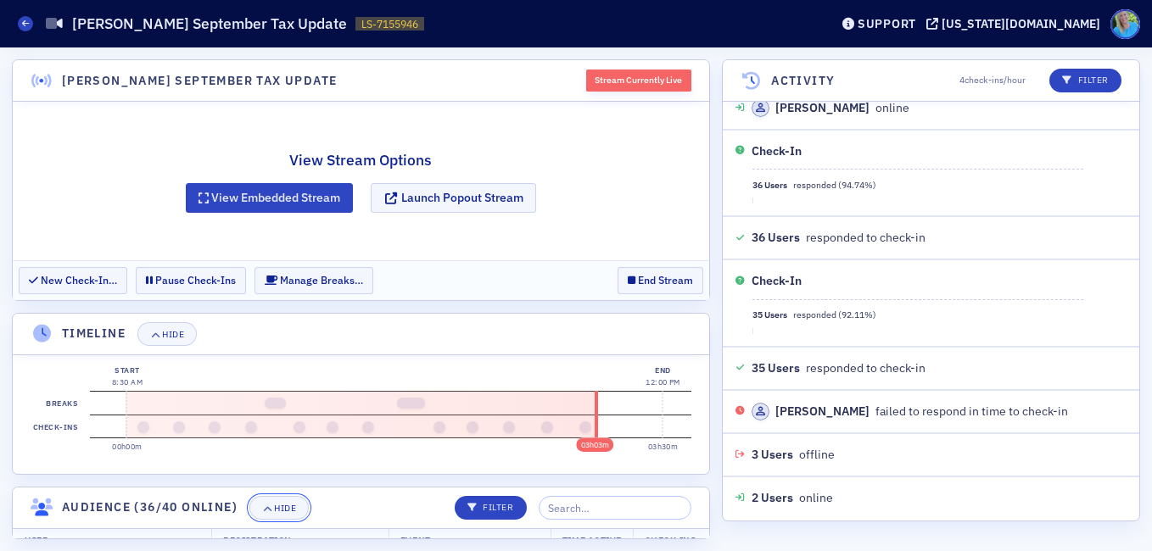
click at [277, 513] on div "Hide" at bounding box center [285, 508] width 22 height 9
click at [175, 334] on div "Hide" at bounding box center [173, 334] width 22 height 9
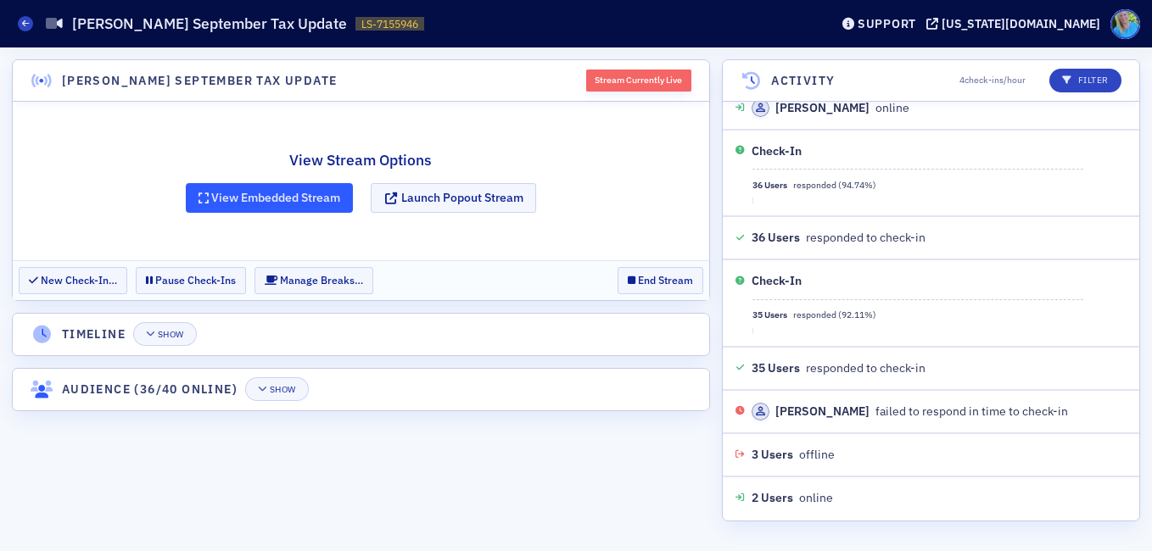
click at [271, 202] on button "View Embedded Stream" at bounding box center [270, 198] width 168 height 30
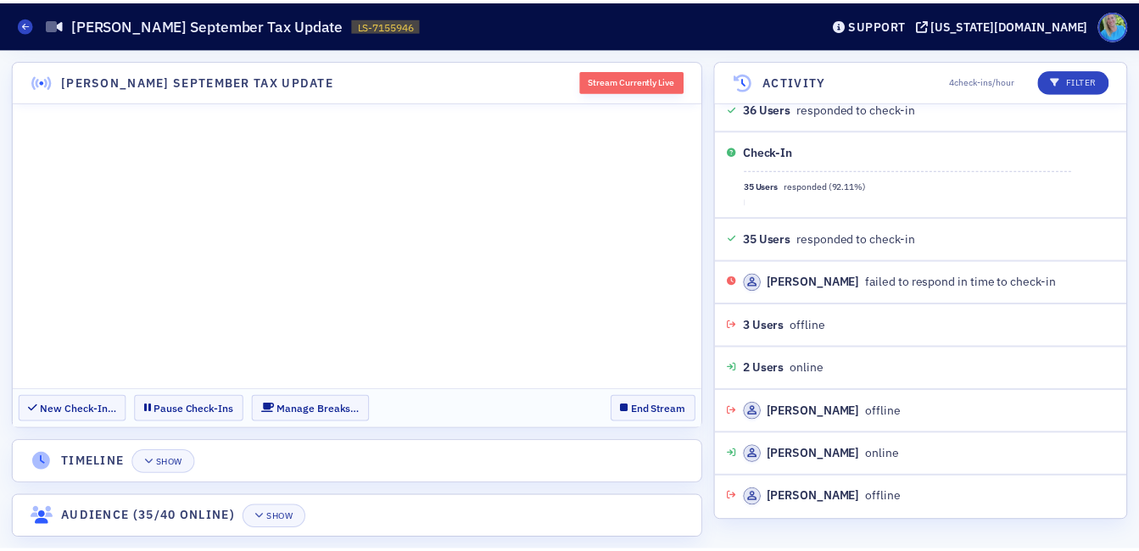
scroll to position [3479, 0]
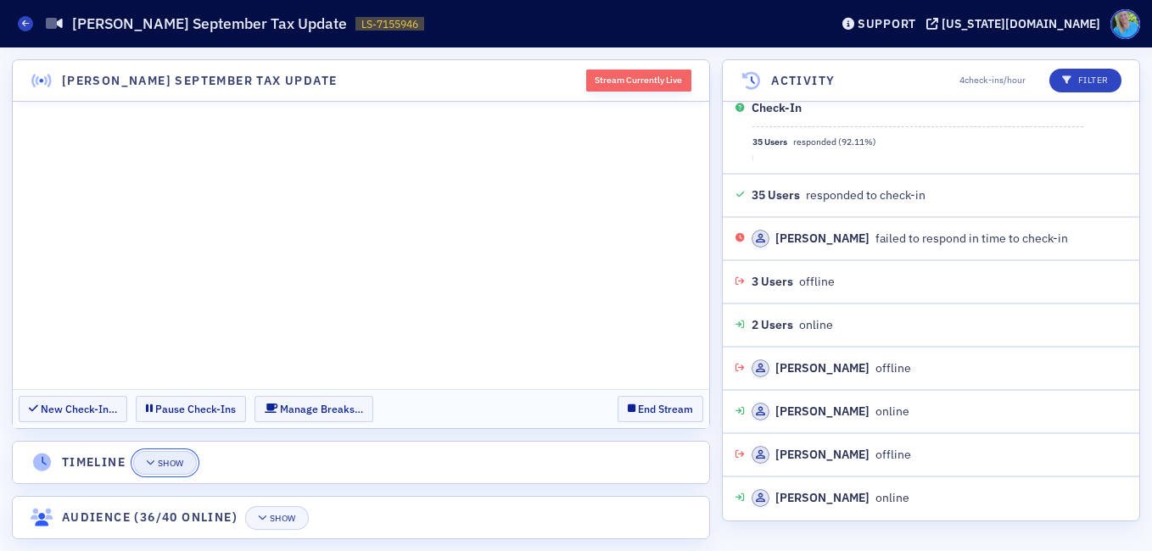
click at [154, 457] on button "Show" at bounding box center [165, 463] width 64 height 24
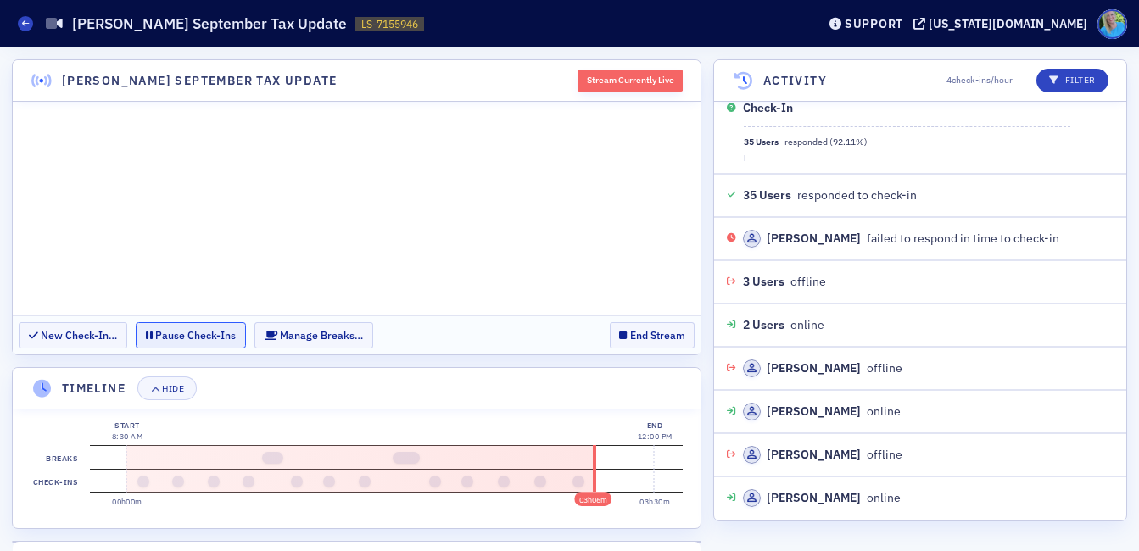
click at [184, 331] on button "Pause Check-Ins" at bounding box center [191, 335] width 110 height 26
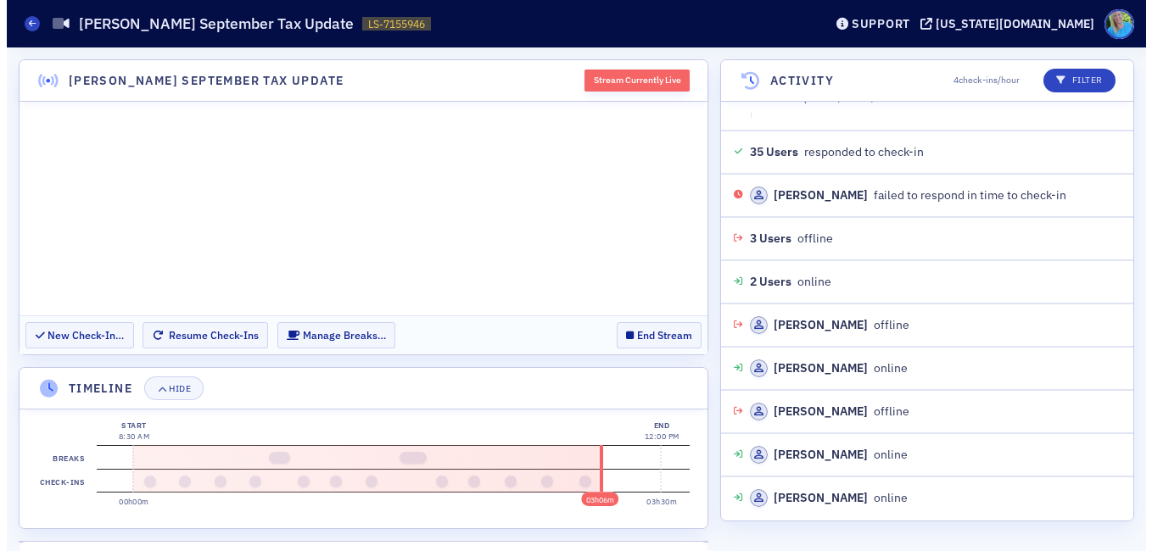
scroll to position [3566, 0]
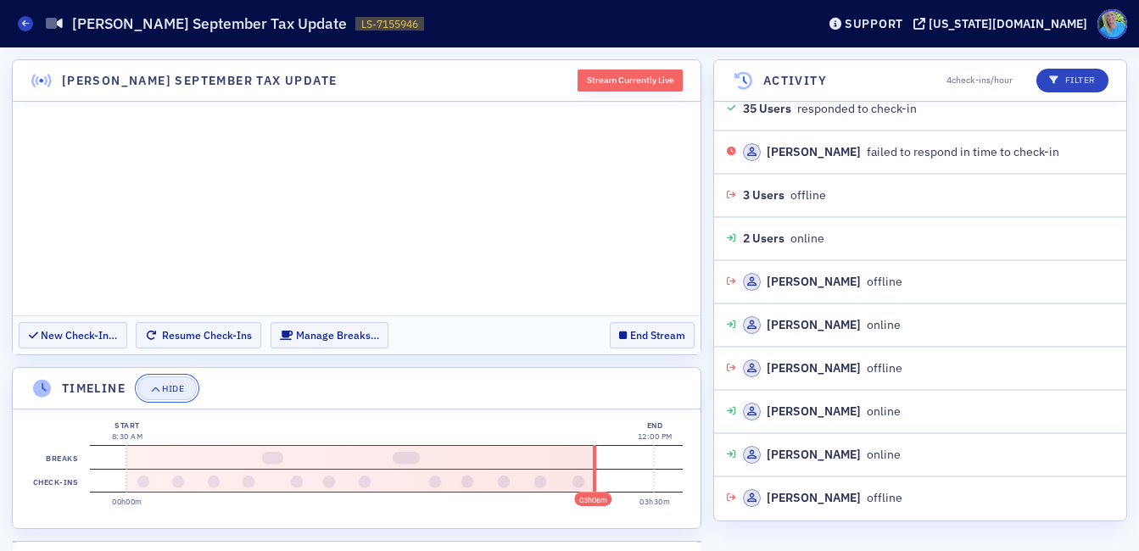
click at [153, 391] on icon "button" at bounding box center [155, 388] width 10 height 9
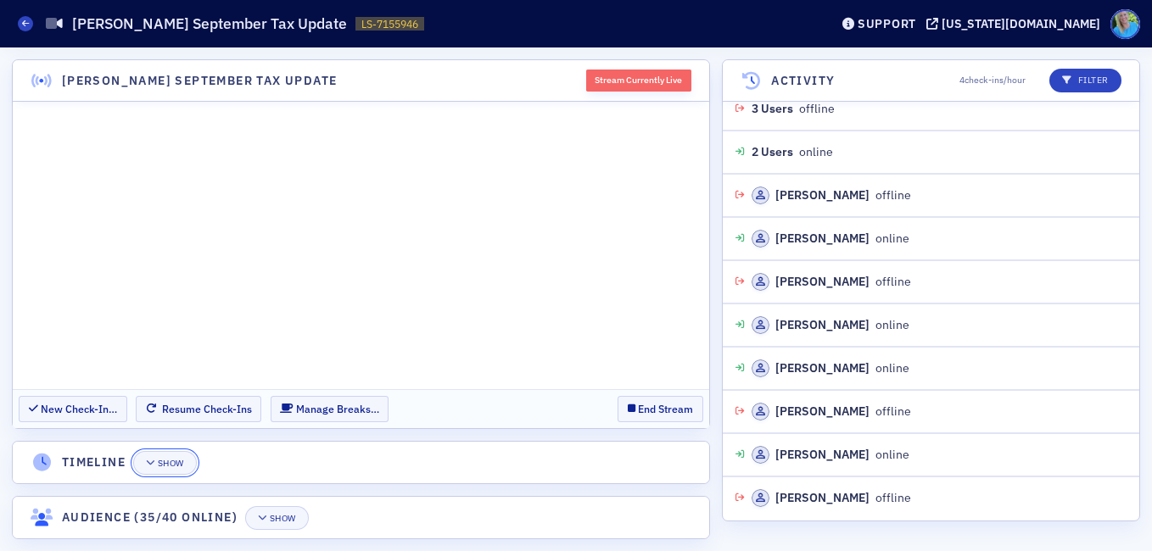
scroll to position [3696, 0]
click at [265, 525] on button "Show" at bounding box center [277, 518] width 64 height 24
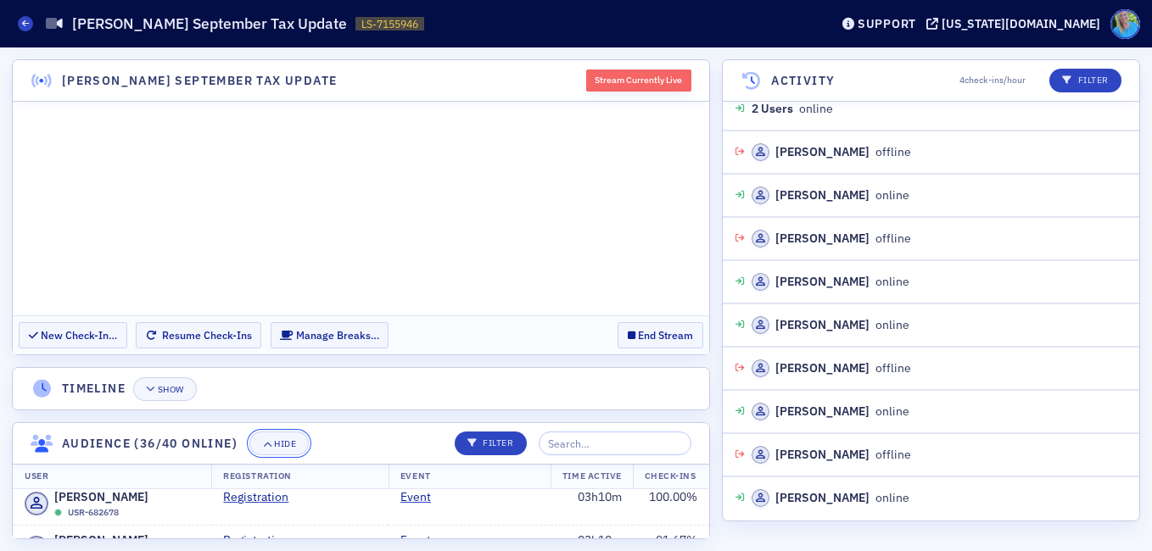
scroll to position [0, 0]
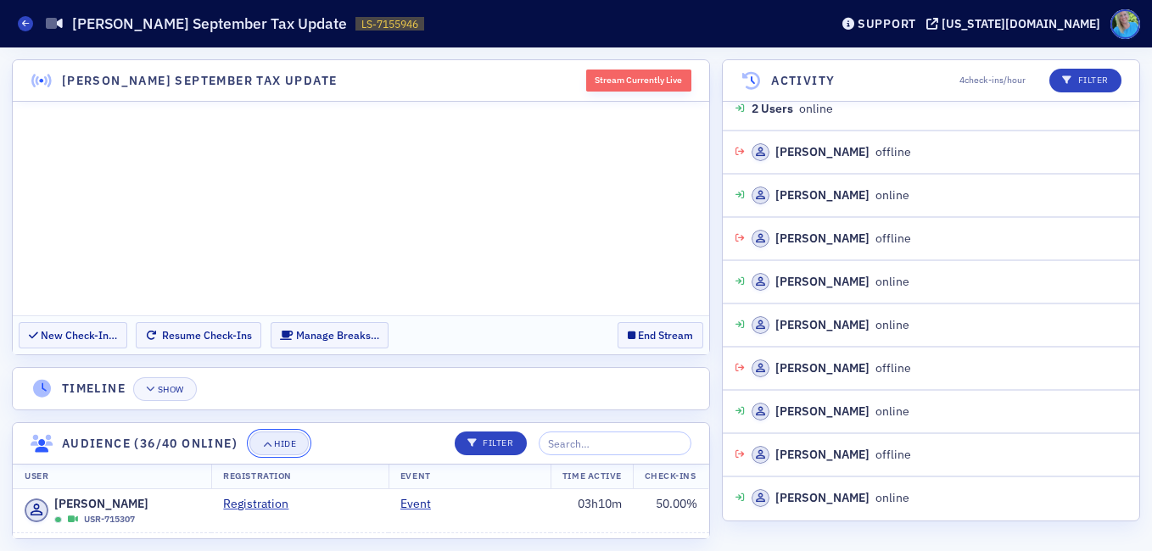
click at [281, 438] on button "Hide" at bounding box center [278, 444] width 59 height 24
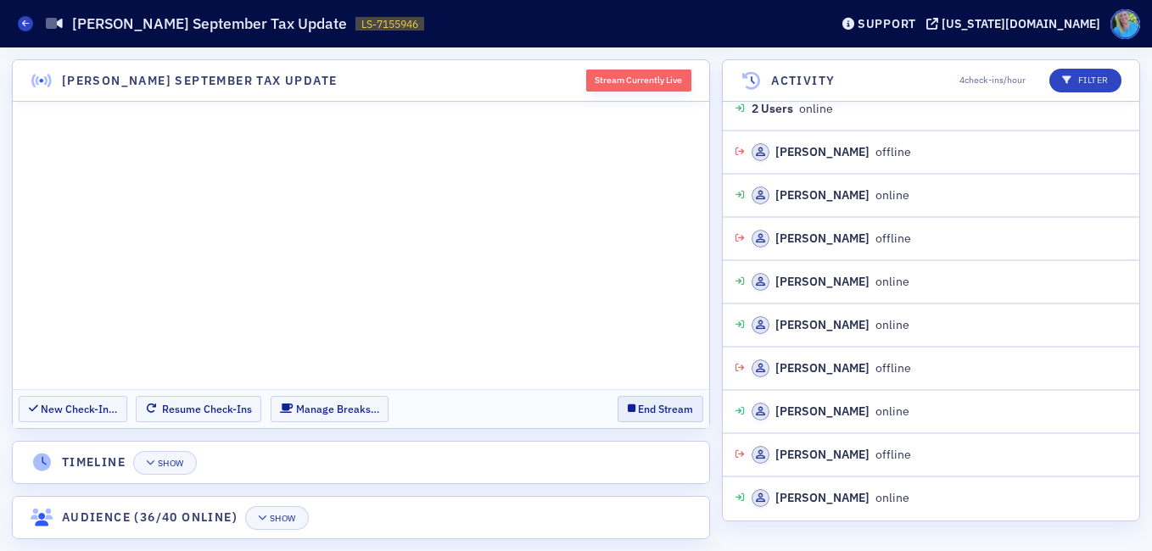
scroll to position [3739, 0]
click at [640, 411] on button "End Stream" at bounding box center [660, 409] width 86 height 26
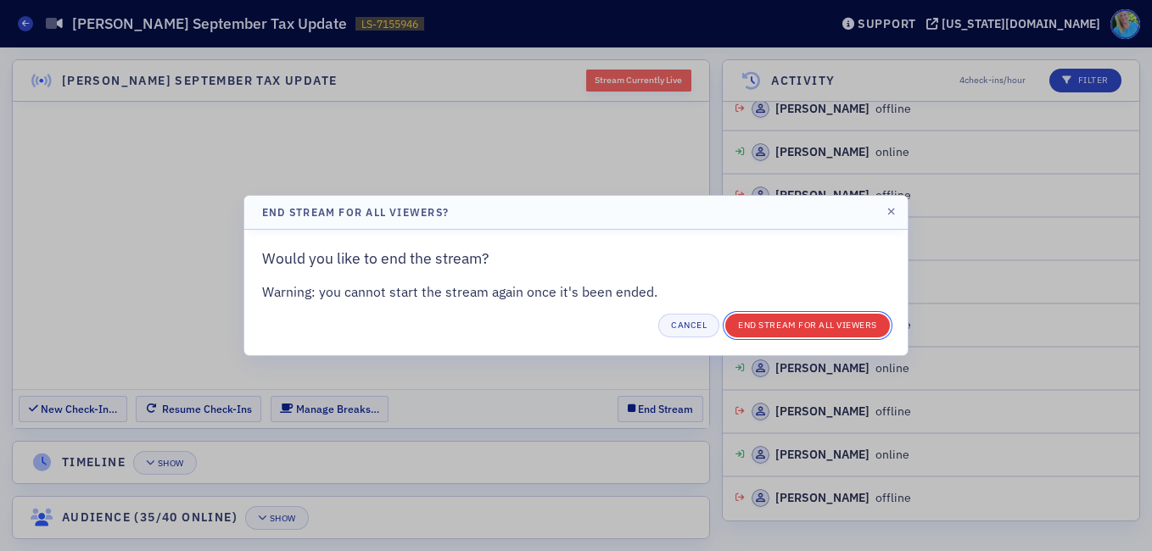
click at [791, 314] on div "Cancel End Stream for all Viewers" at bounding box center [576, 326] width 628 height 24
click at [791, 314] on button "End Stream for all Viewers" at bounding box center [807, 326] width 165 height 24
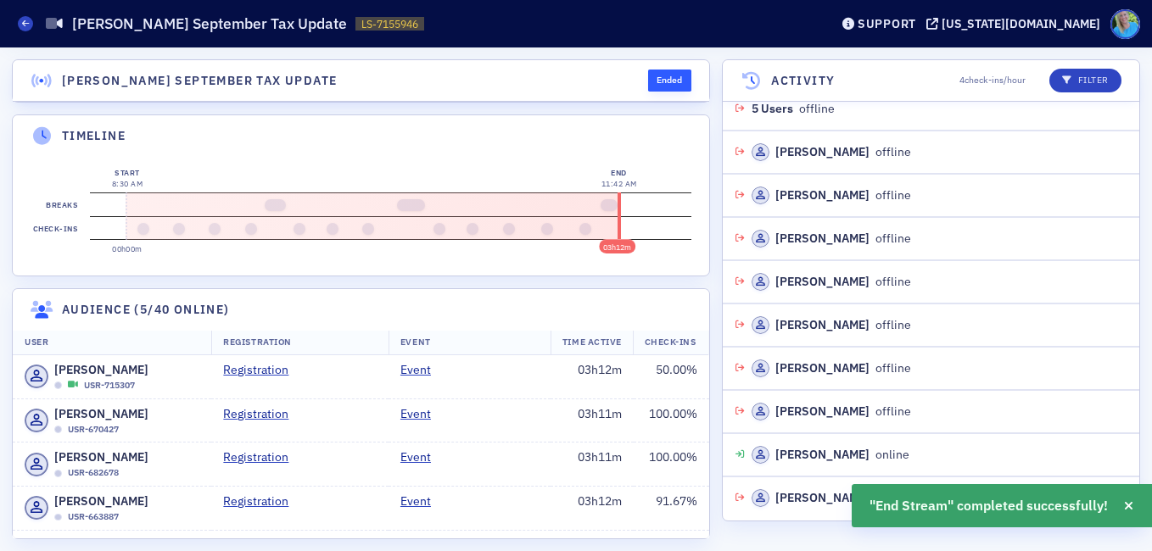
scroll to position [4259, 0]
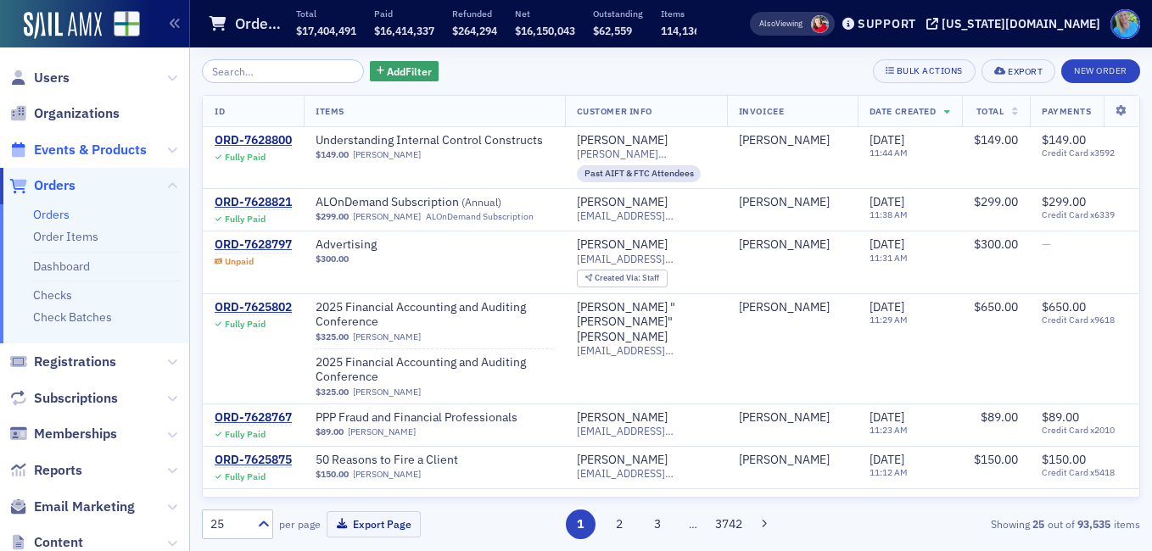
click at [96, 151] on span "Events & Products" at bounding box center [90, 150] width 113 height 19
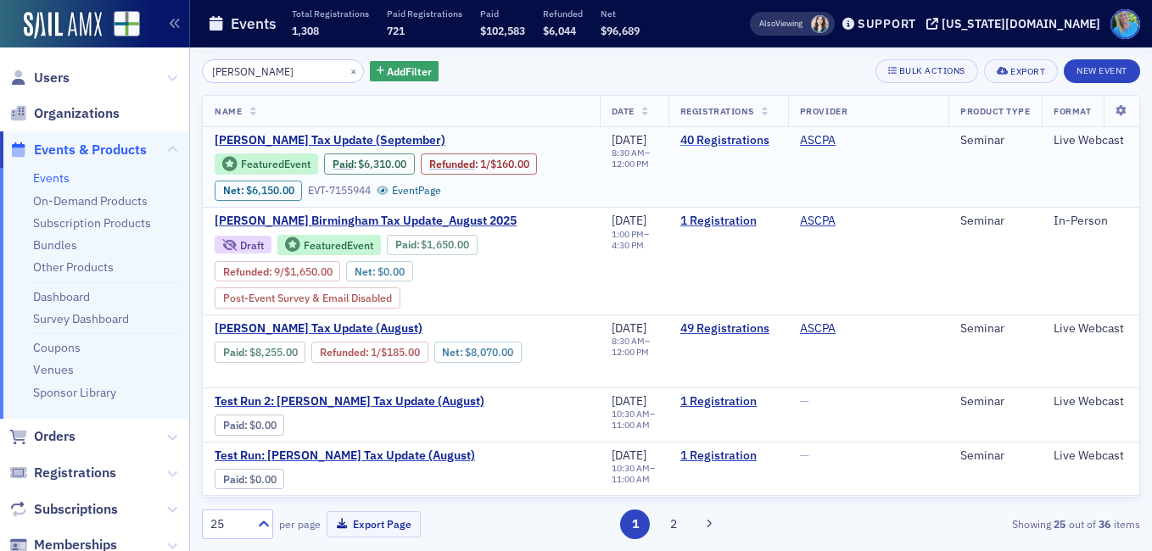
click at [727, 141] on link "40 Registrations" at bounding box center [728, 140] width 96 height 15
click at [305, 133] on span "[PERSON_NAME] Tax Update (September)" at bounding box center [357, 140] width 285 height 15
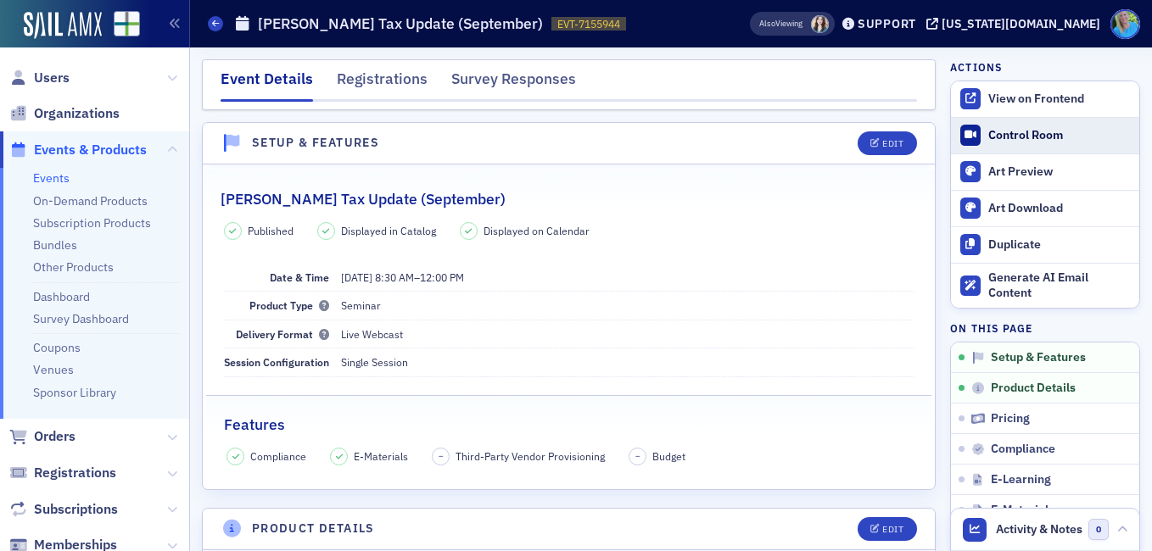
click at [988, 135] on div "Control Room" at bounding box center [1059, 135] width 142 height 15
click at [517, 82] on div "Survey Responses" at bounding box center [513, 83] width 125 height 31
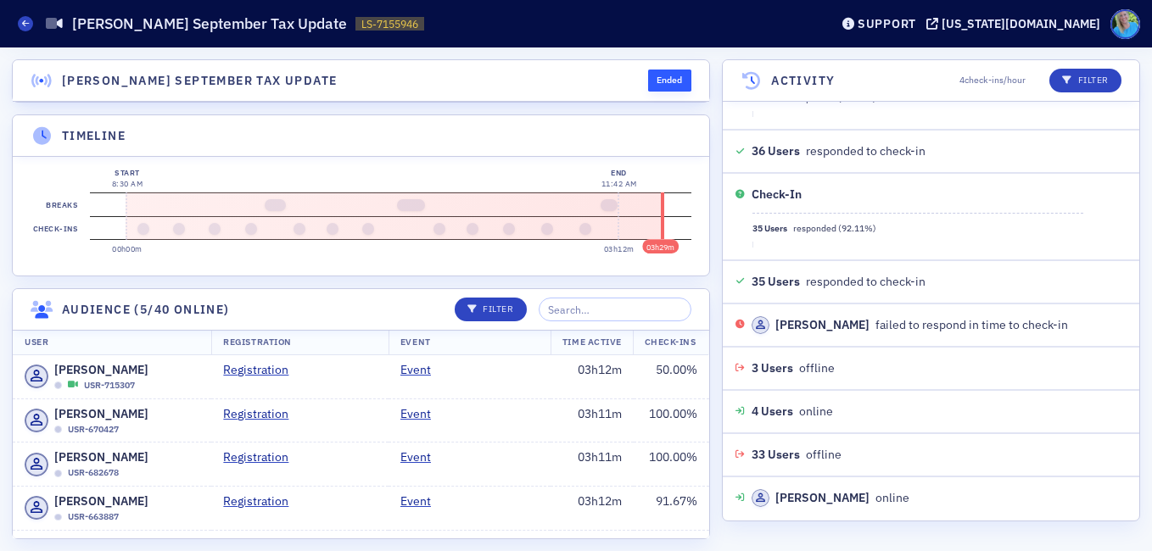
click at [715, 197] on div "[PERSON_NAME] September Tax Update Ended Timeline 03h29m Start 8:30 AM 00h00m E…" at bounding box center [576, 299] width 1152 height 504
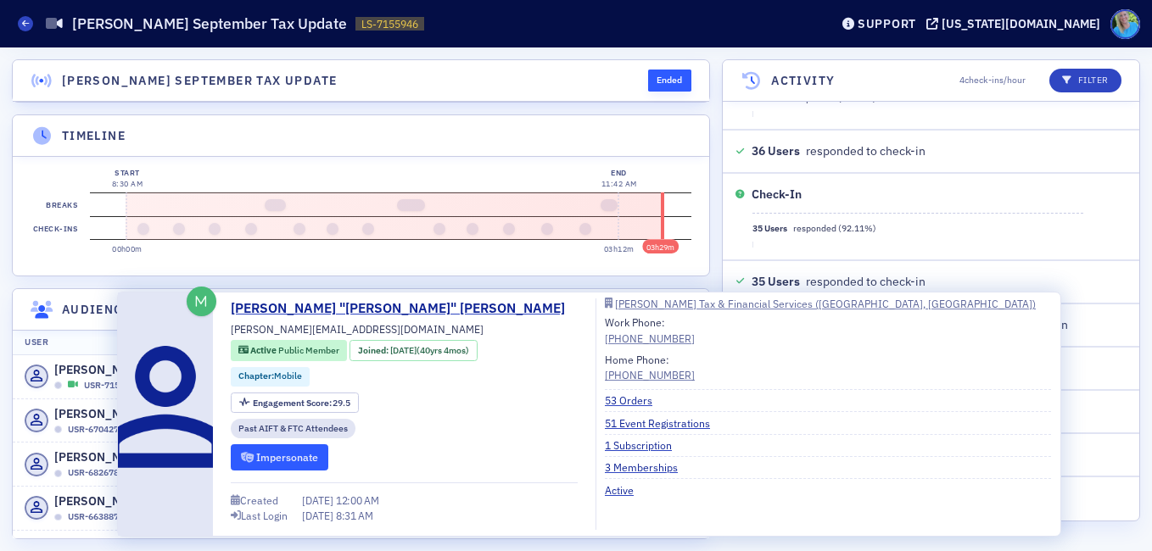
click at [284, 457] on button "Impersonate" at bounding box center [280, 457] width 98 height 26
